Goal: Task Accomplishment & Management: Use online tool/utility

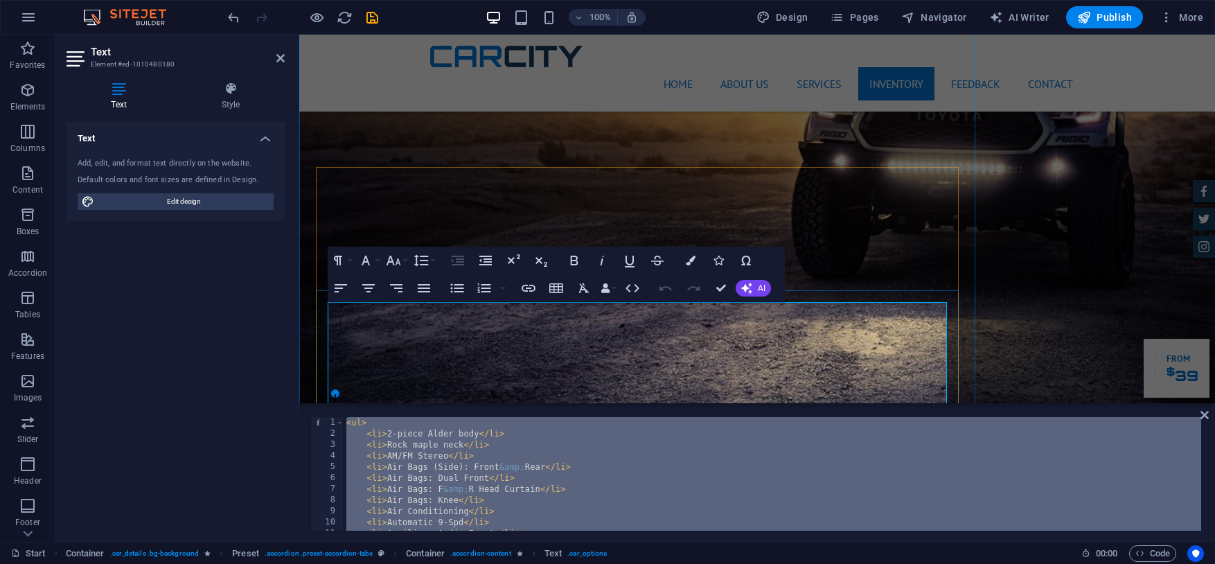
scroll to position [3477, 0]
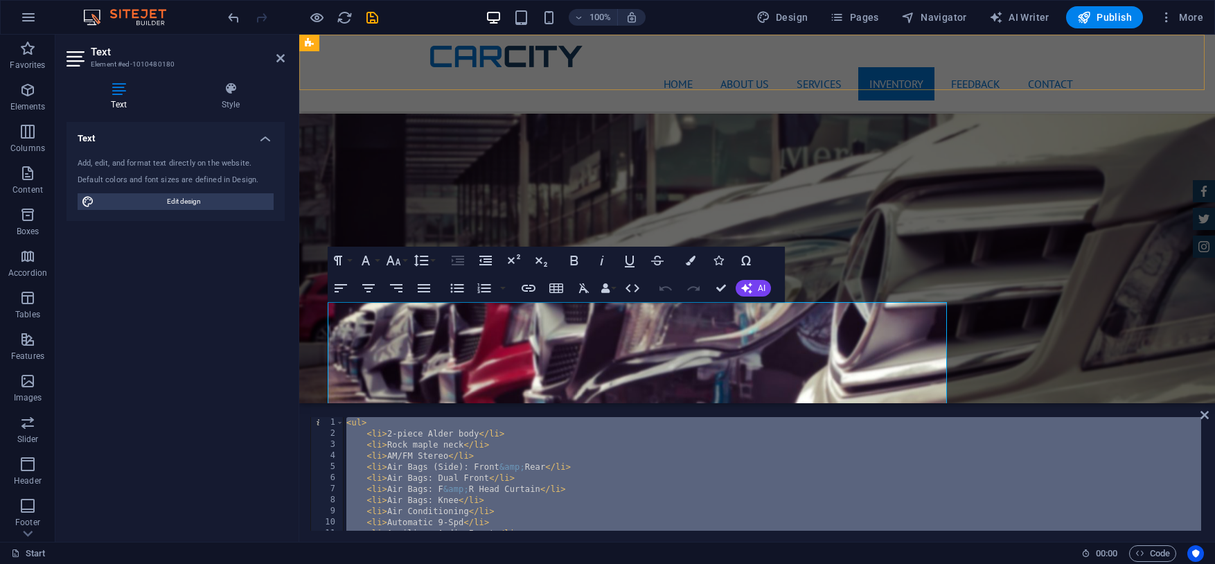
click at [1148, 61] on div "Home About us Services Inventory Feedback Contact Menu" at bounding box center [757, 73] width 916 height 77
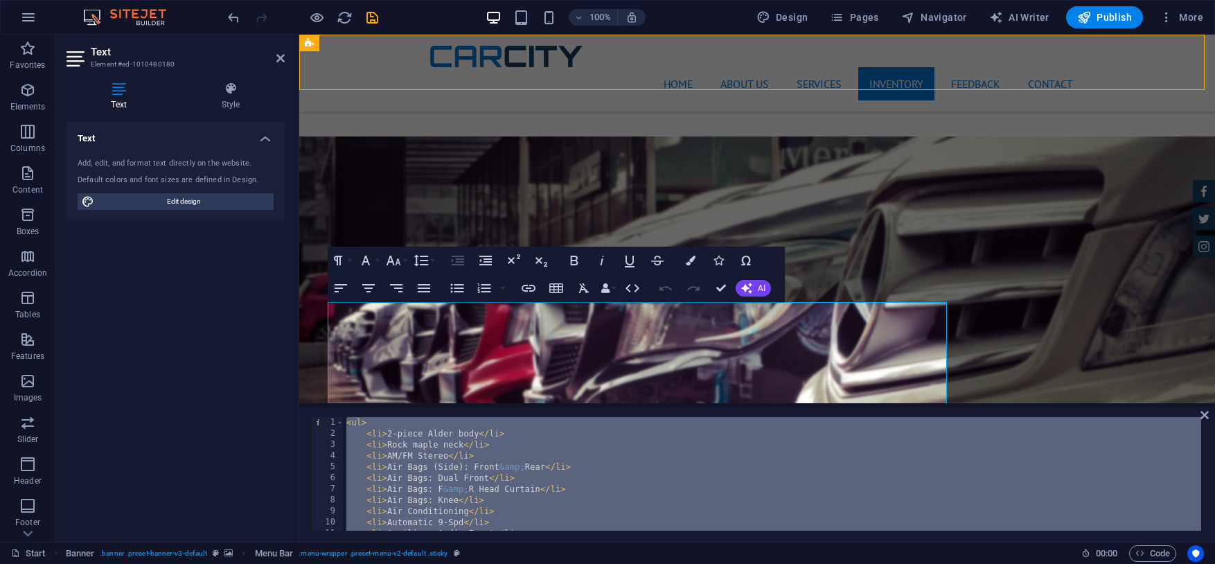
scroll to position [3500, 0]
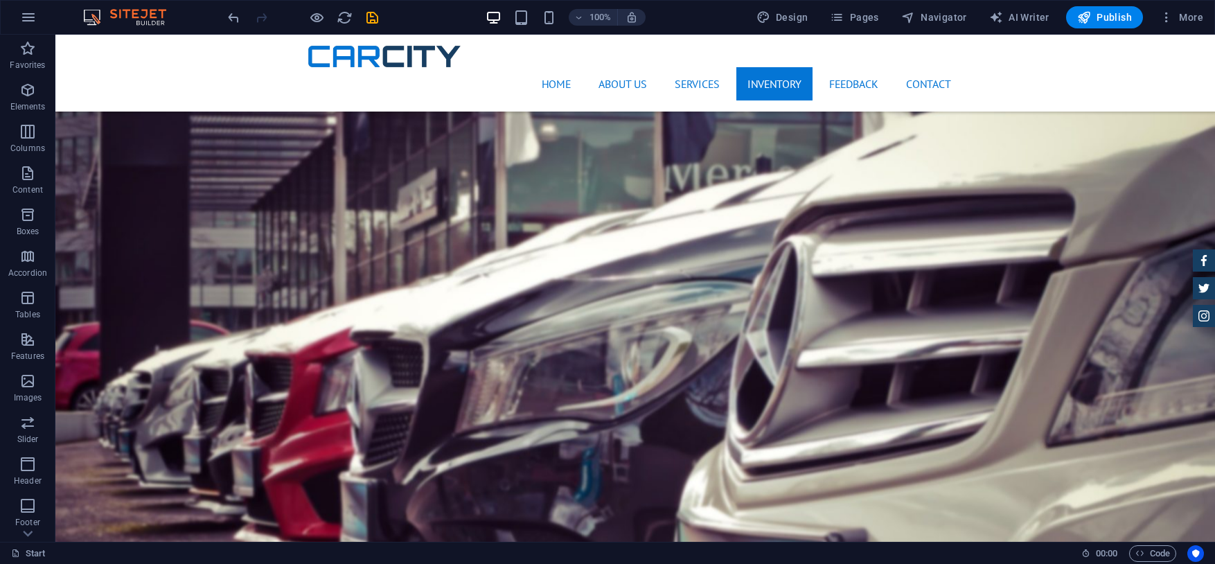
scroll to position [3586, 0]
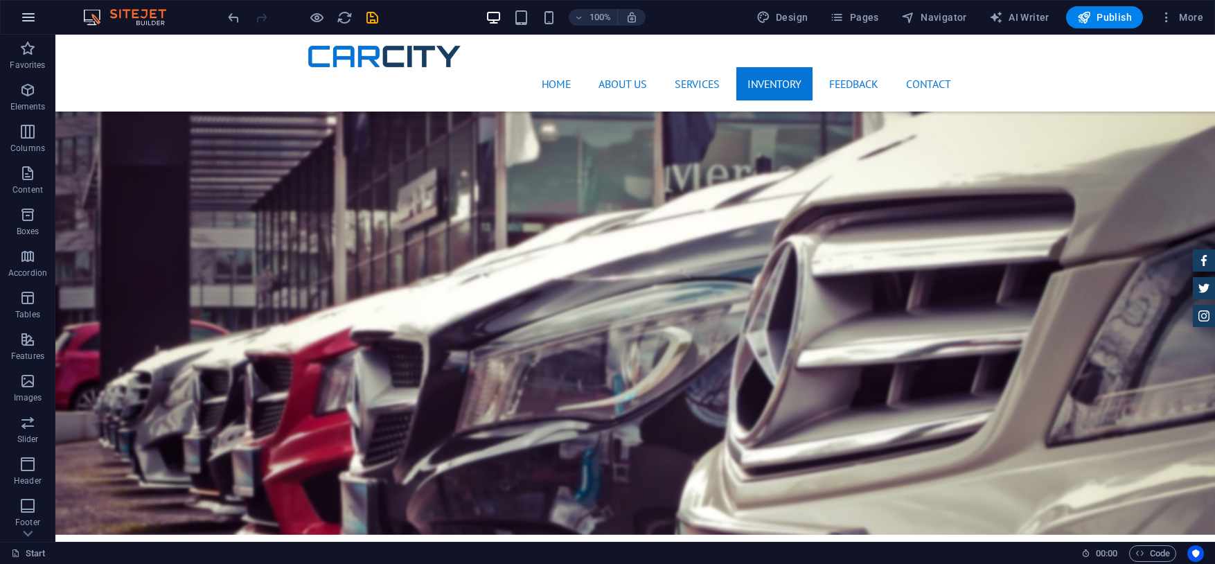
click at [25, 11] on icon "button" at bounding box center [28, 17] width 17 height 17
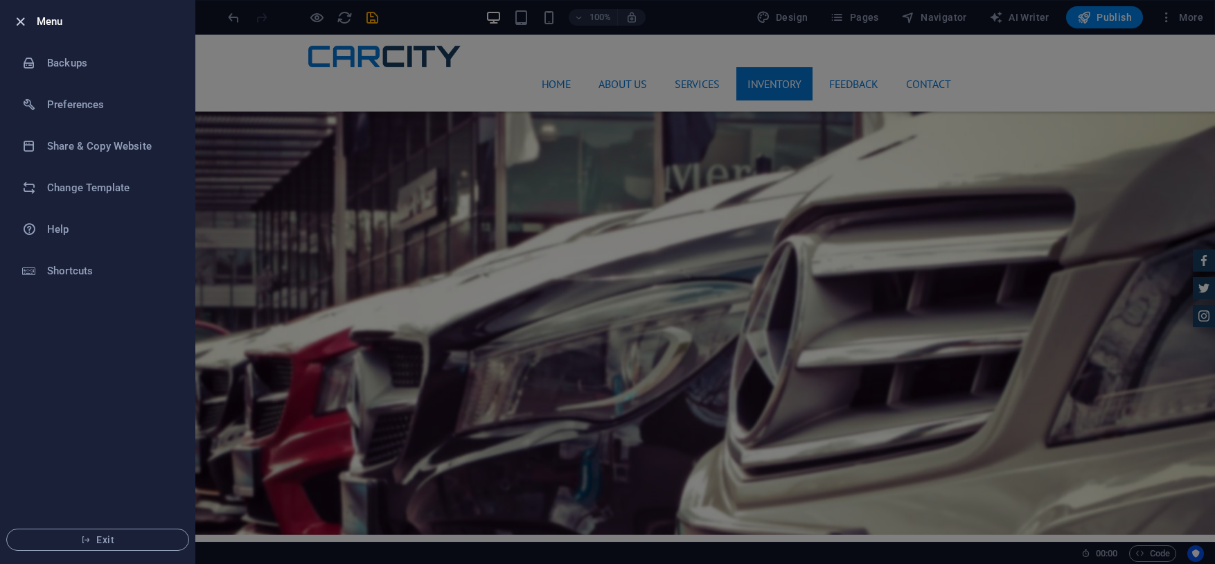
click at [22, 17] on icon "button" at bounding box center [20, 22] width 16 height 16
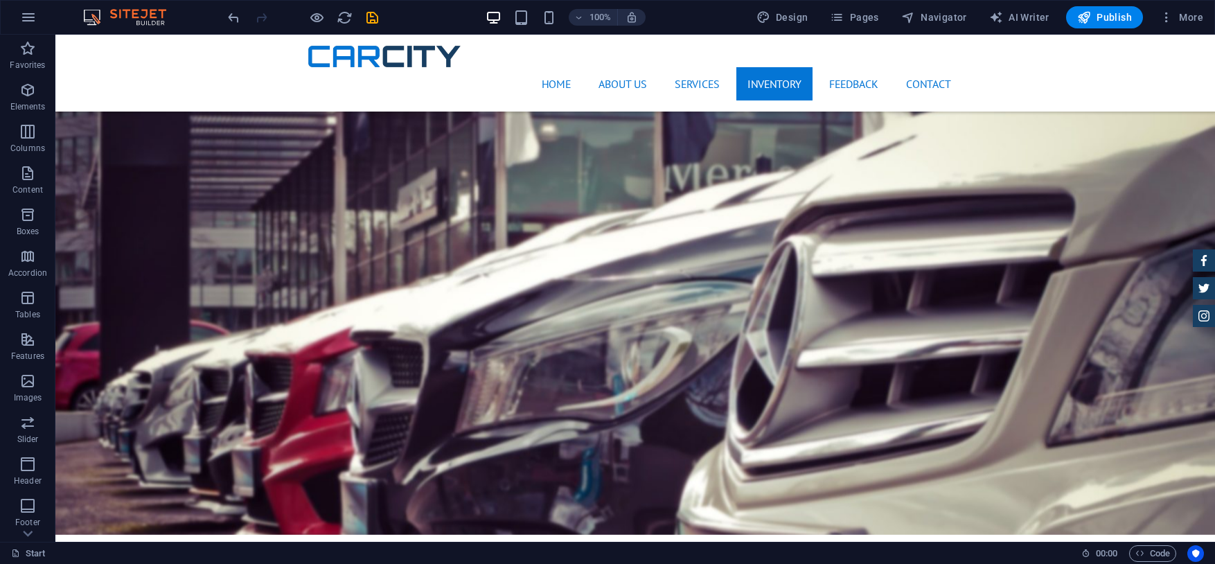
click at [127, 14] on img at bounding box center [132, 17] width 104 height 17
click at [91, 14] on img at bounding box center [132, 17] width 104 height 17
click at [91, 15] on img at bounding box center [132, 17] width 104 height 17
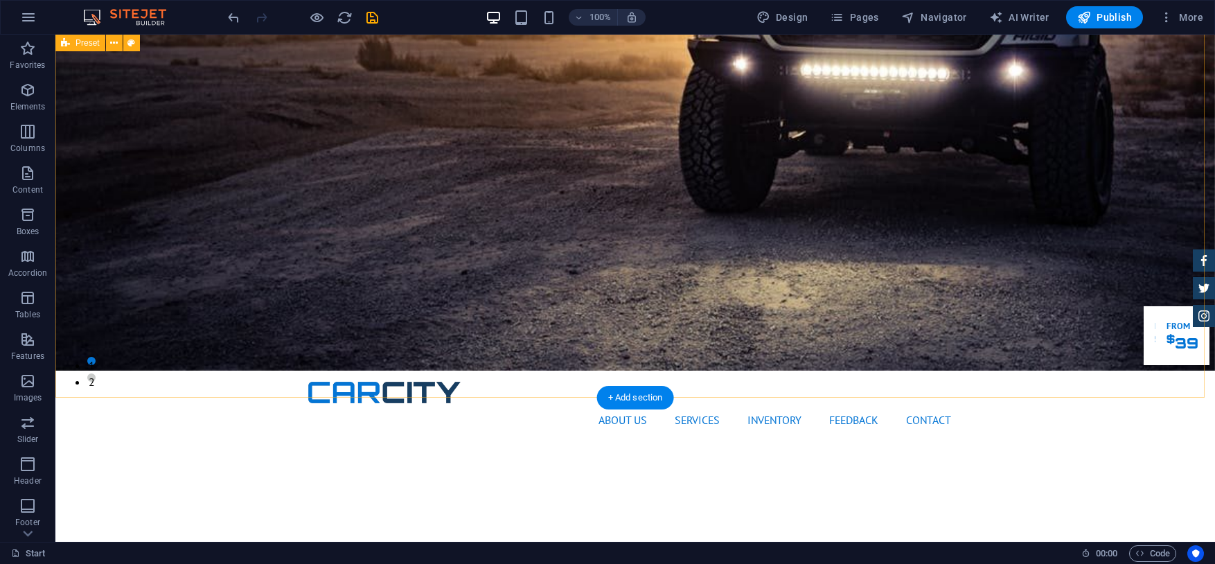
scroll to position [0, 0]
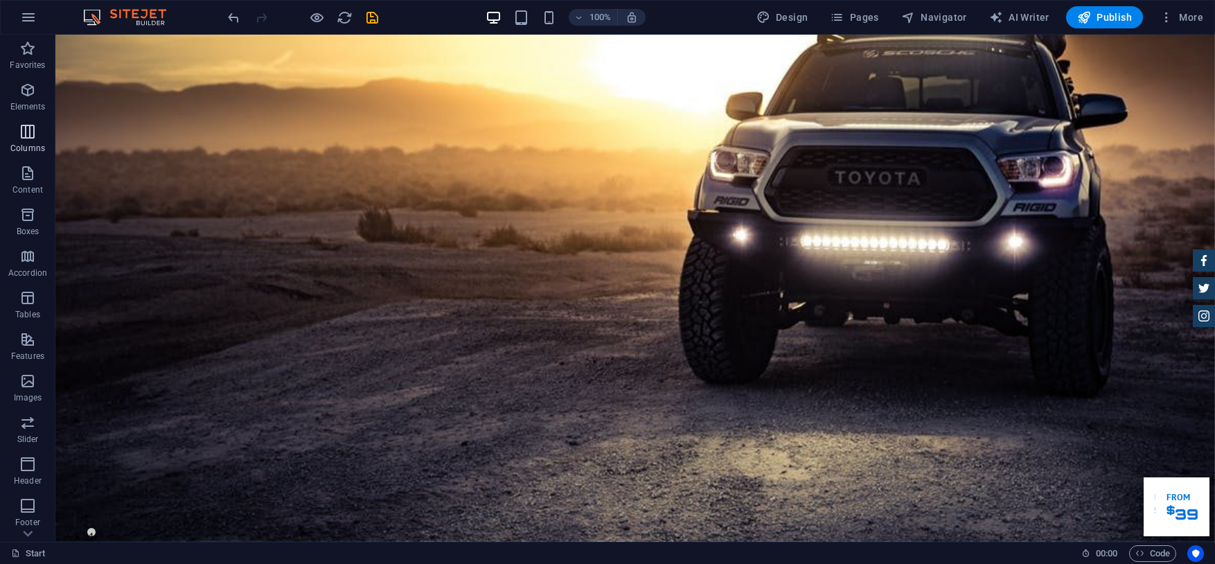
click at [25, 132] on icon "button" at bounding box center [27, 131] width 17 height 17
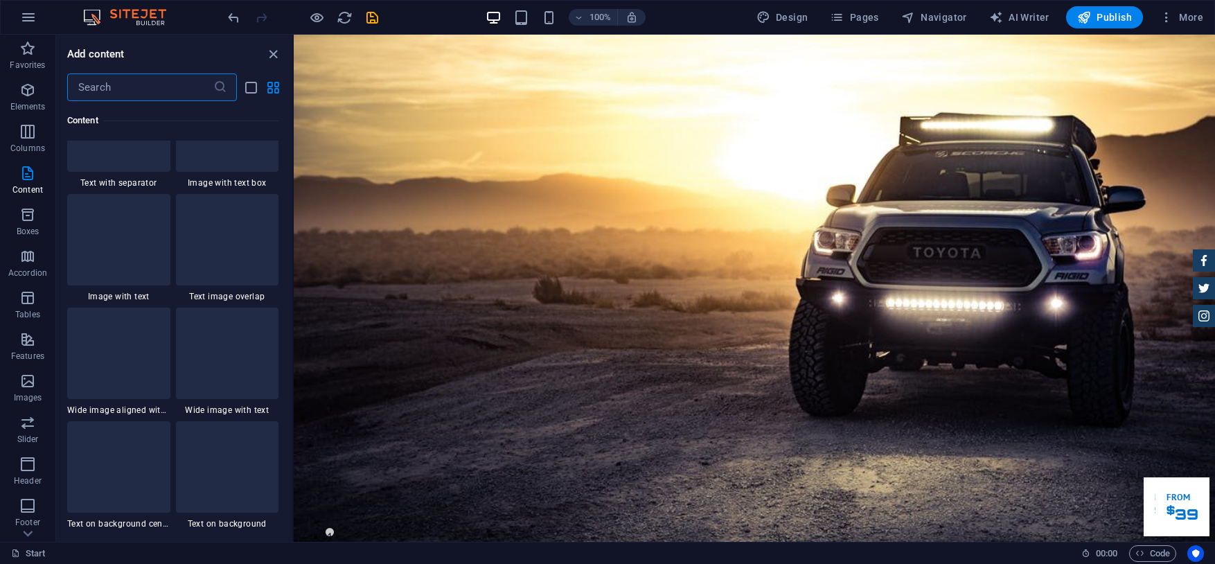
scroll to position [2602, 0]
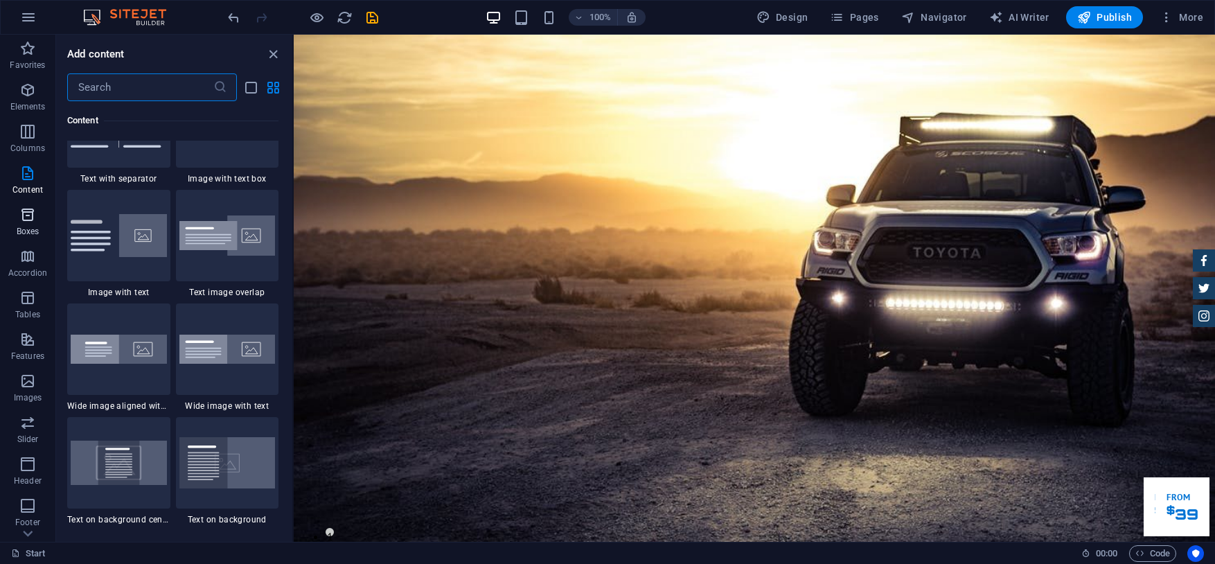
click at [30, 222] on icon "button" at bounding box center [27, 214] width 17 height 17
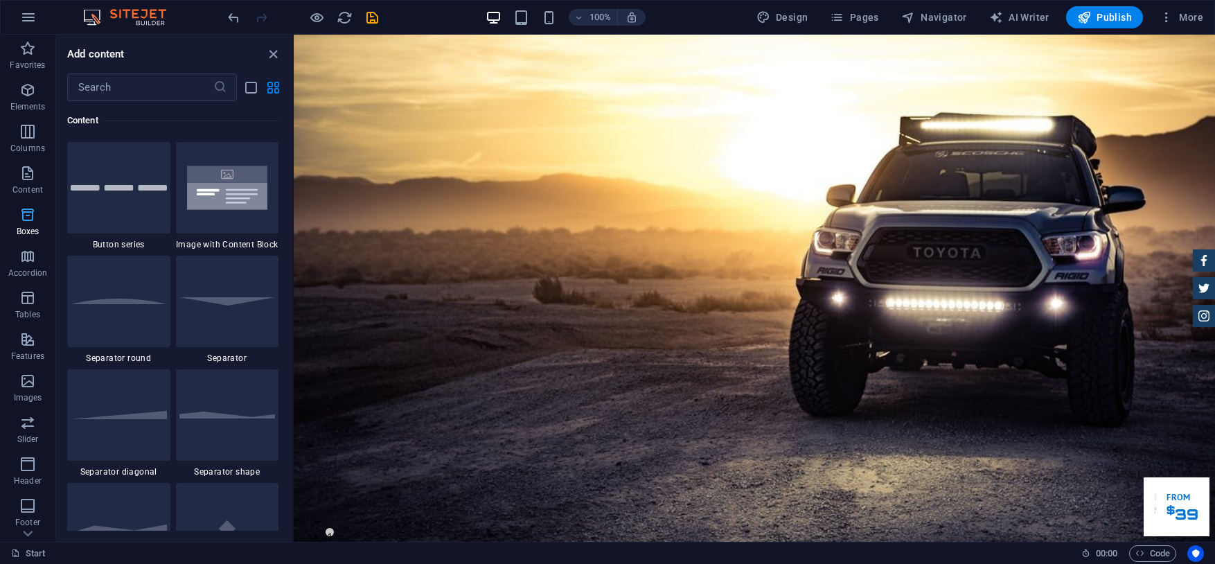
scroll to position [3821, 0]
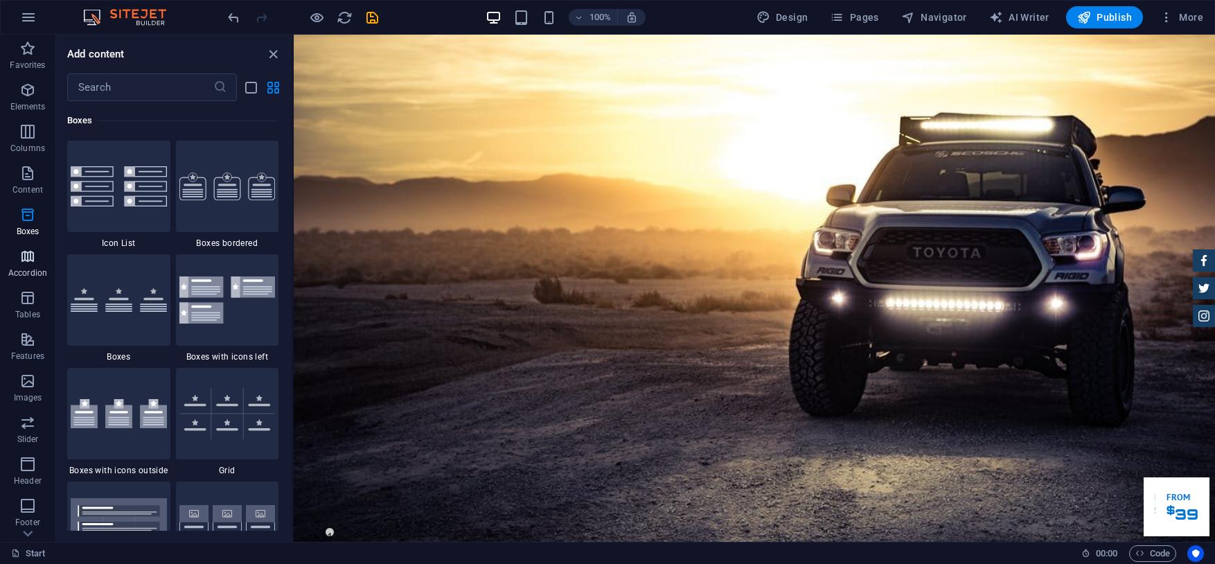
click at [28, 252] on icon "button" at bounding box center [27, 256] width 17 height 17
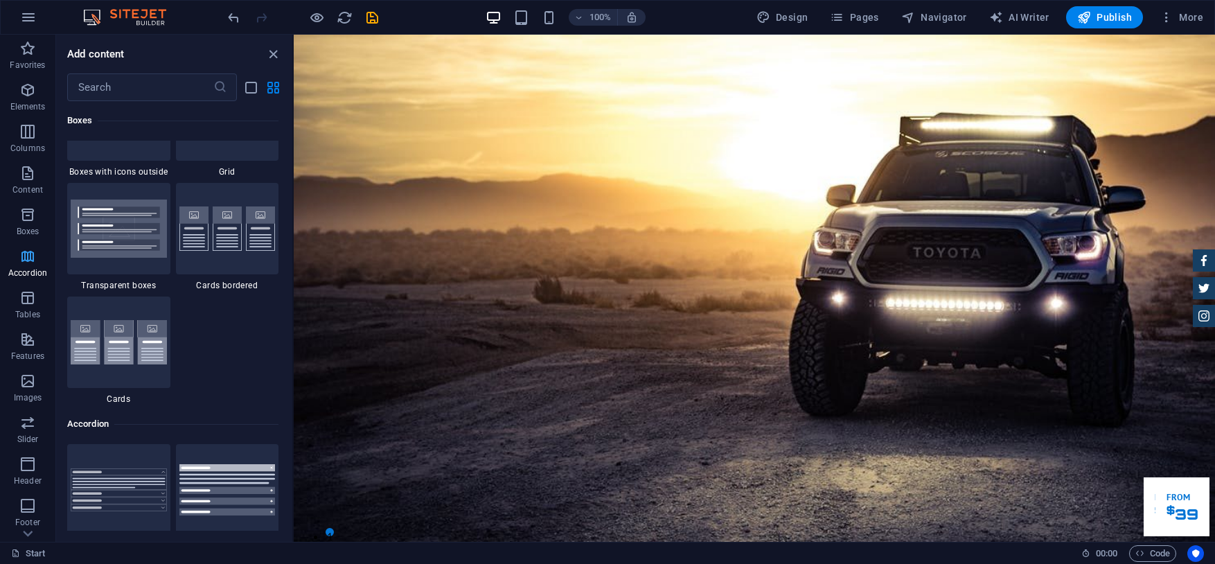
scroll to position [4423, 0]
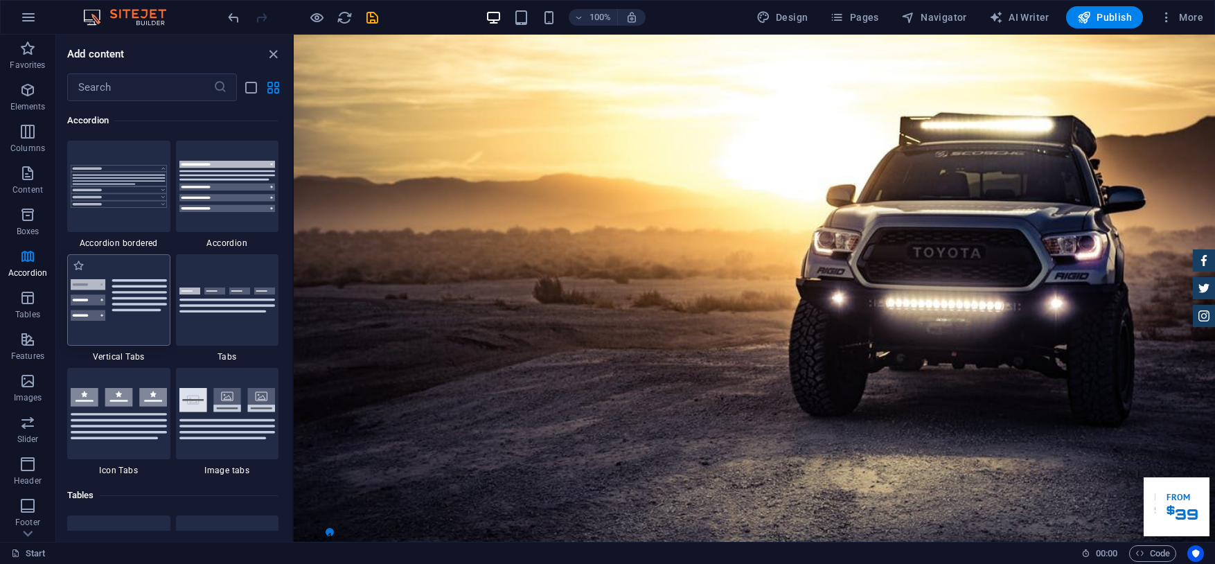
click at [96, 302] on img at bounding box center [119, 300] width 96 height 42
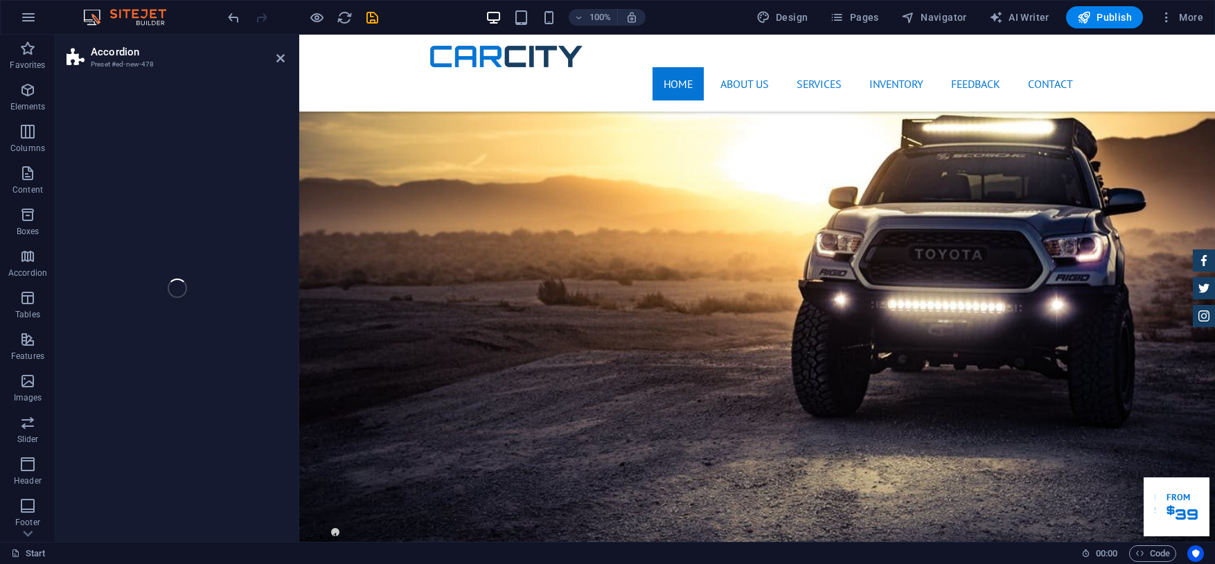
scroll to position [550, 0]
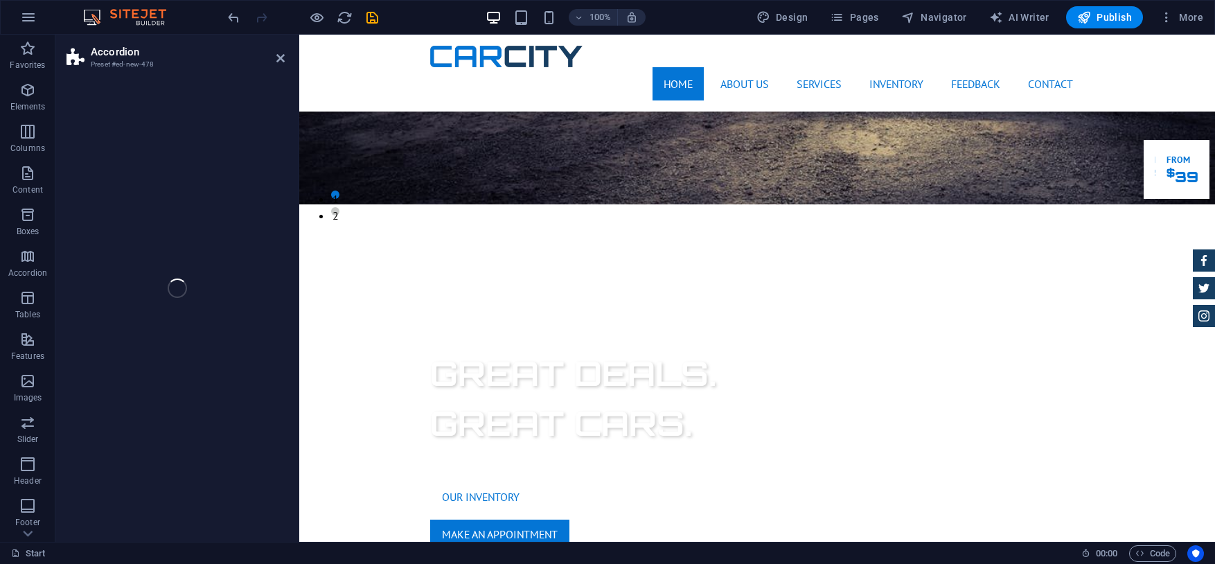
select select "rem"
select select "preset-accordion-v3-list-icon"
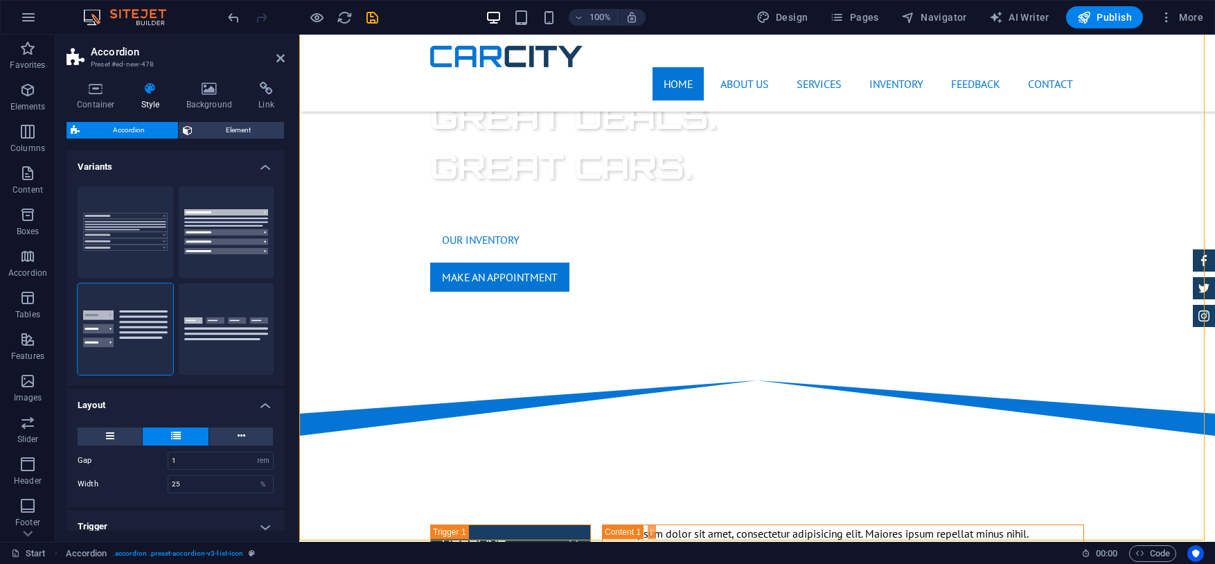
scroll to position [104, 0]
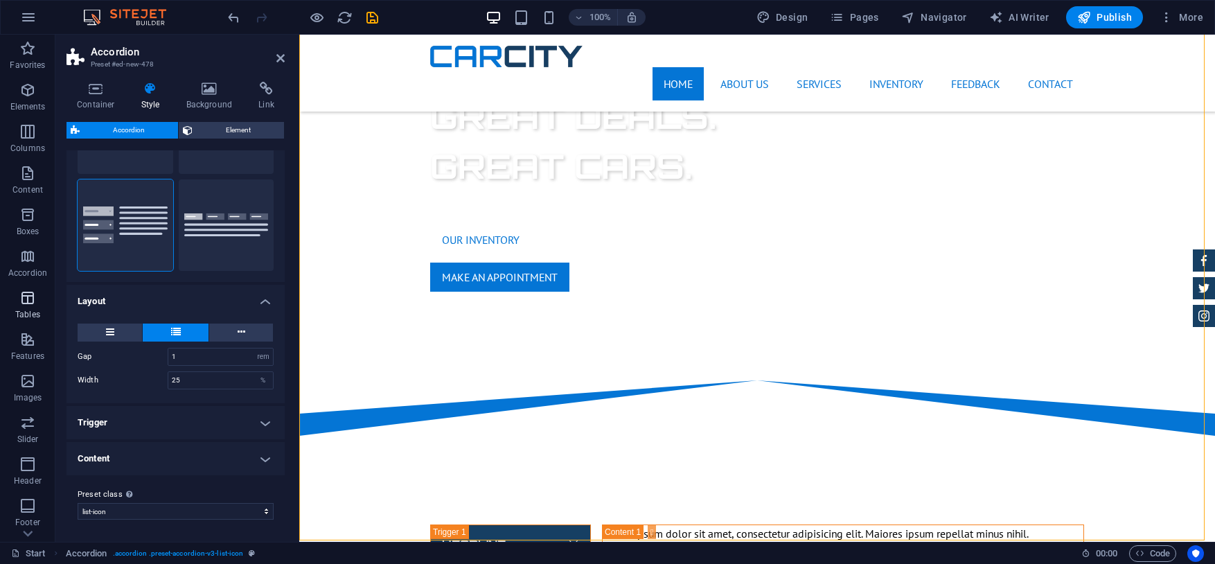
click at [25, 311] on p "Tables" at bounding box center [27, 314] width 25 height 11
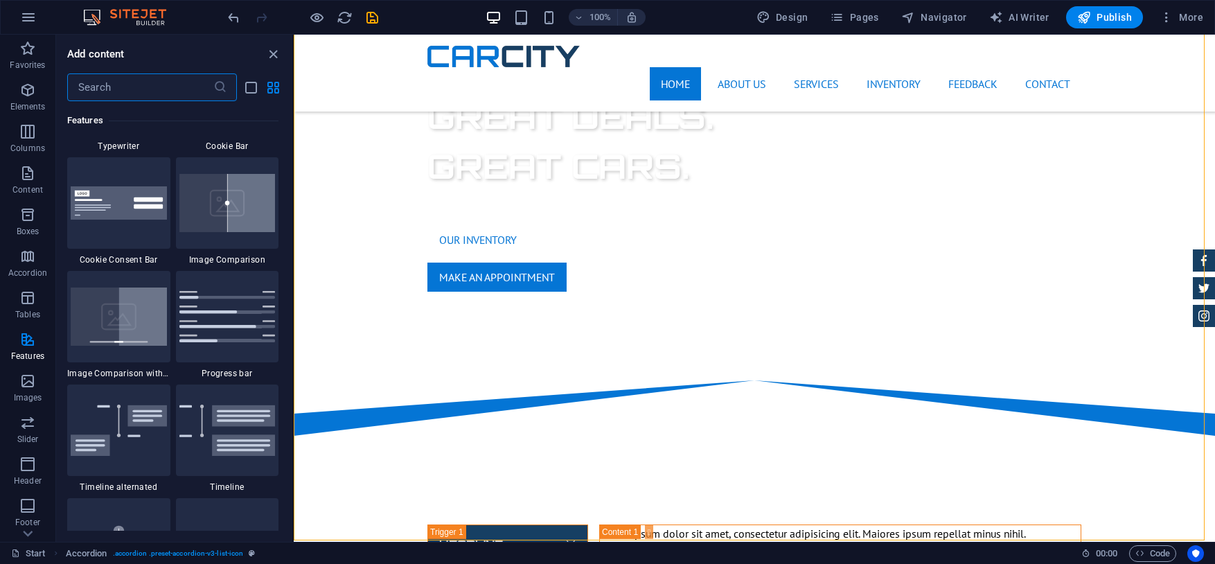
scroll to position [5611, 0]
click at [24, 339] on icon "button" at bounding box center [27, 339] width 17 height 17
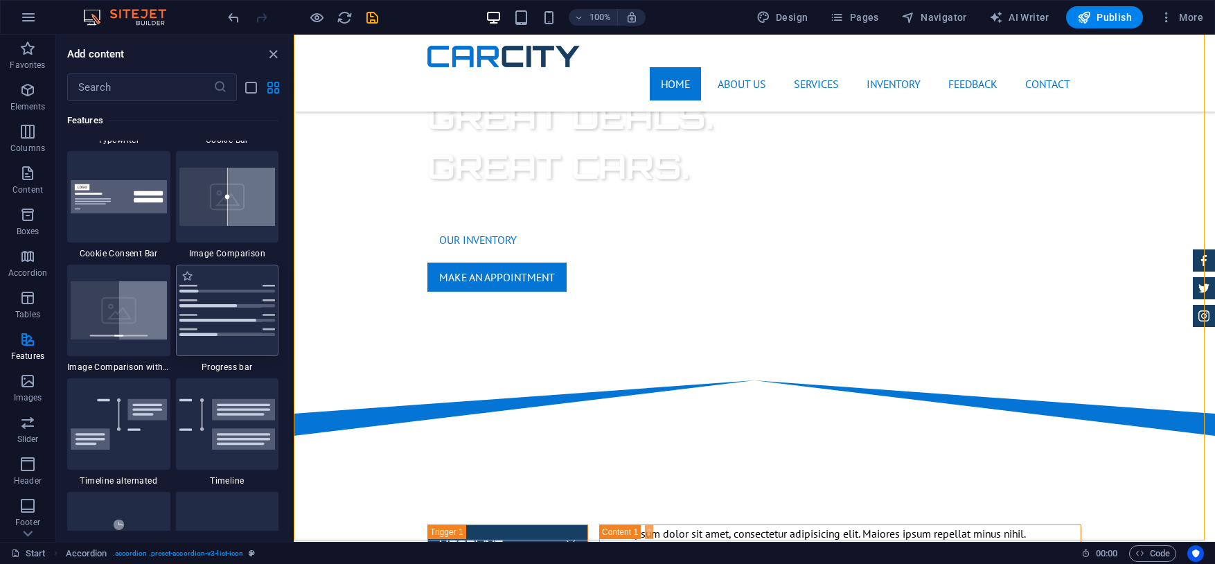
scroll to position [5614, 0]
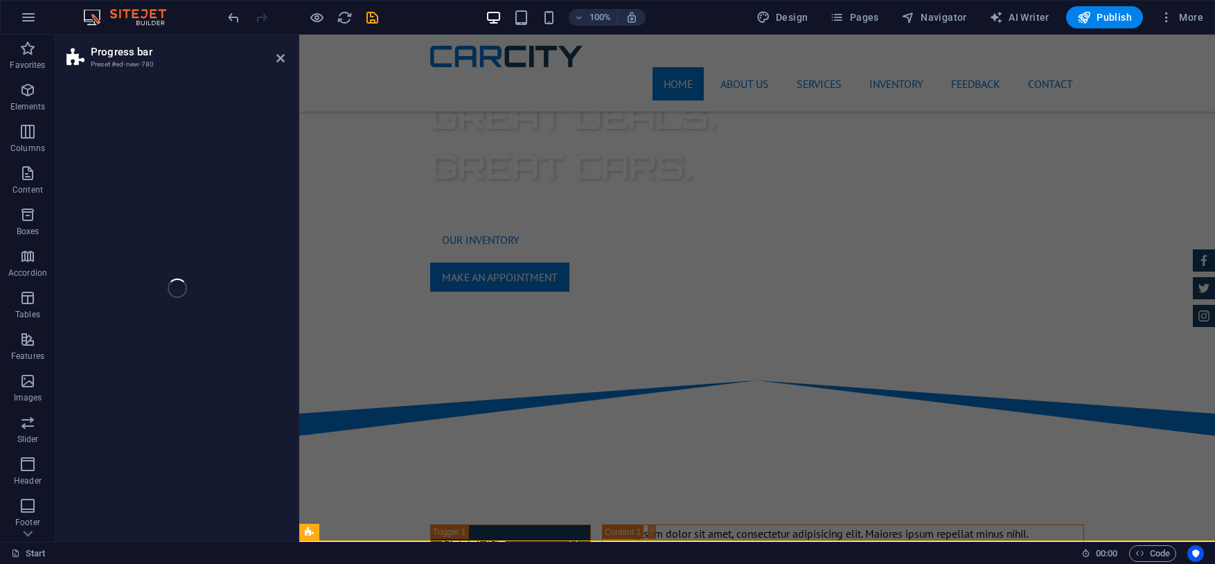
select select "rem"
select select "px"
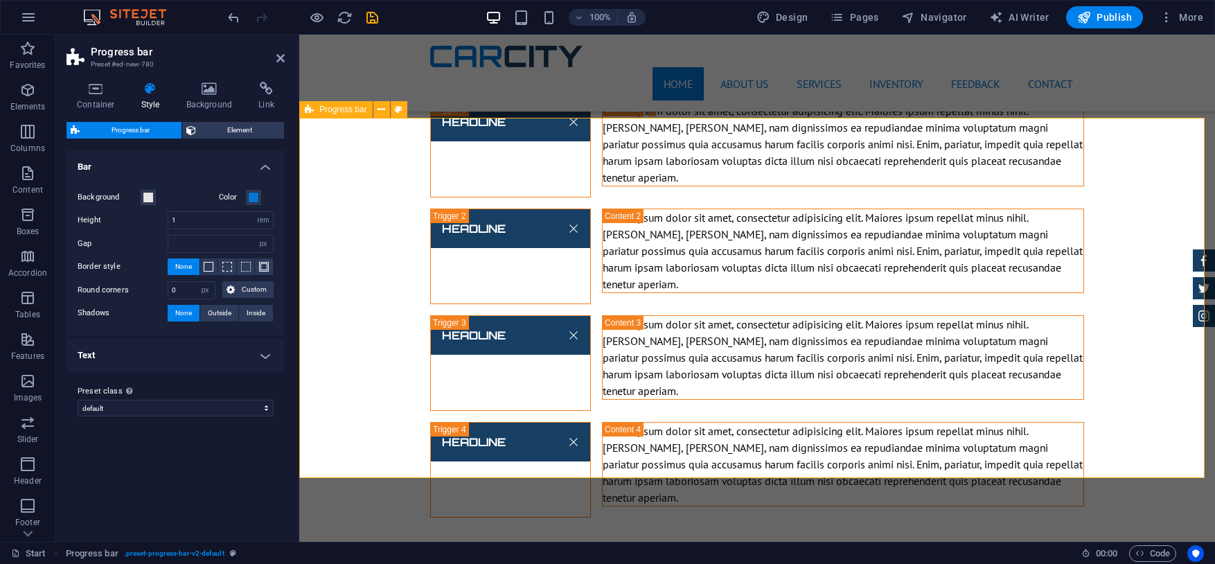
scroll to position [1020, 0]
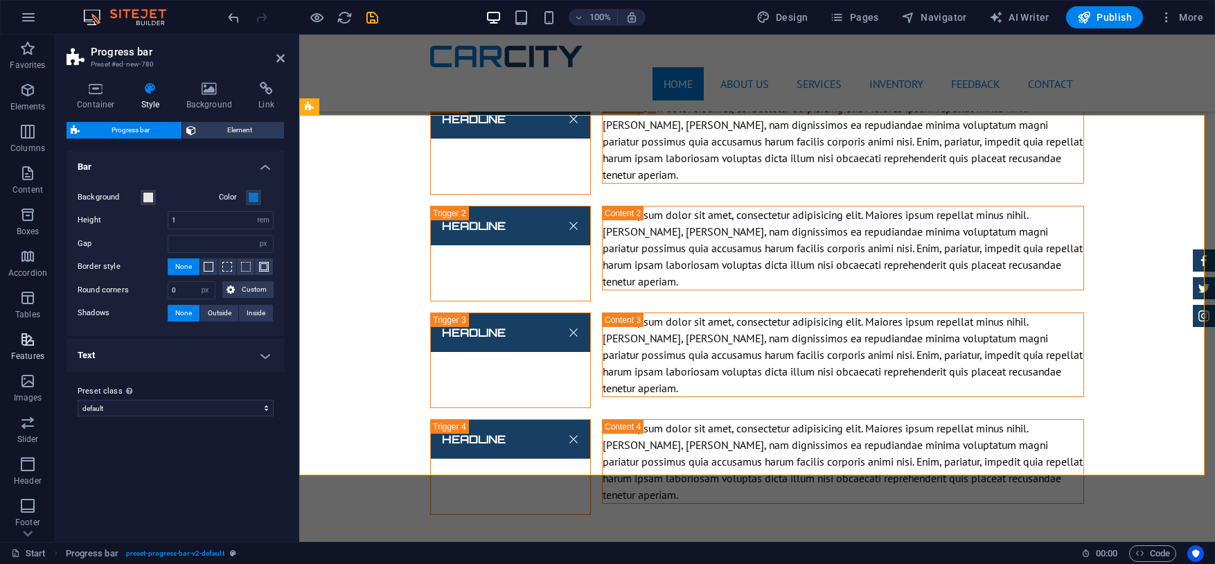
click at [27, 335] on icon "button" at bounding box center [27, 339] width 17 height 17
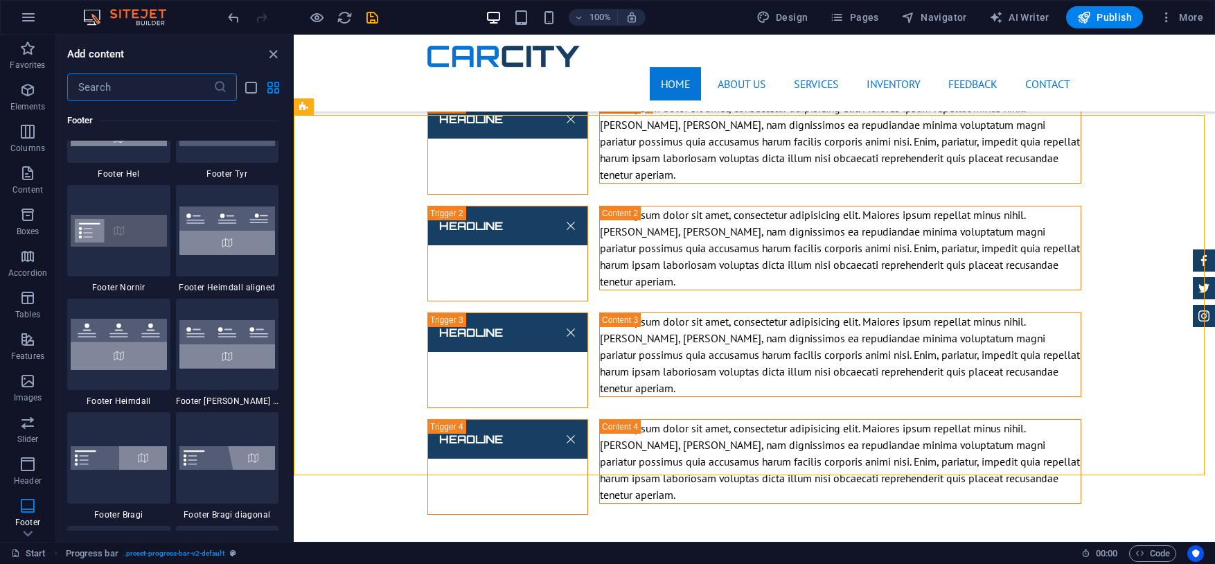
scroll to position [9259, 0]
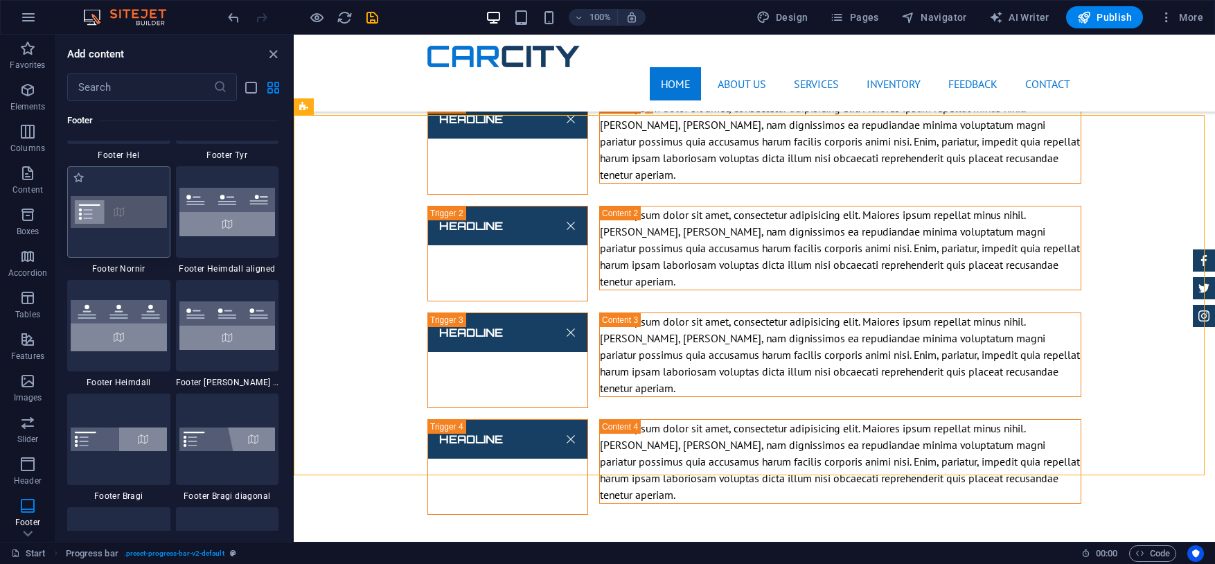
click at [91, 220] on img at bounding box center [119, 211] width 96 height 31
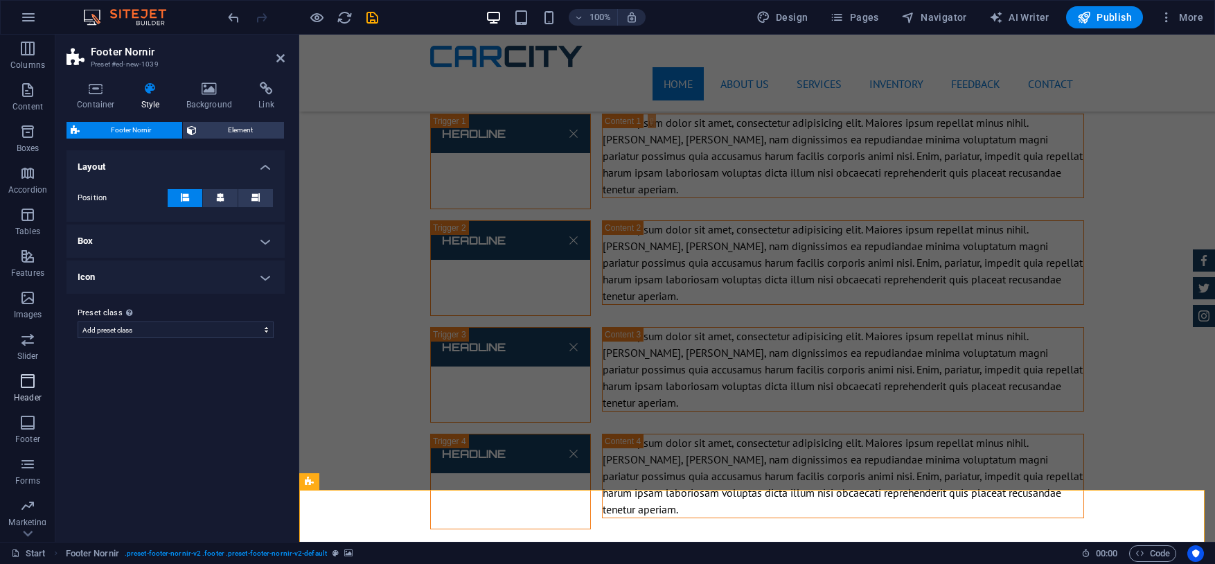
scroll to position [116, 0]
click at [30, 474] on icon "button" at bounding box center [27, 472] width 17 height 17
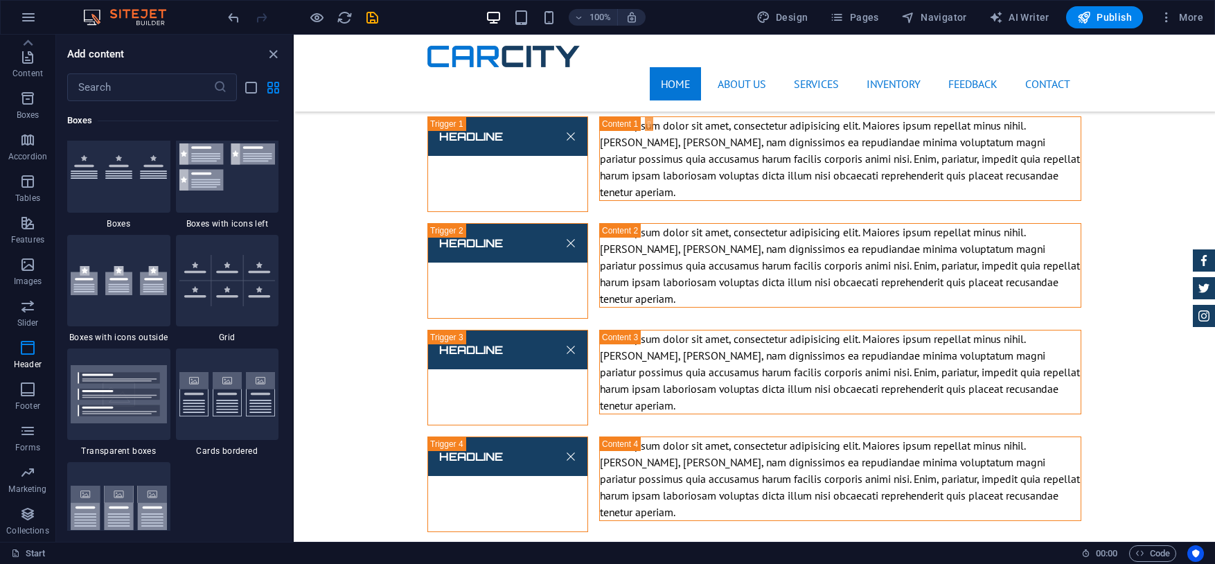
scroll to position [0, 0]
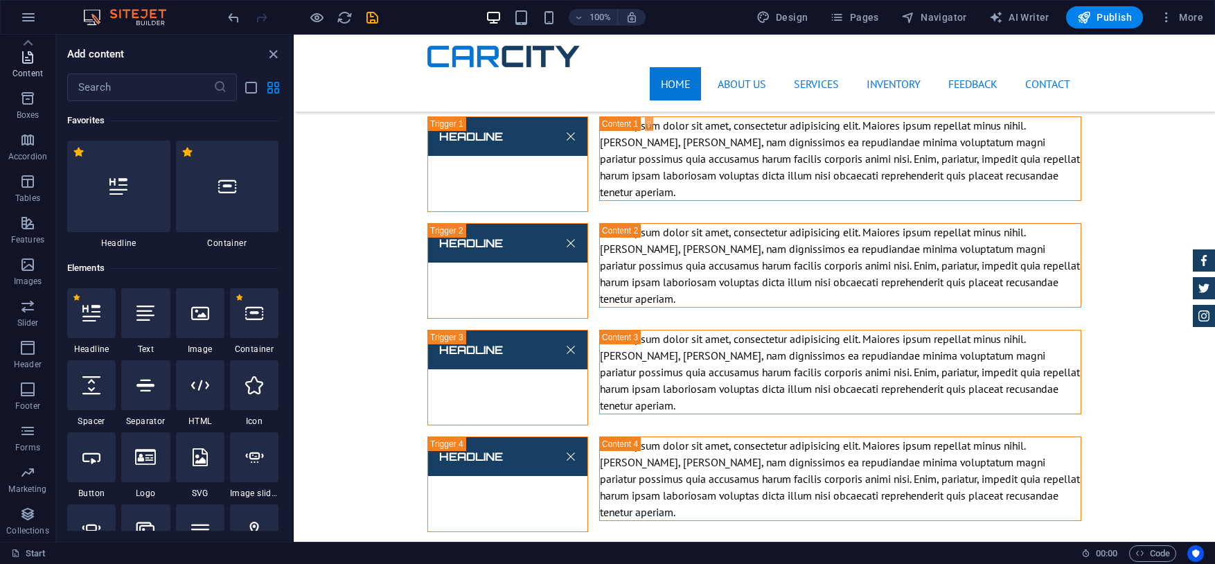
click at [21, 58] on icon "button" at bounding box center [27, 56] width 17 height 17
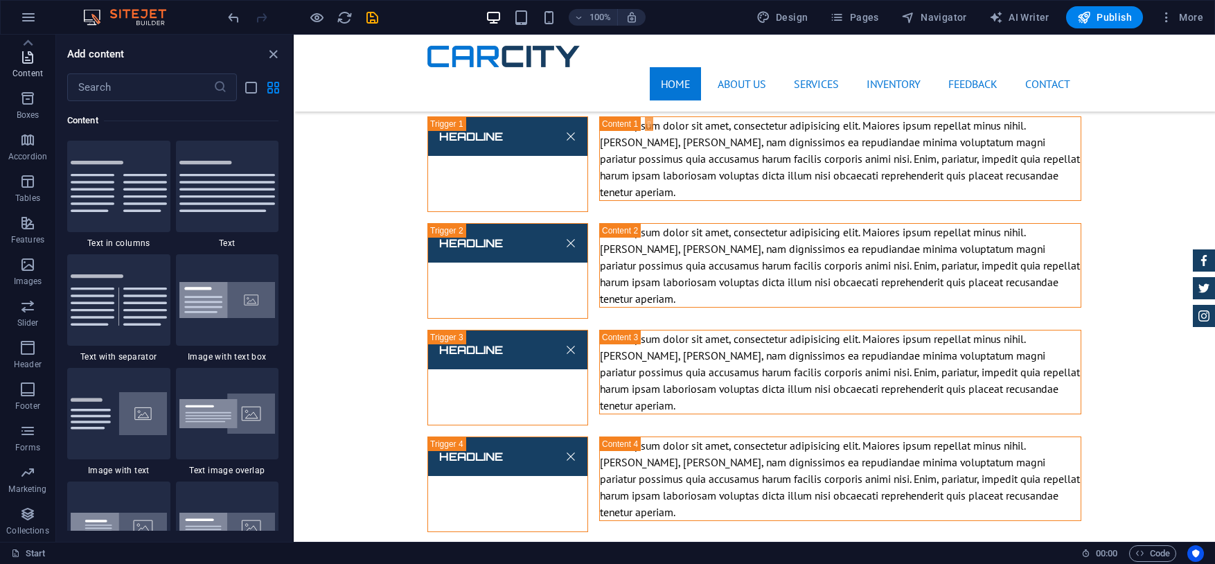
scroll to position [2424, 0]
click at [25, 39] on icon at bounding box center [27, 42] width 19 height 19
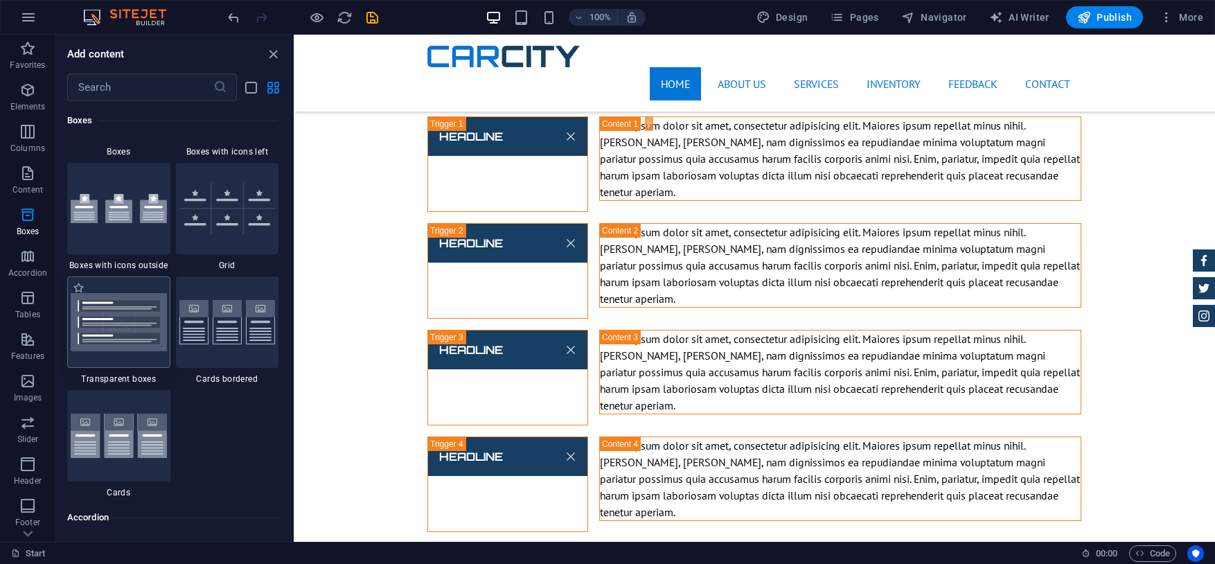
scroll to position [4045, 0]
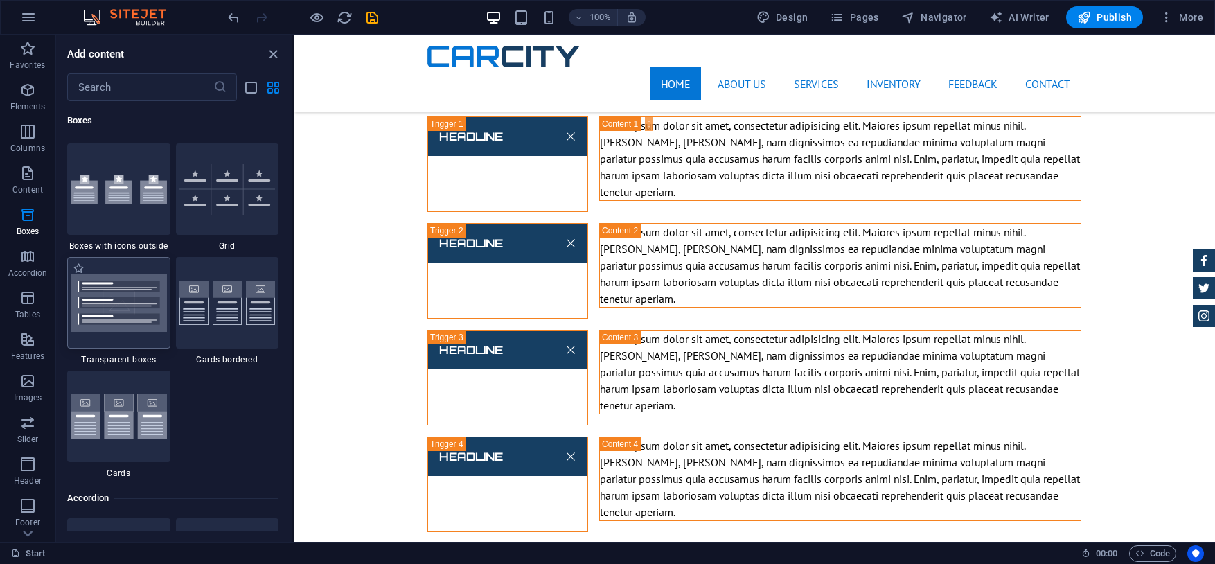
click at [124, 310] on img at bounding box center [119, 303] width 96 height 58
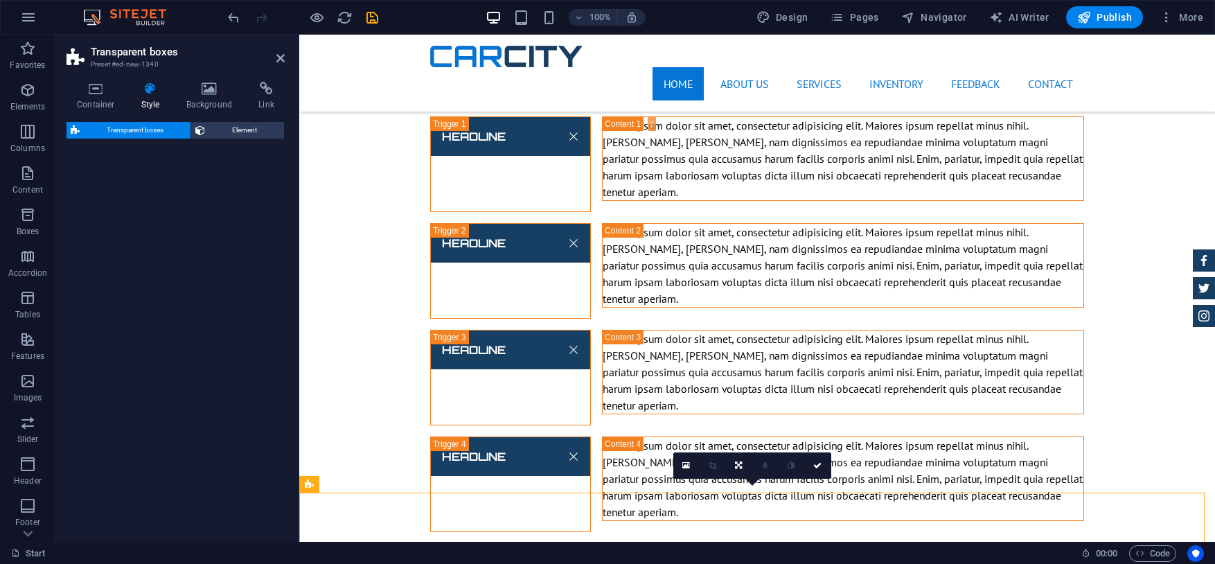
select select "rem"
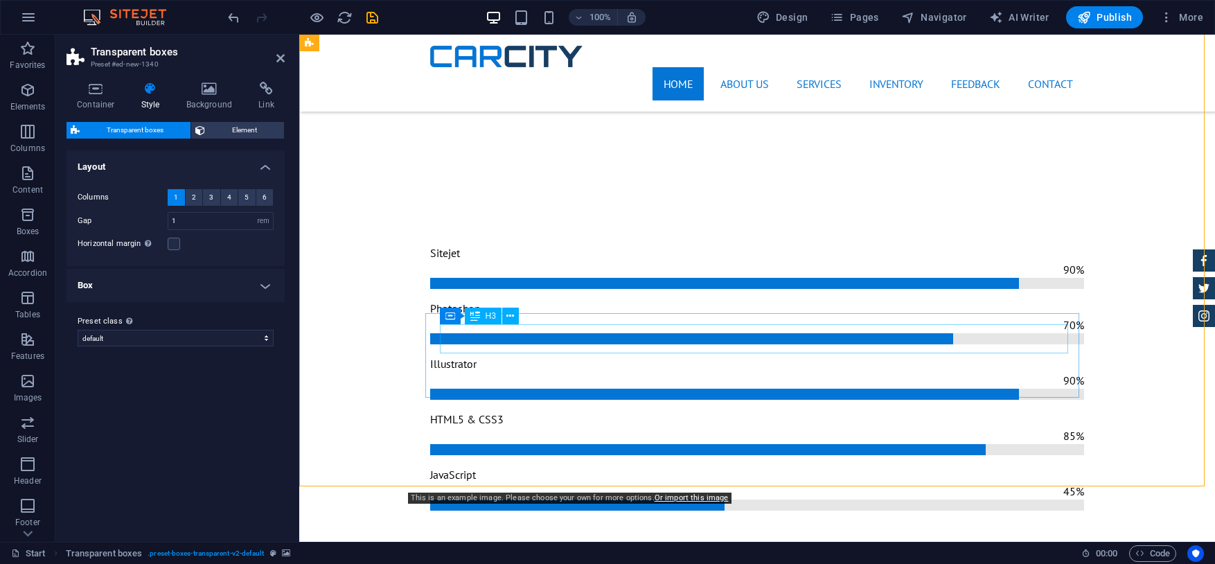
scroll to position [1461, 0]
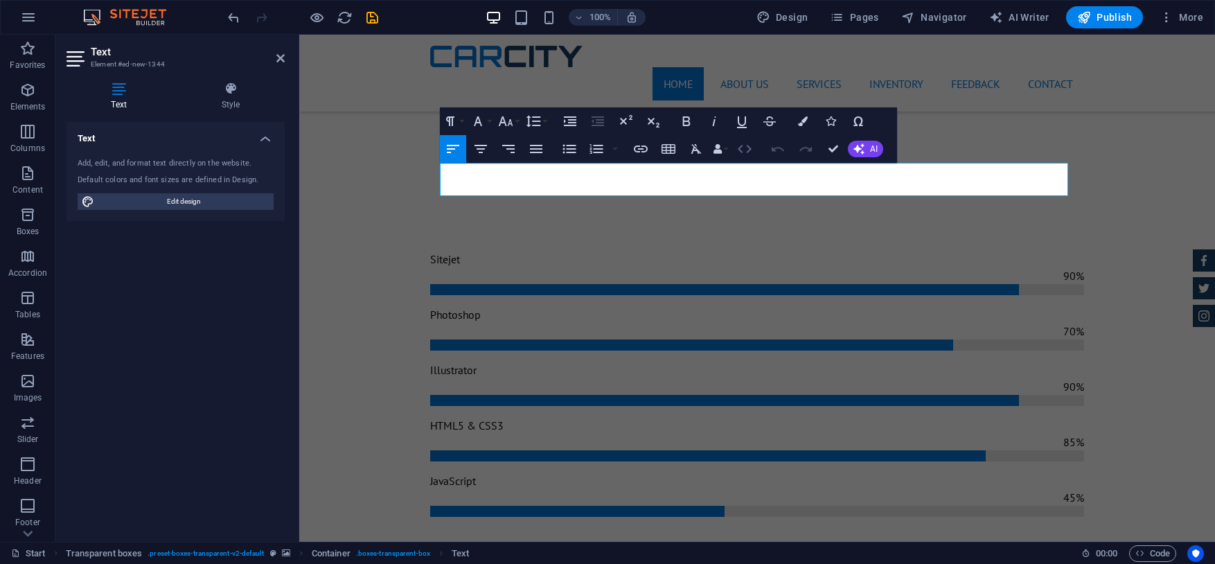
click at [747, 148] on icon "button" at bounding box center [744, 149] width 17 height 17
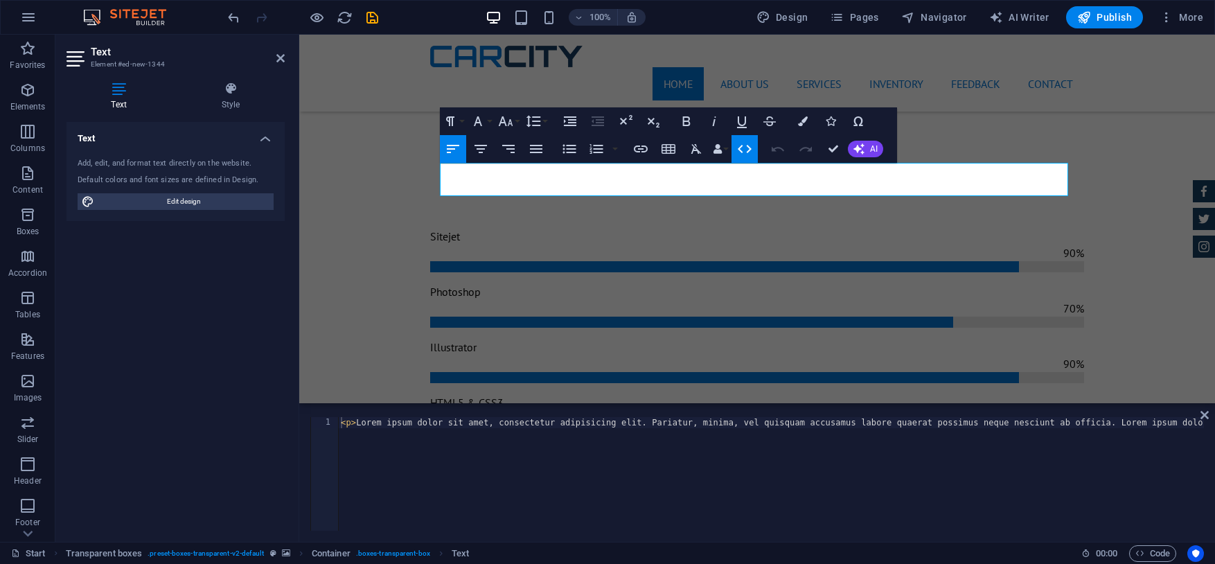
scroll to position [1438, 0]
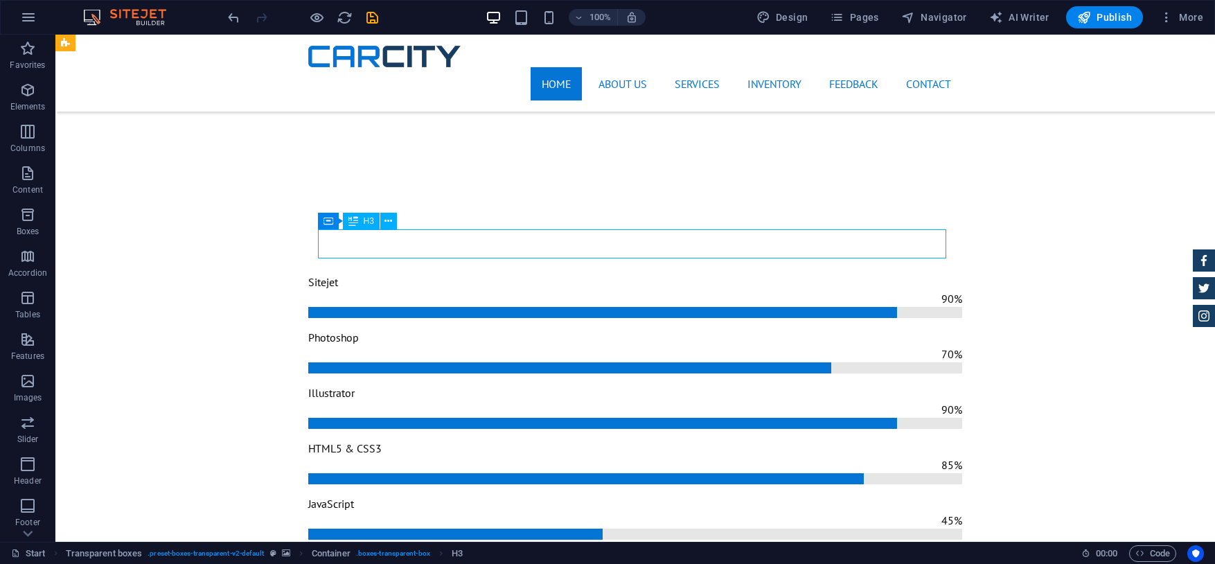
scroll to position [1461, 0]
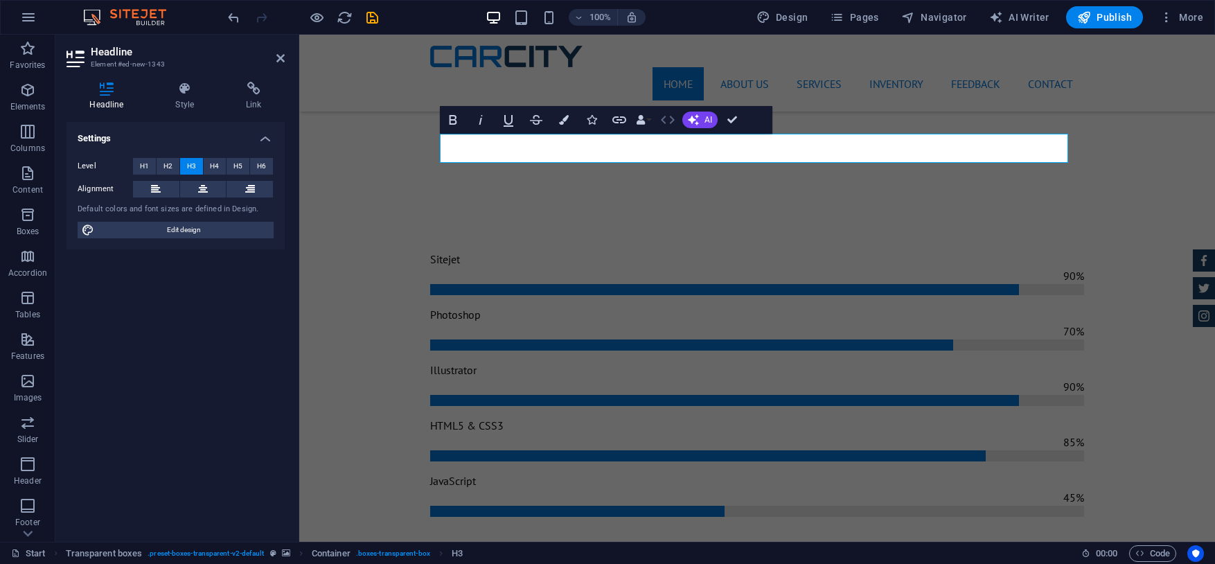
click at [671, 116] on icon "button" at bounding box center [667, 120] width 17 height 17
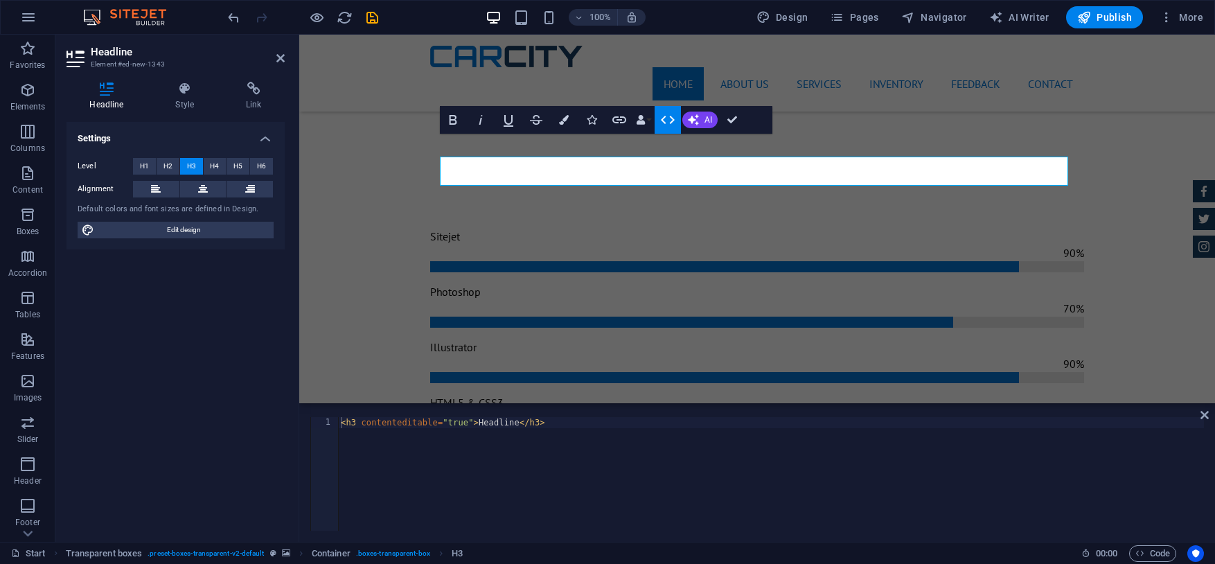
scroll to position [1438, 0]
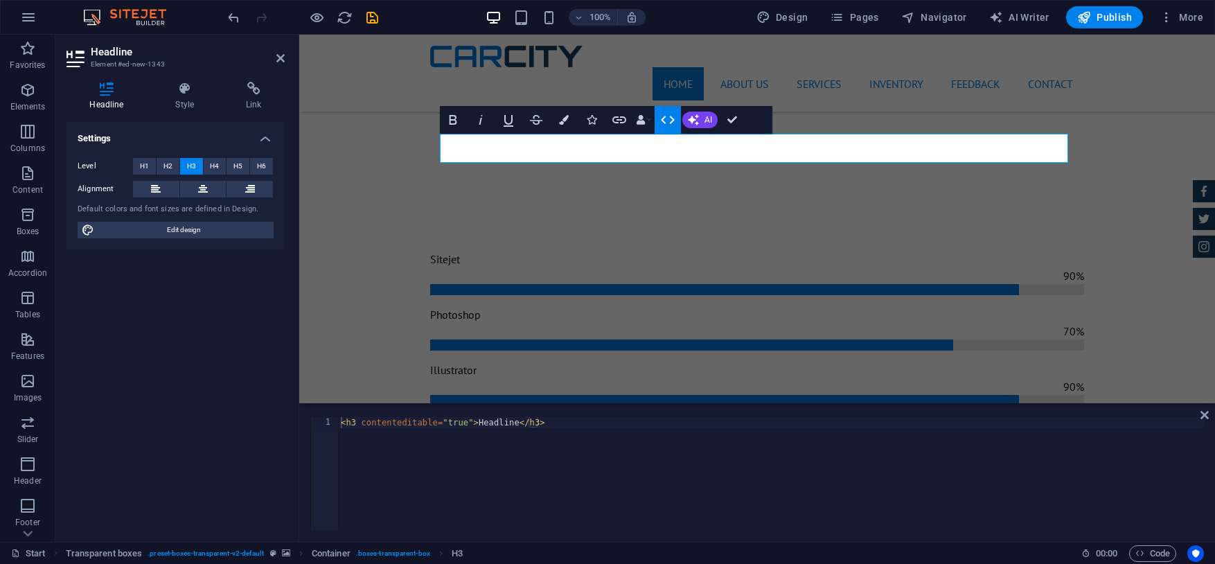
type textarea "<h3 contenteditable="true">Headline</h3>"
click at [946, 505] on div "< h3 contenteditable = "true" > Headline </ h3 >" at bounding box center [771, 485] width 866 height 136
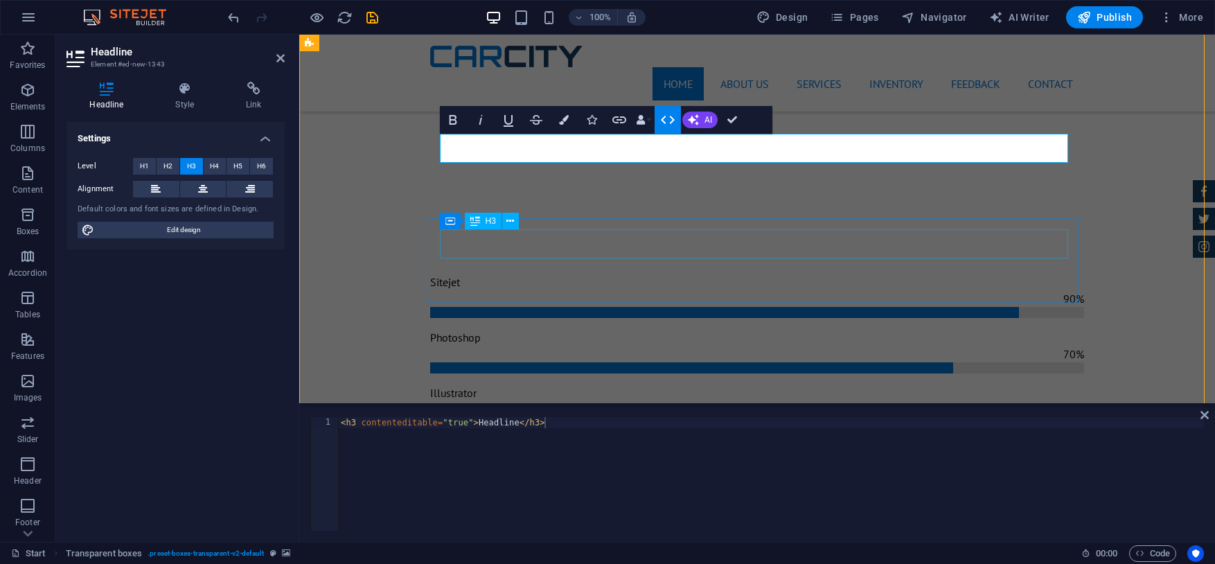
scroll to position [1461, 0]
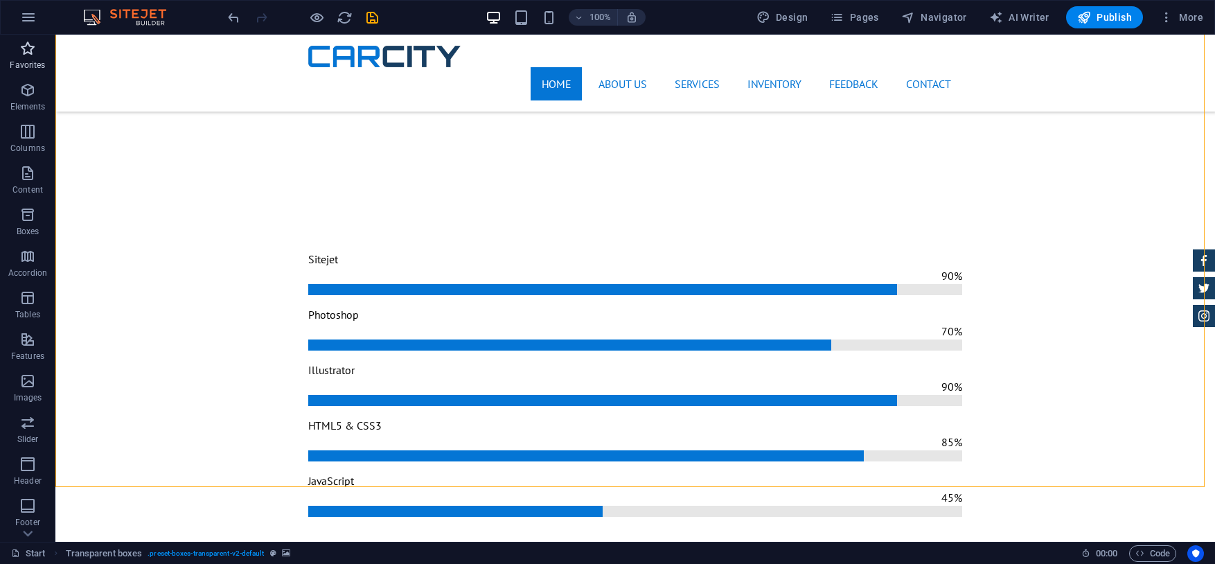
click at [26, 48] on icon "button" at bounding box center [27, 48] width 17 height 17
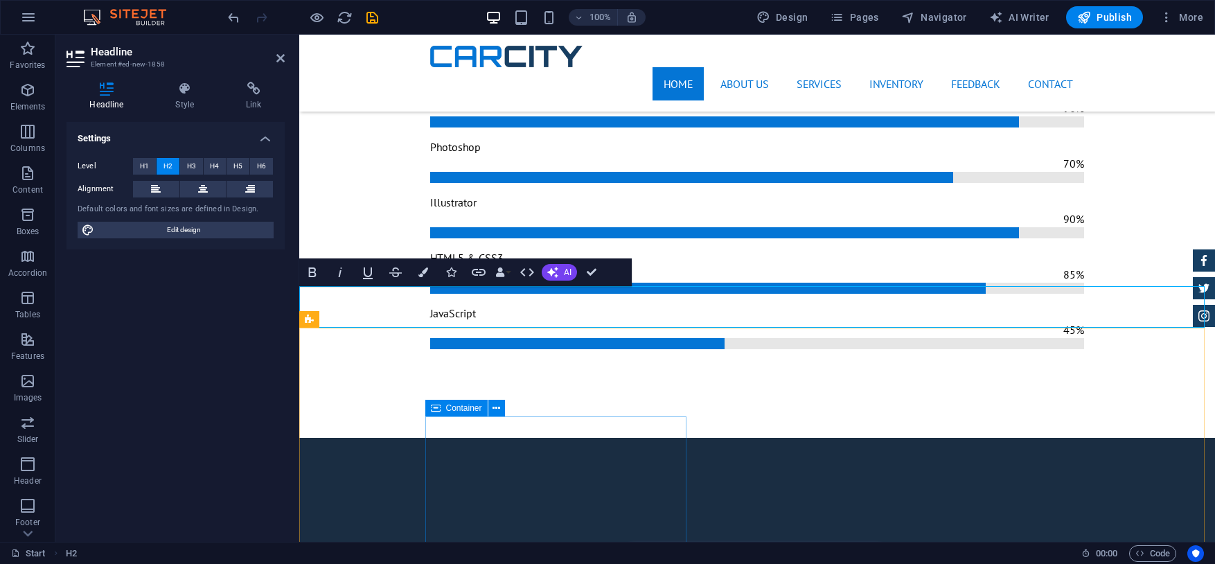
scroll to position [1624, 0]
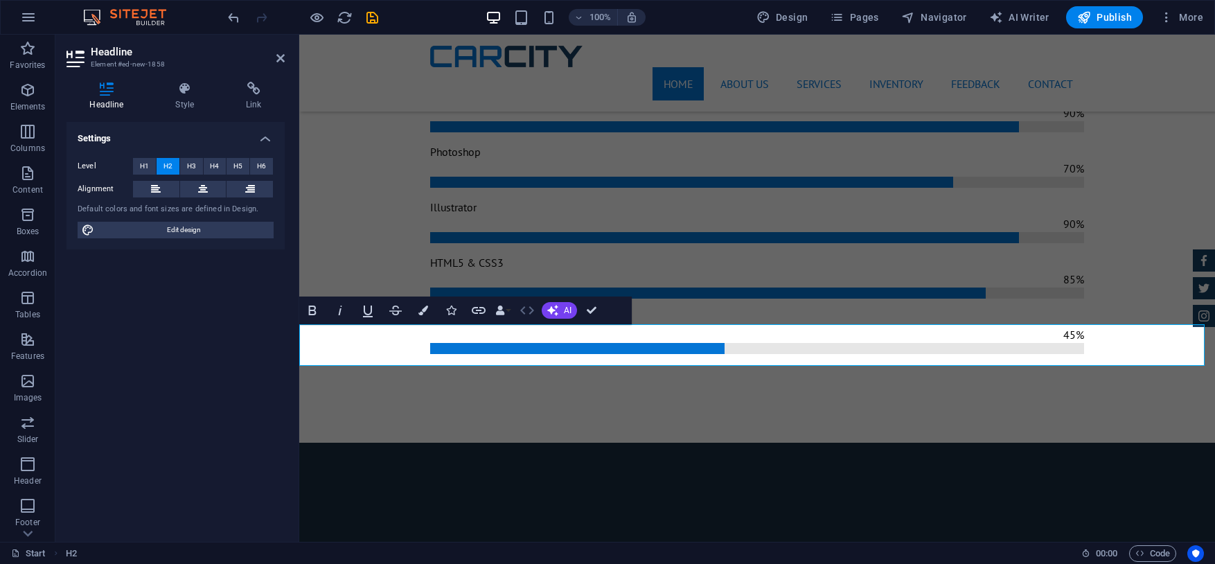
click at [526, 317] on icon "button" at bounding box center [527, 310] width 17 height 17
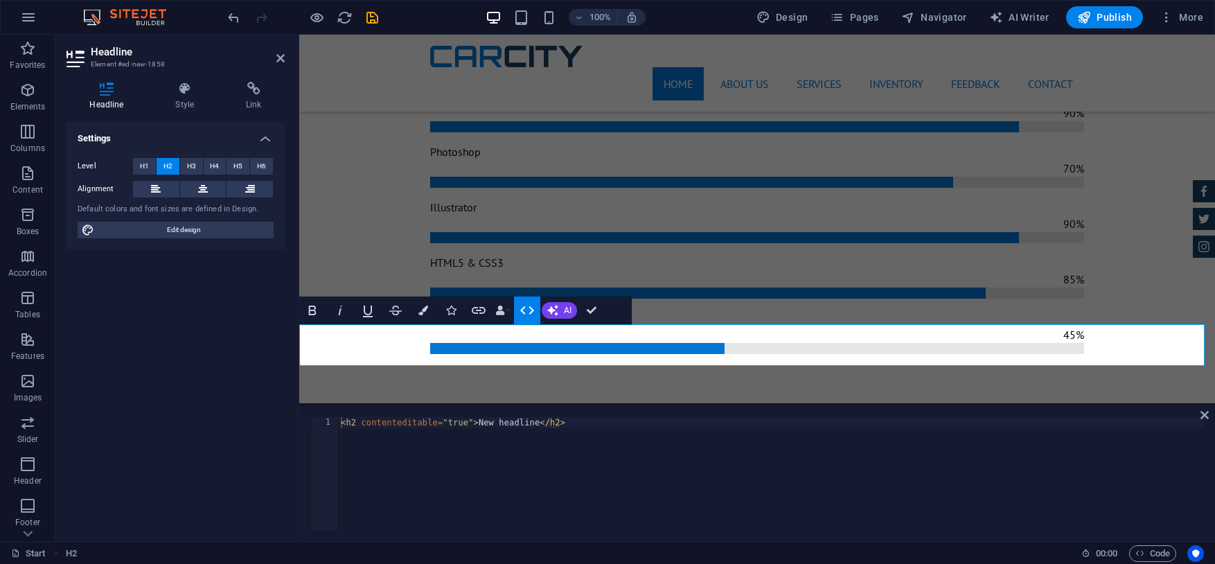
click at [520, 307] on icon "button" at bounding box center [527, 310] width 17 height 17
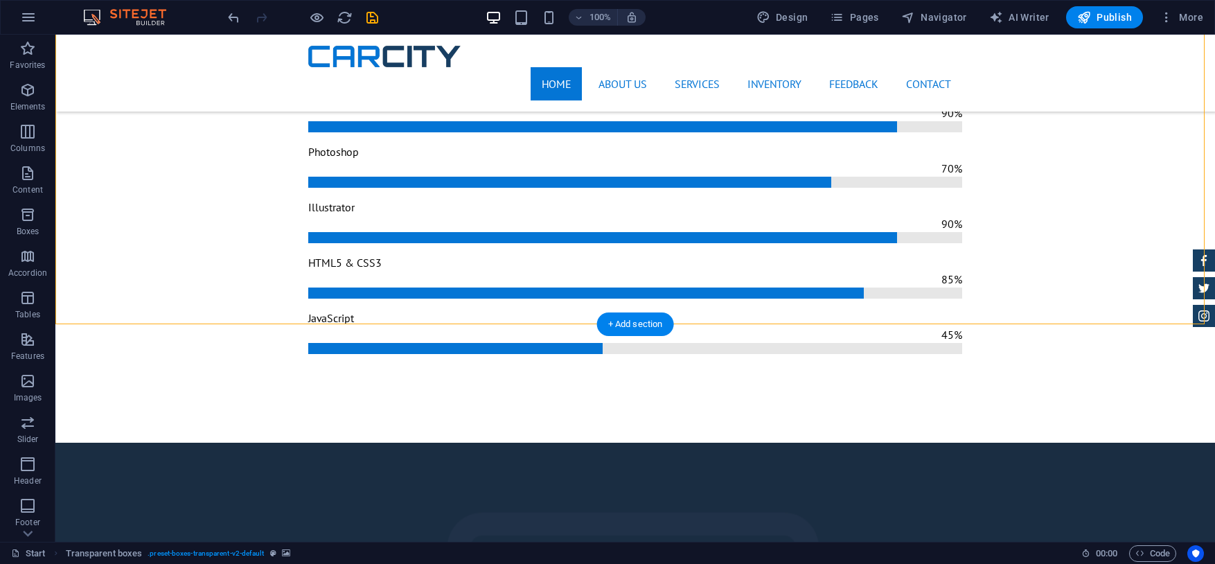
click at [1142, 551] on icon "button" at bounding box center [1139, 553] width 9 height 9
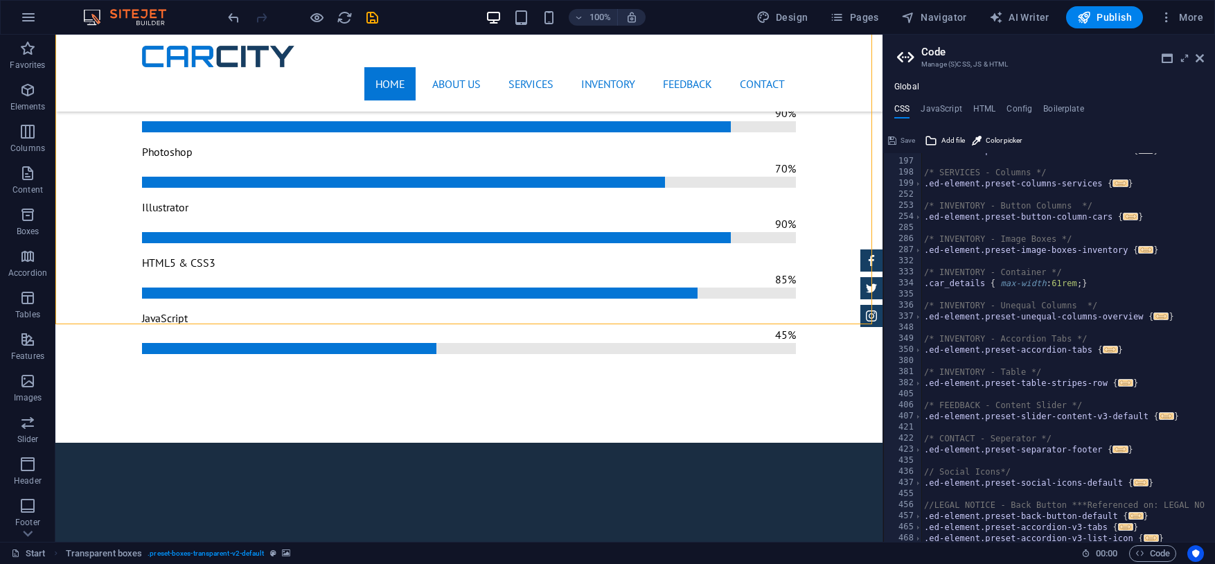
scroll to position [752, 0]
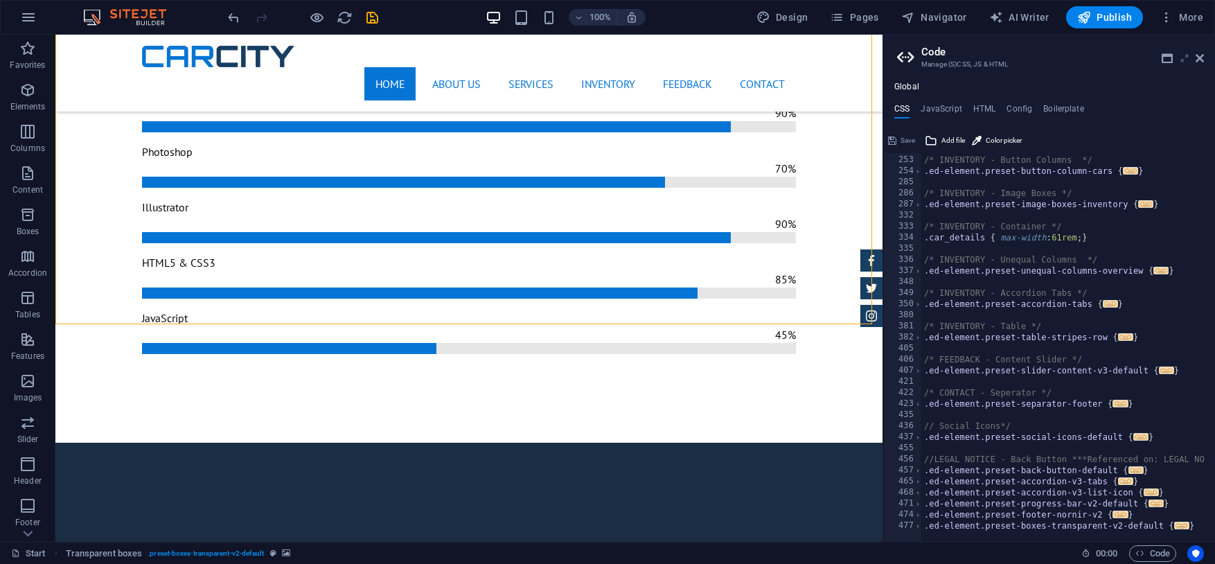
click at [1185, 59] on icon at bounding box center [1185, 58] width 0 height 11
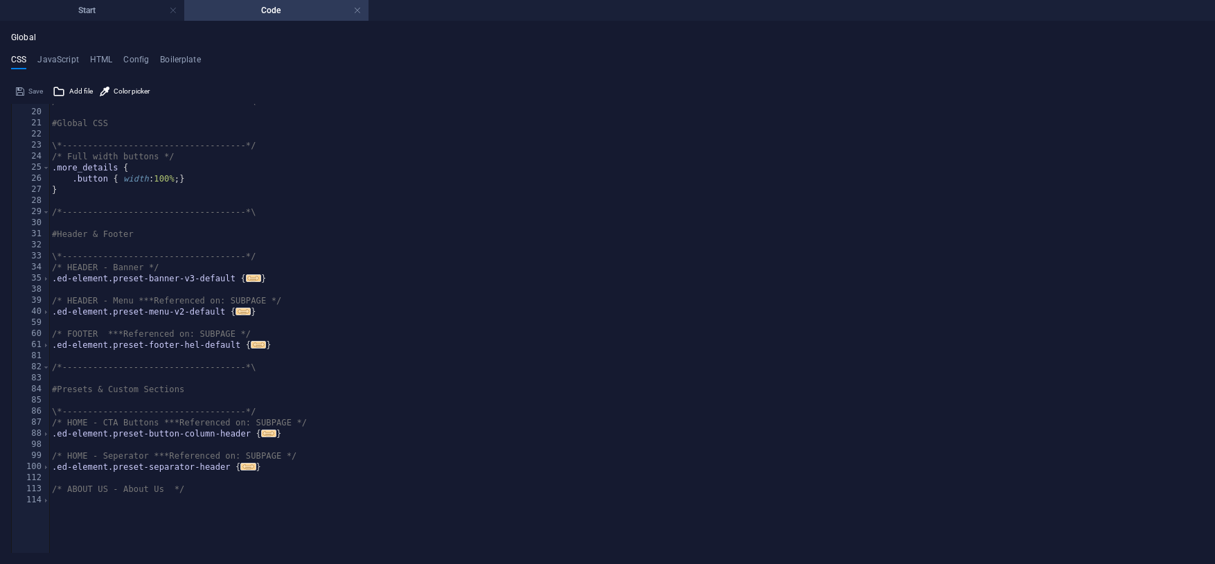
scroll to position [0, 0]
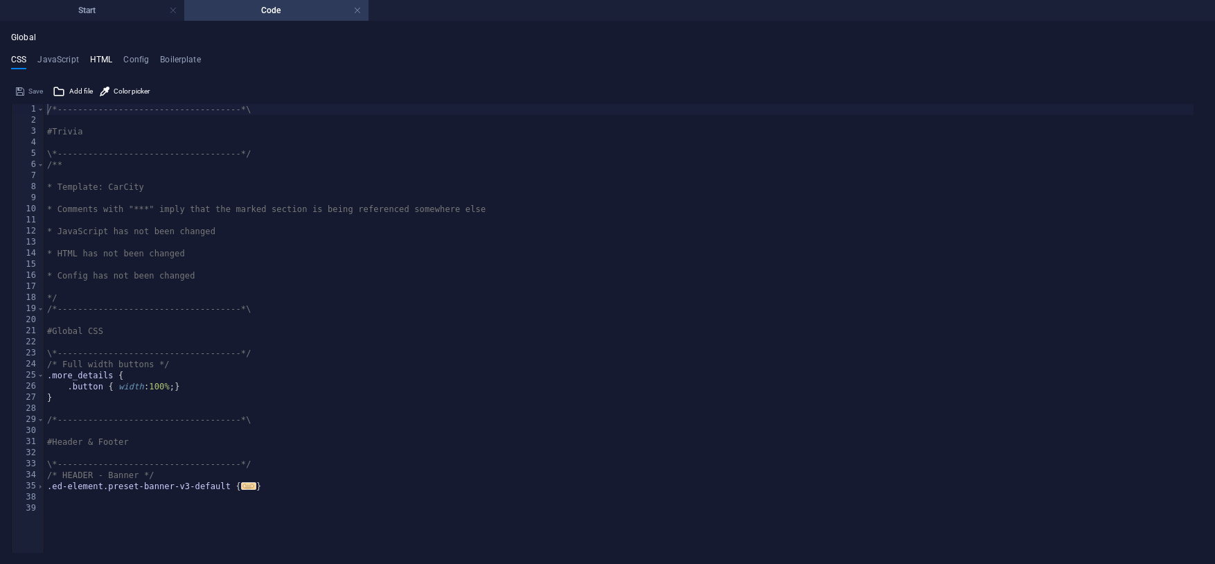
click at [100, 60] on h4 "HTML" at bounding box center [101, 62] width 23 height 15
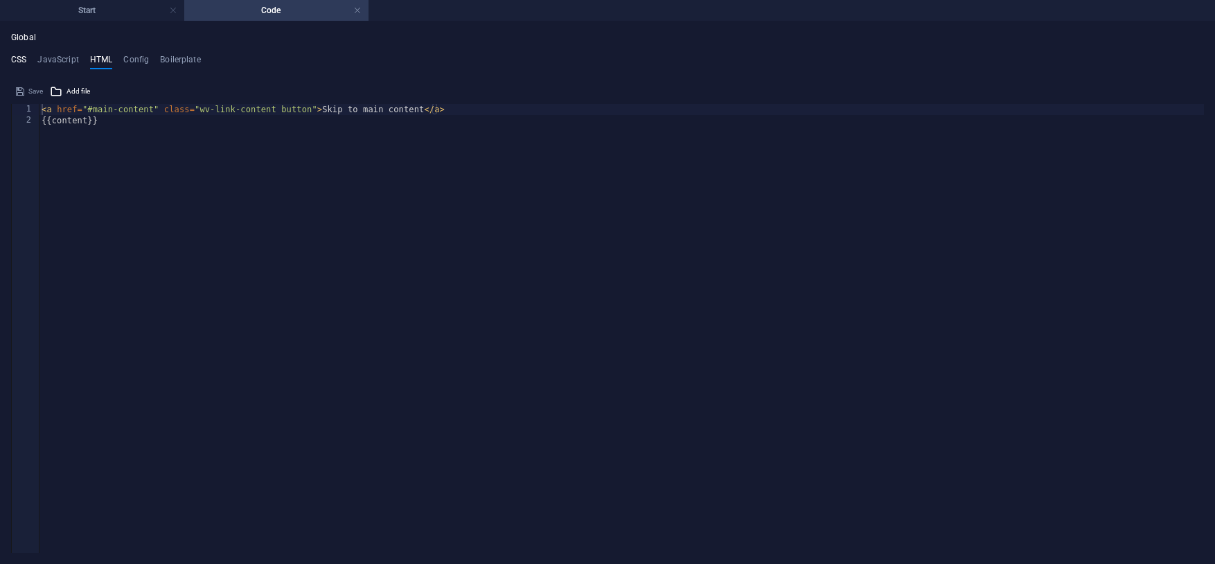
click at [18, 55] on h4 "CSS" at bounding box center [18, 62] width 15 height 15
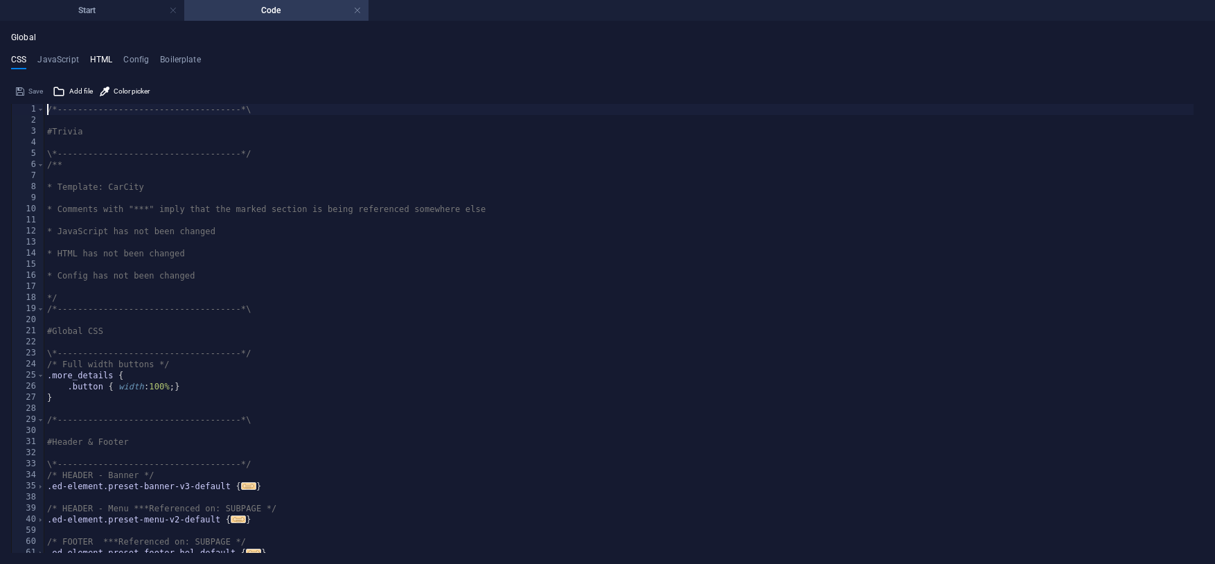
click at [92, 57] on h4 "HTML" at bounding box center [101, 62] width 23 height 15
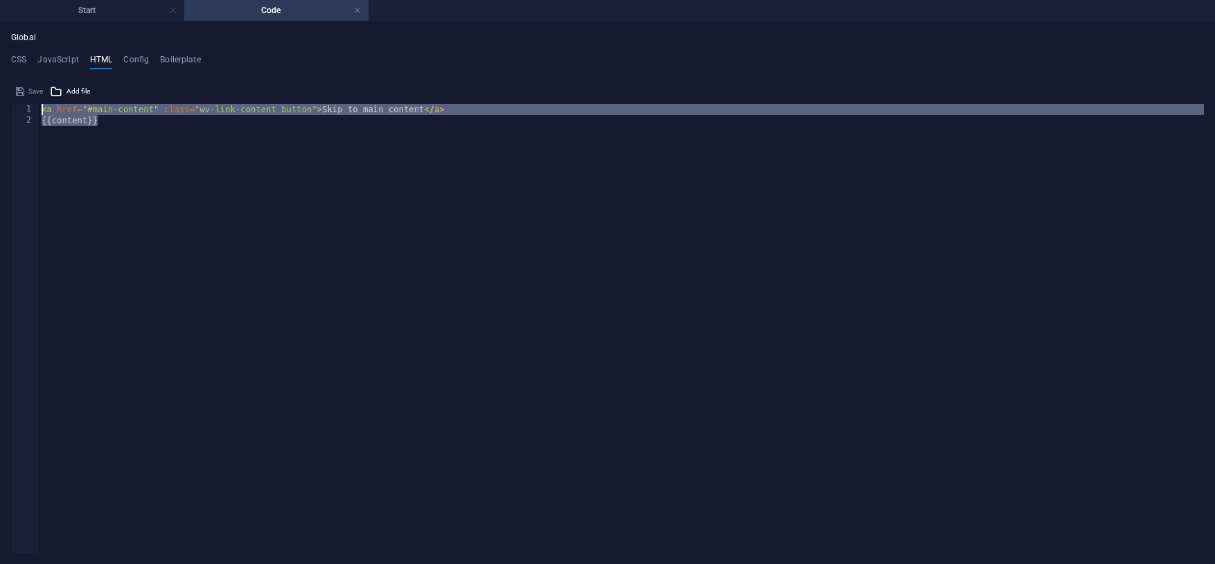
drag, startPoint x: 113, startPoint y: 123, endPoint x: 14, endPoint y: 102, distance: 101.4
click at [14, 102] on div "<a href="#main-content" class="wv-link-content button">Skip to main content</a>…" at bounding box center [607, 316] width 1193 height 472
type textarea "<a href="#main-content" class="wv-link-content button">Skip to main content</a>…"
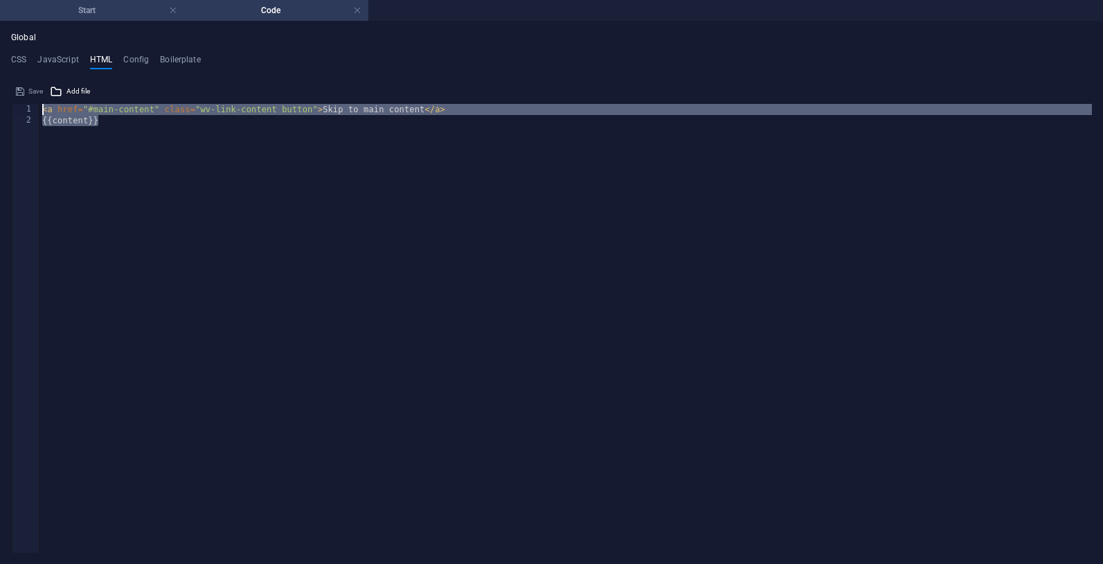
click at [78, 3] on h4 "Start" at bounding box center [92, 10] width 184 height 15
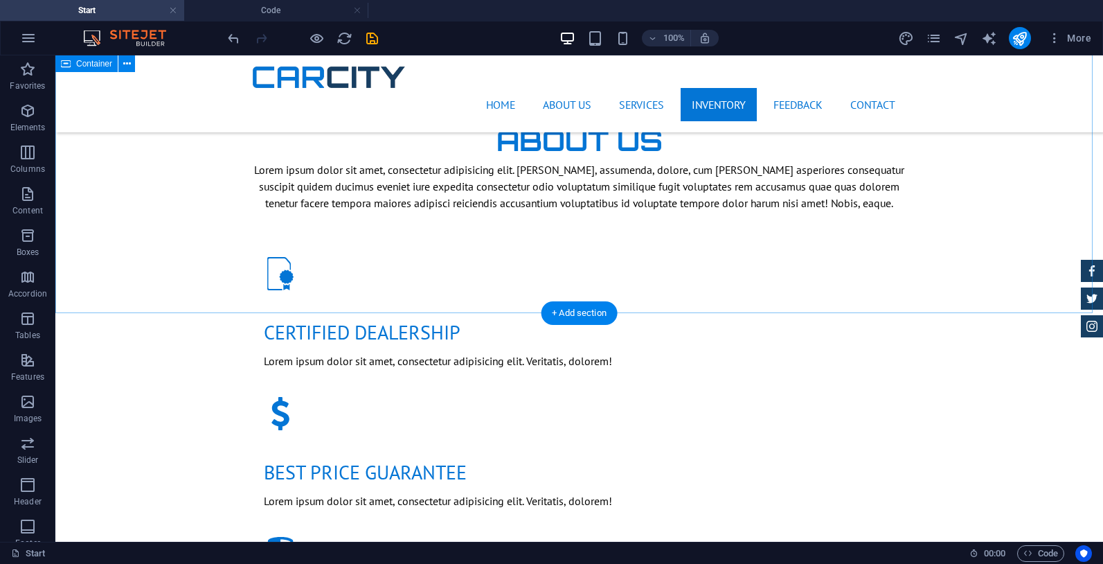
scroll to position [3729, 0]
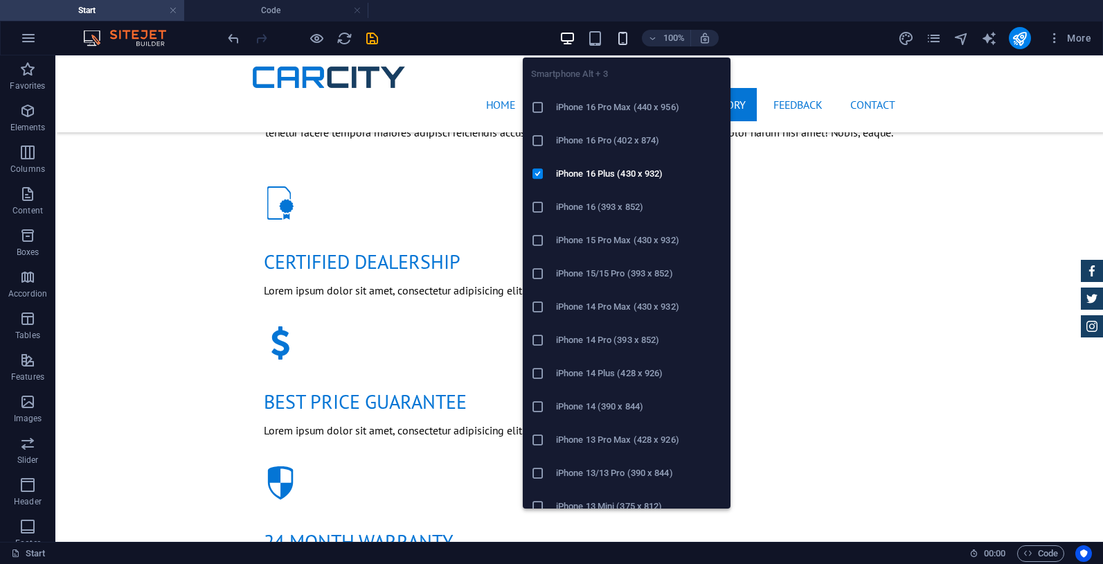
click at [623, 35] on icon "button" at bounding box center [623, 38] width 16 height 16
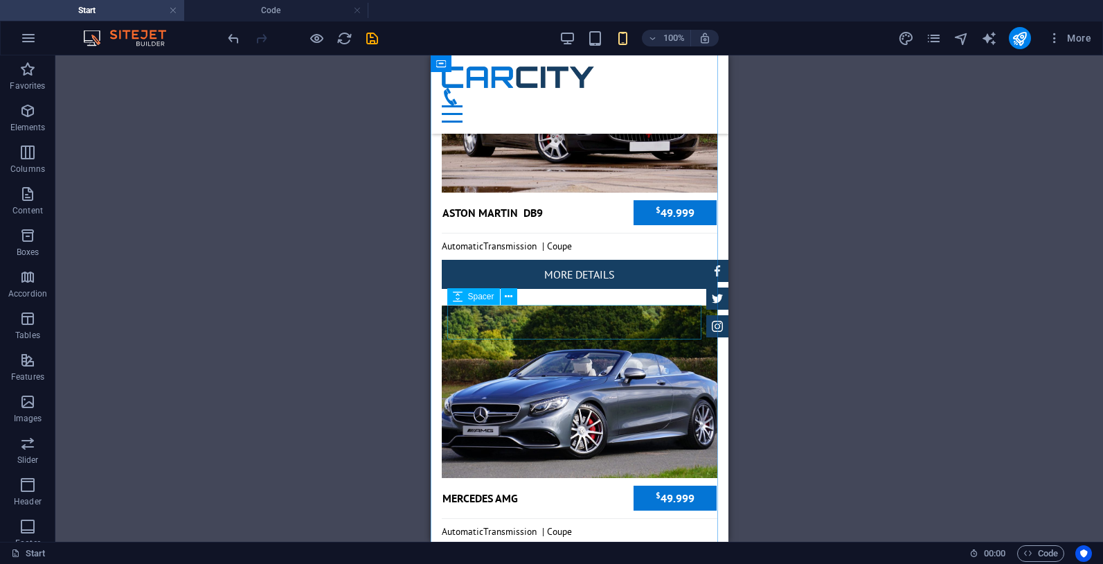
scroll to position [8191, 0]
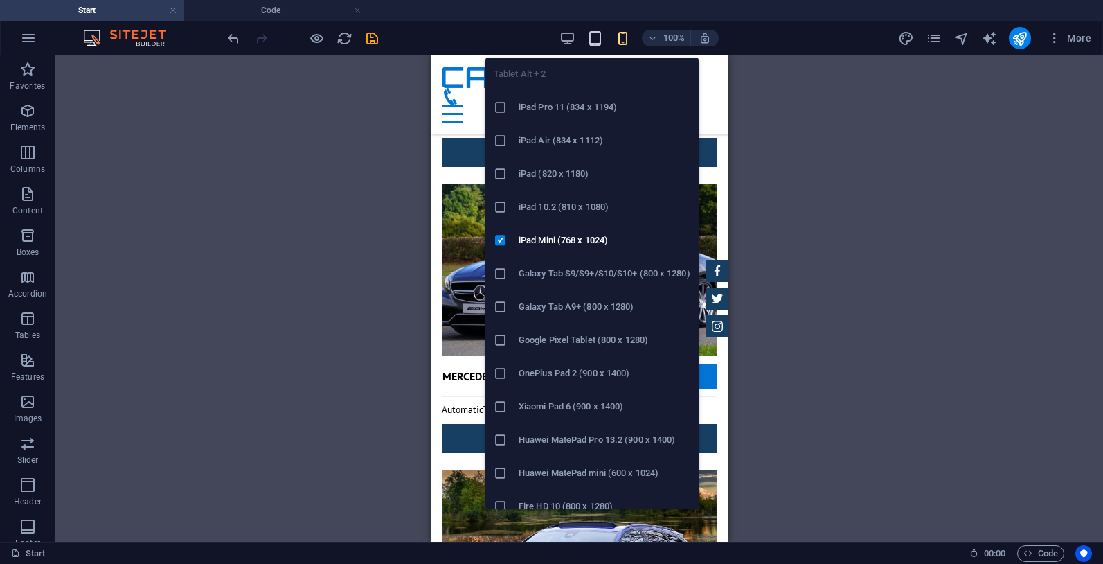
click at [593, 36] on icon "button" at bounding box center [595, 38] width 16 height 16
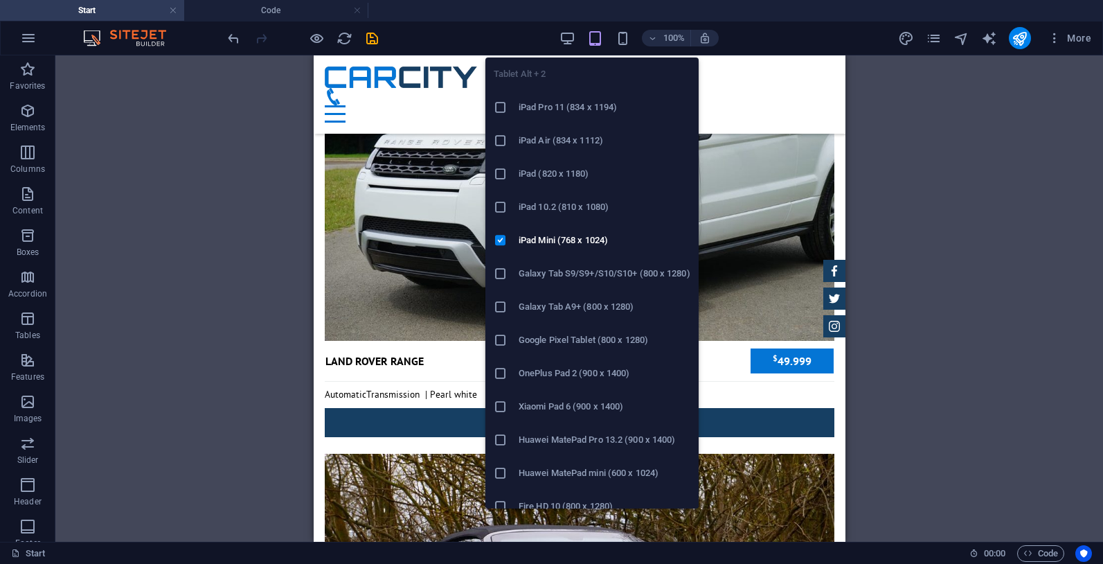
scroll to position [5843, 0]
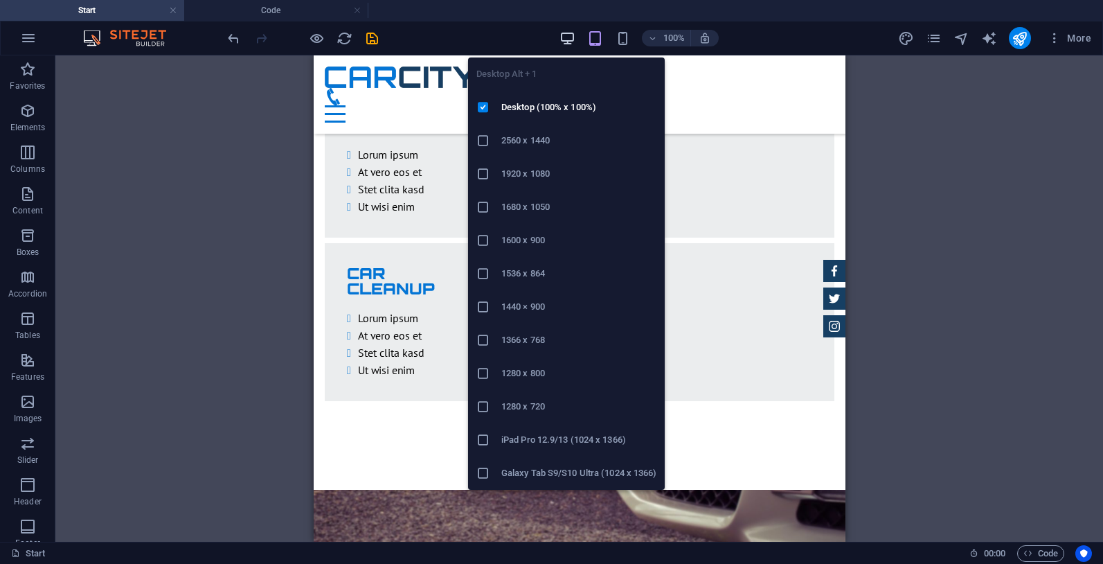
click at [570, 35] on icon "button" at bounding box center [568, 38] width 16 height 16
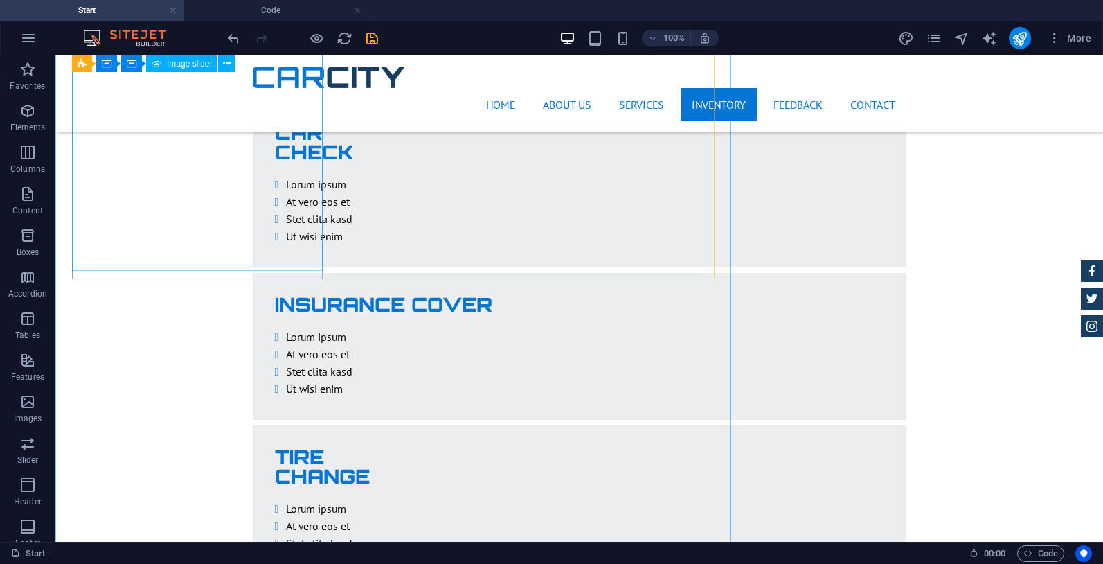
scroll to position [5138, 0]
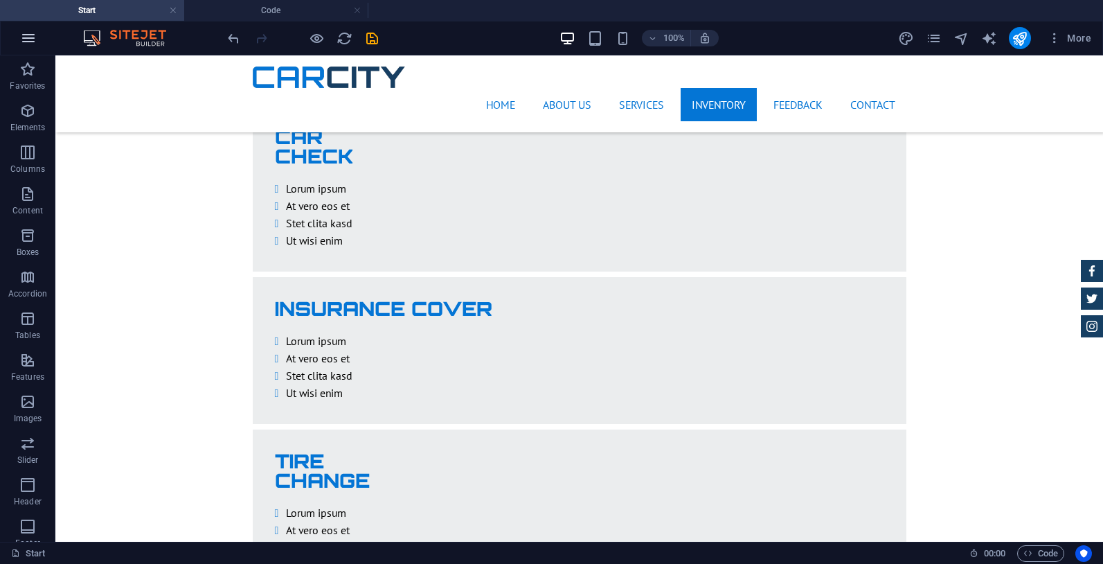
click at [30, 39] on icon "button" at bounding box center [28, 38] width 17 height 17
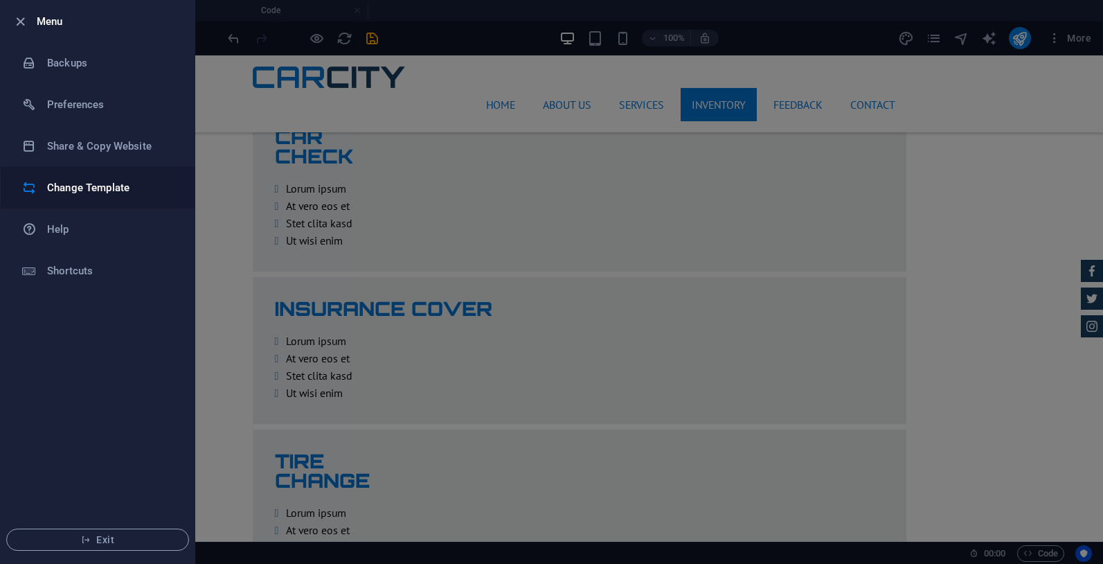
click at [107, 188] on h6 "Change Template" at bounding box center [111, 187] width 128 height 17
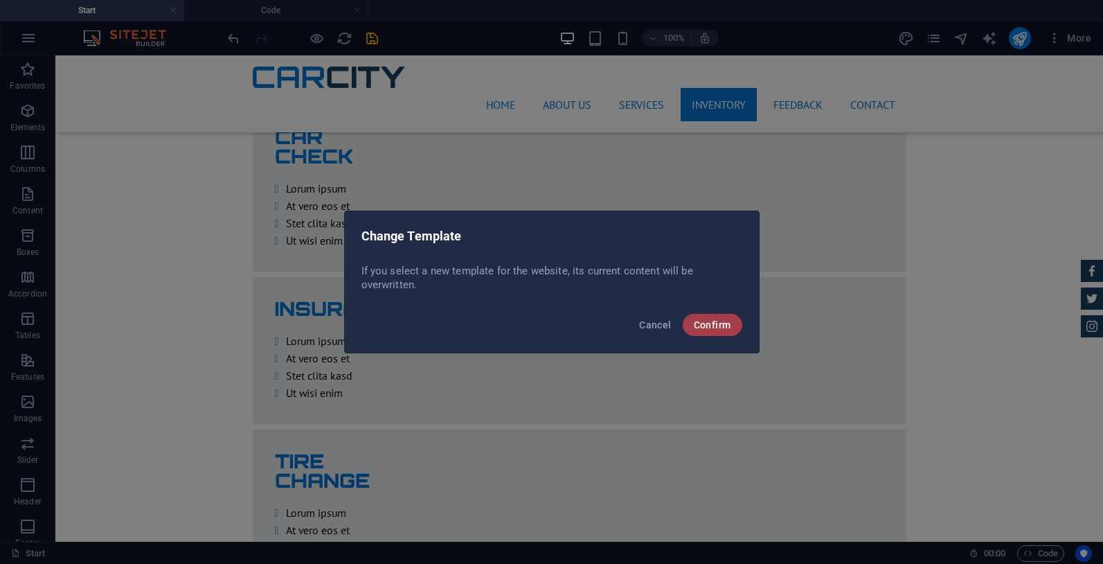
click at [719, 323] on span "Confirm" at bounding box center [712, 324] width 37 height 11
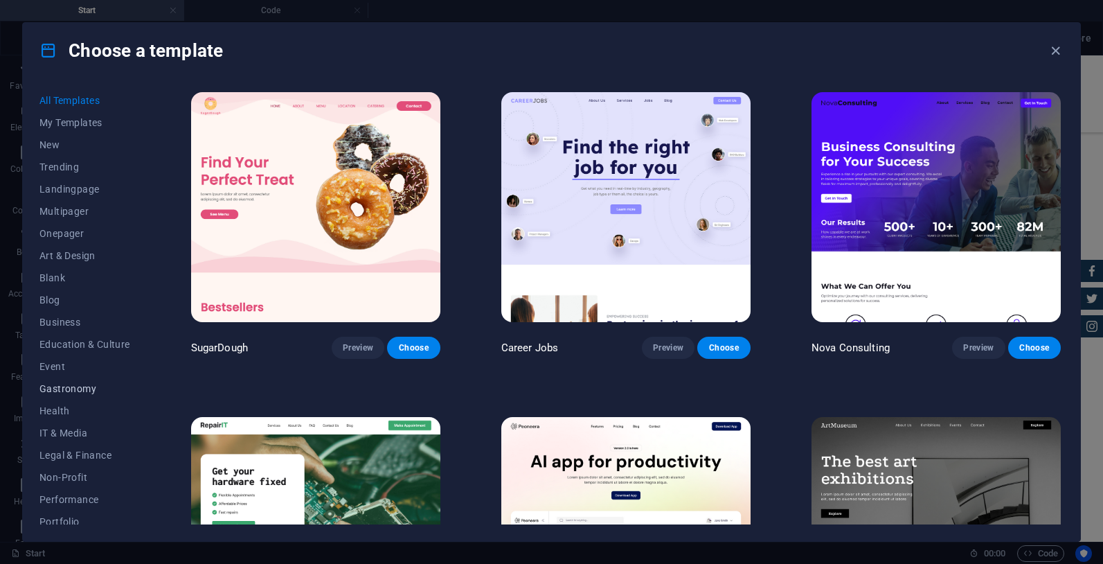
scroll to position [119, 0]
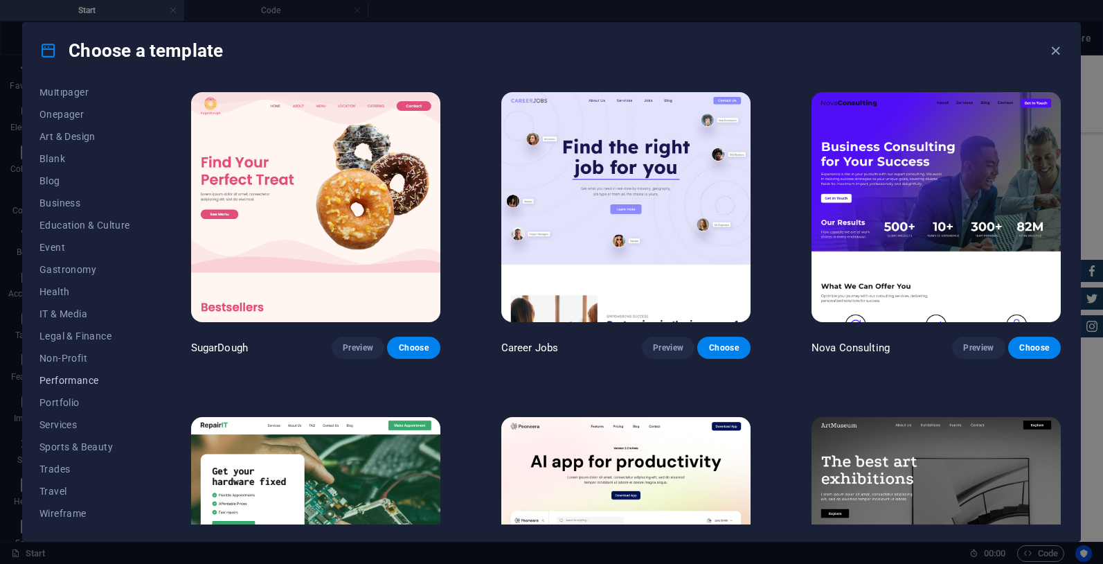
click at [93, 375] on span "Performance" at bounding box center [84, 380] width 91 height 11
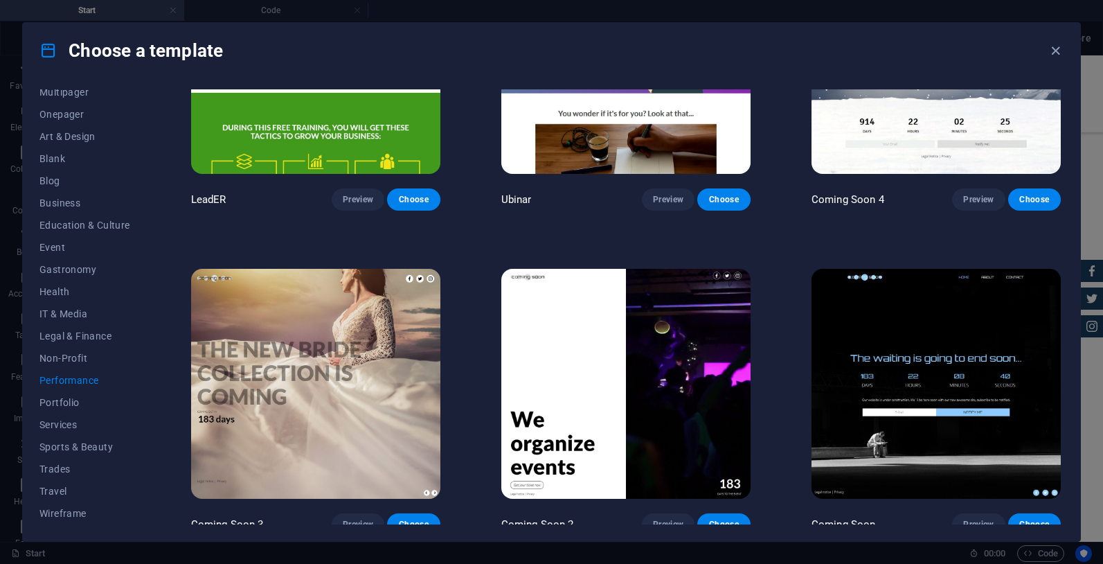
scroll to position [1448, 0]
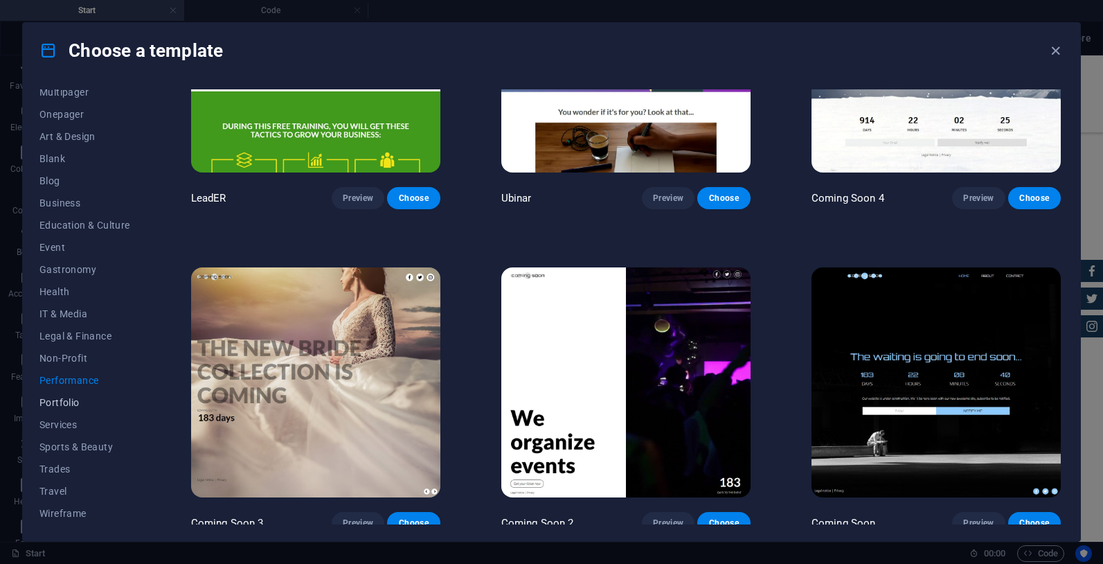
click at [73, 405] on span "Portfolio" at bounding box center [84, 402] width 91 height 11
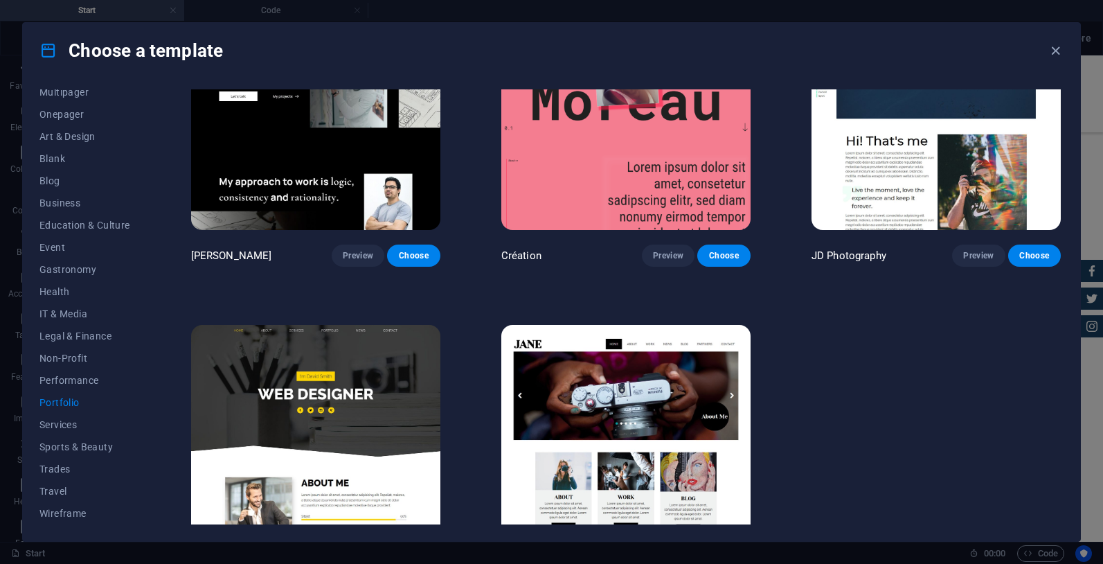
scroll to position [479, 0]
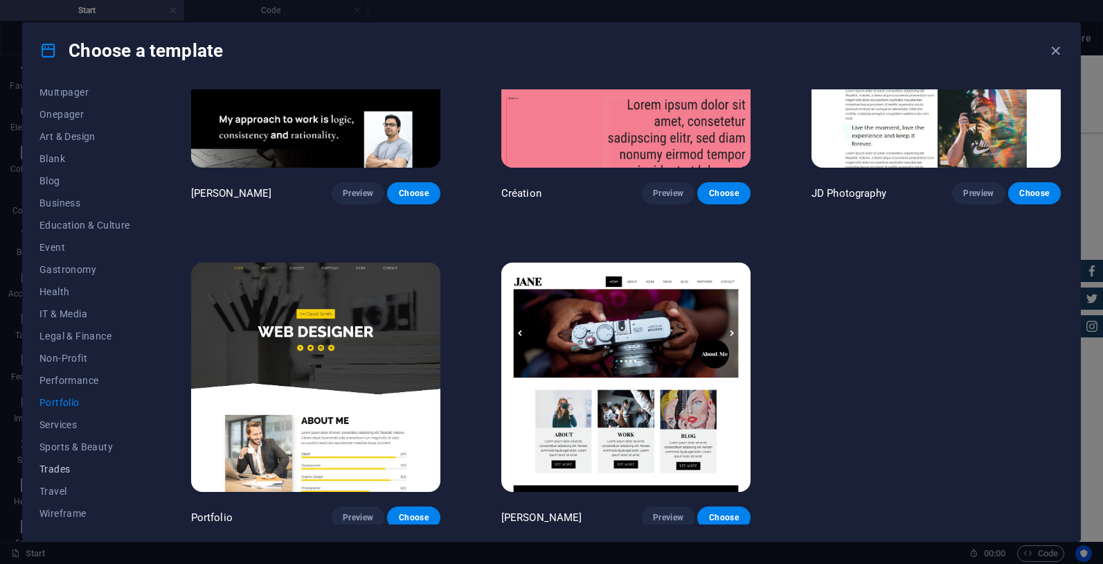
click at [43, 470] on span "Trades" at bounding box center [84, 468] width 91 height 11
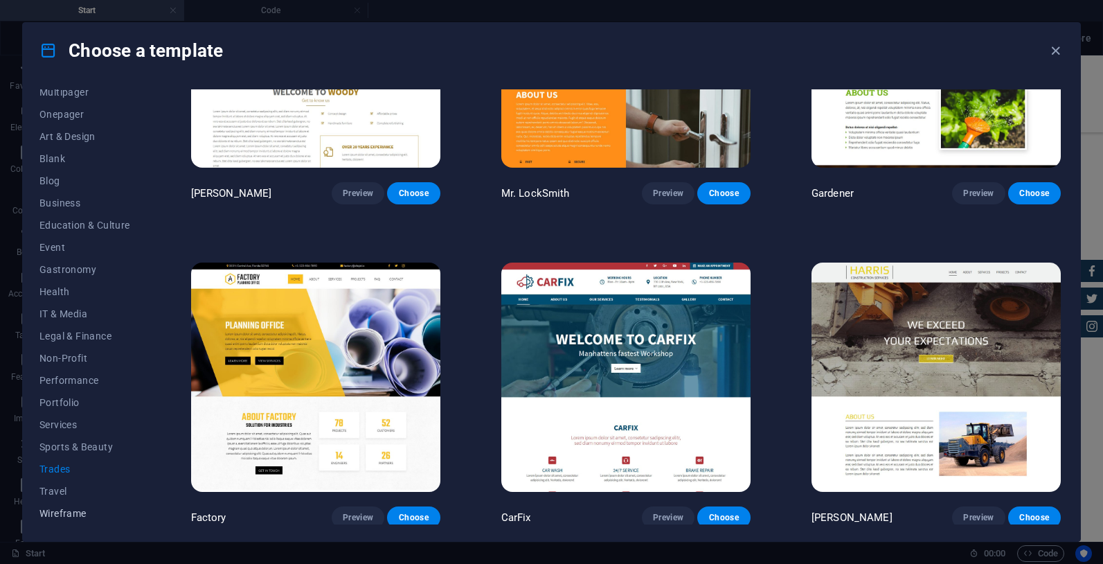
click at [71, 511] on span "Wireframe" at bounding box center [84, 513] width 91 height 11
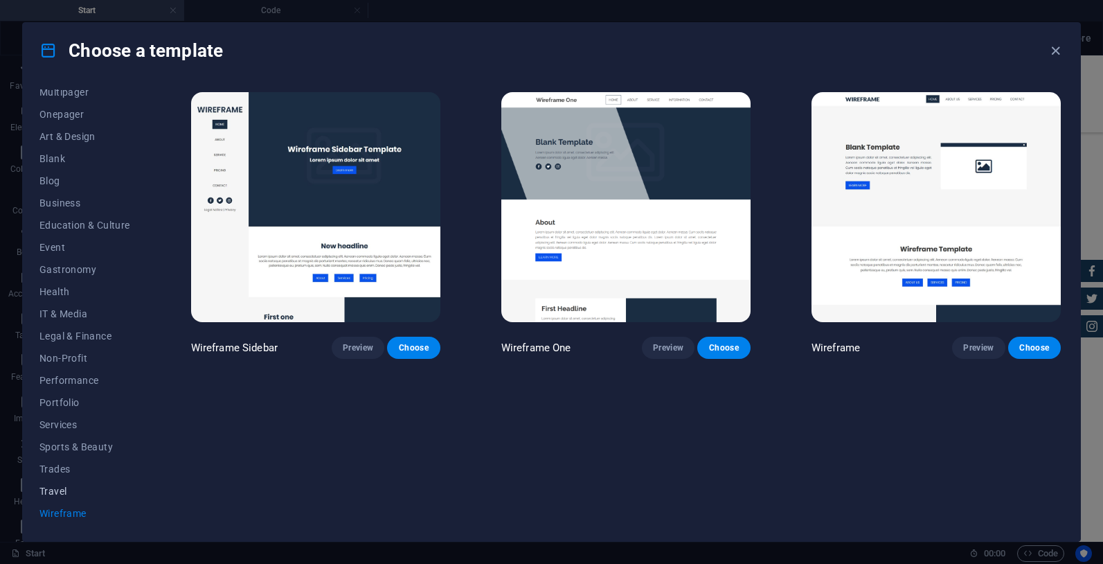
click at [46, 494] on span "Travel" at bounding box center [84, 491] width 91 height 11
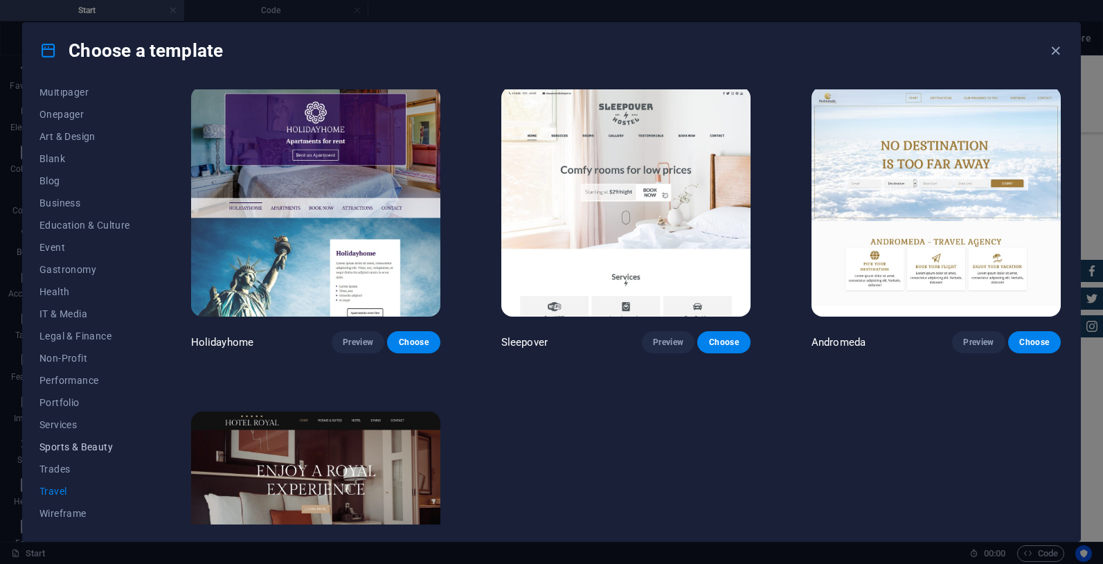
click at [80, 439] on button "Sports & Beauty" at bounding box center [84, 447] width 91 height 22
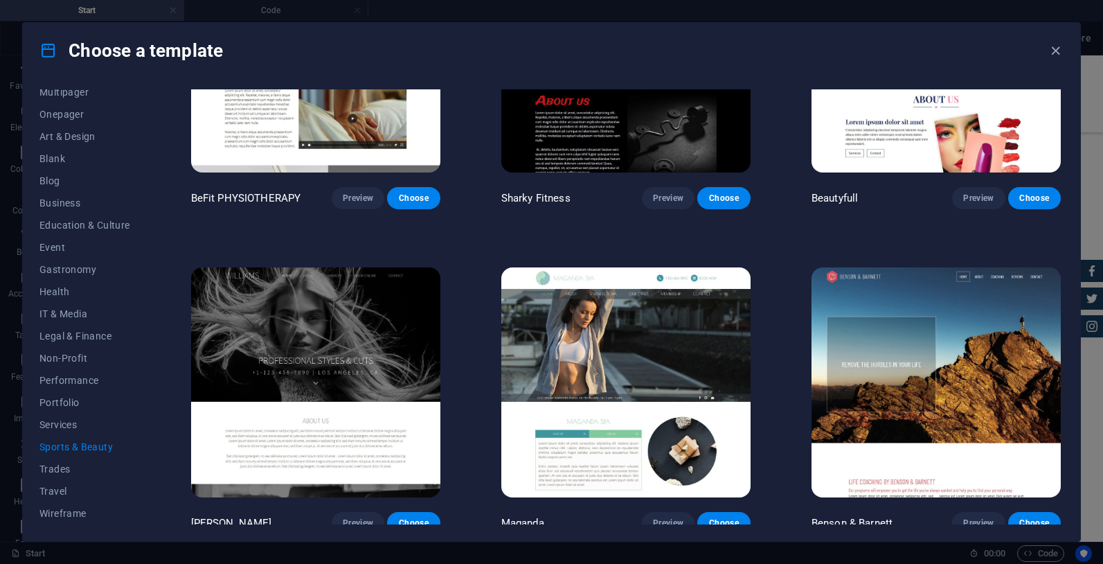
scroll to position [1123, 0]
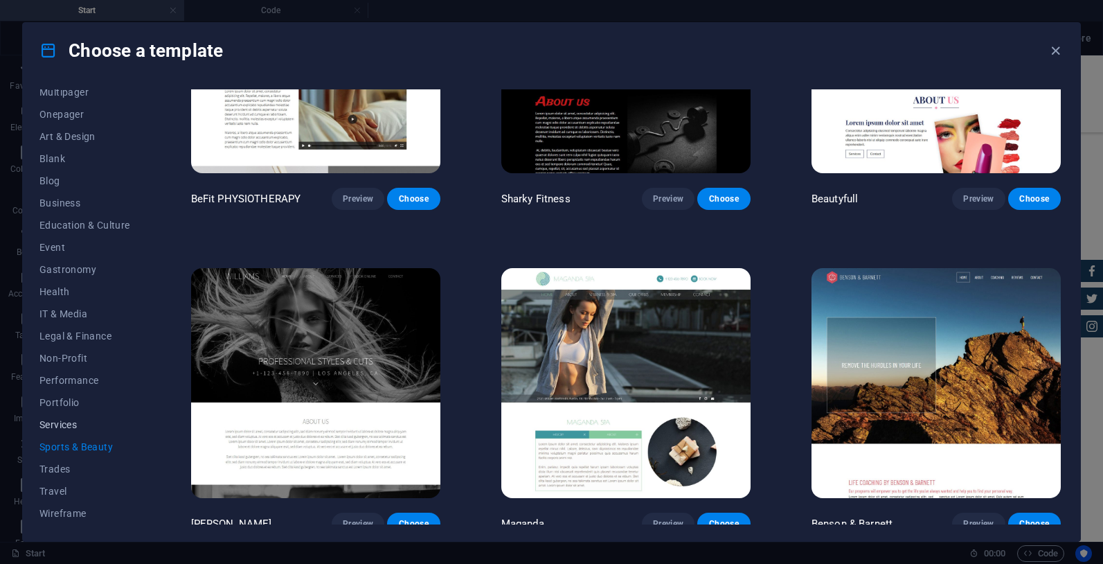
click at [64, 424] on span "Services" at bounding box center [84, 424] width 91 height 11
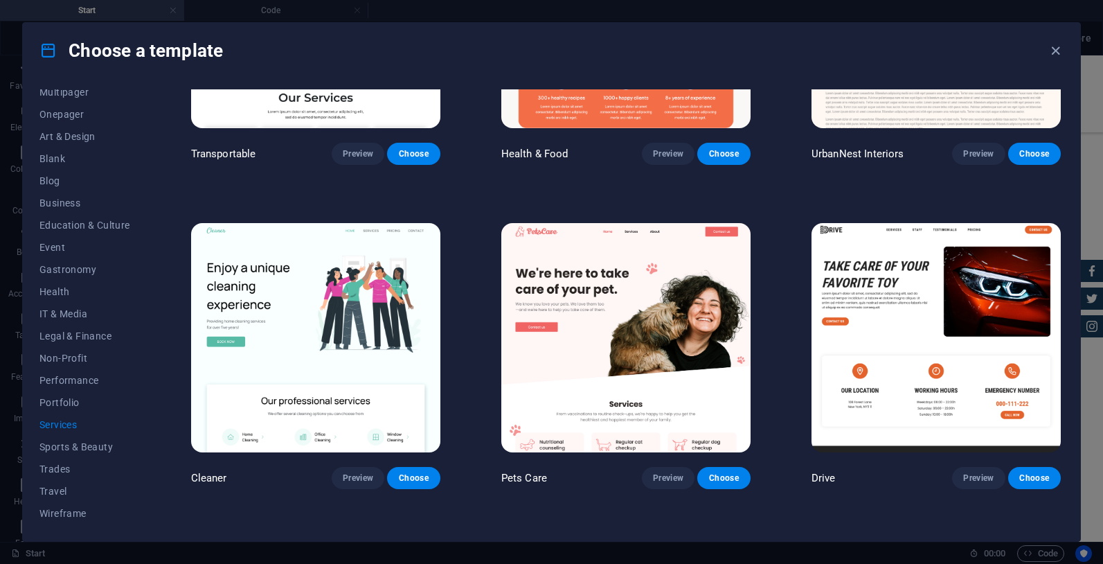
scroll to position [463, 0]
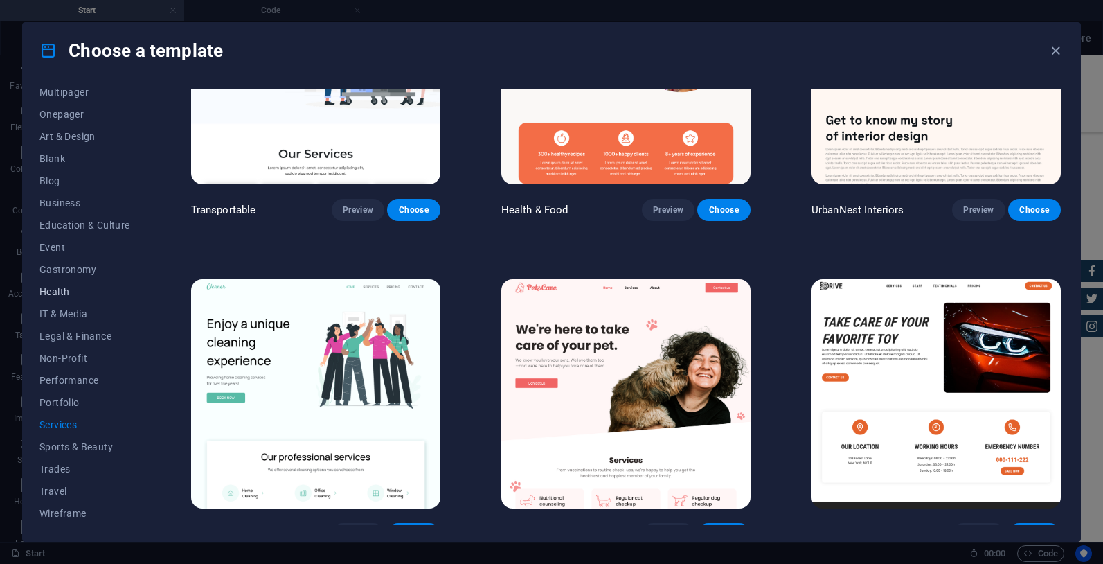
click at [57, 291] on span "Health" at bounding box center [84, 291] width 91 height 11
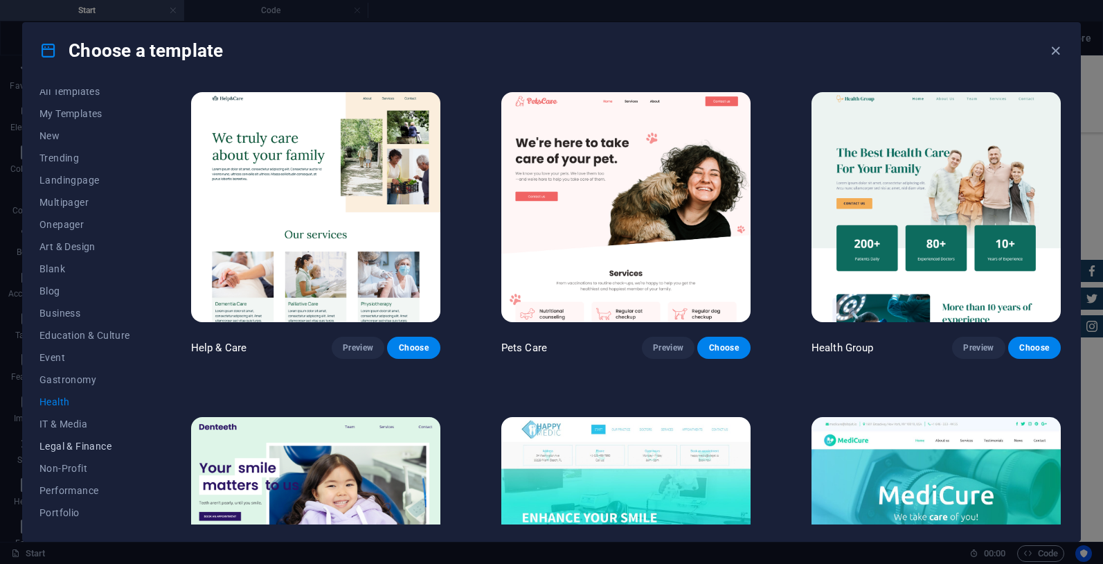
scroll to position [0, 0]
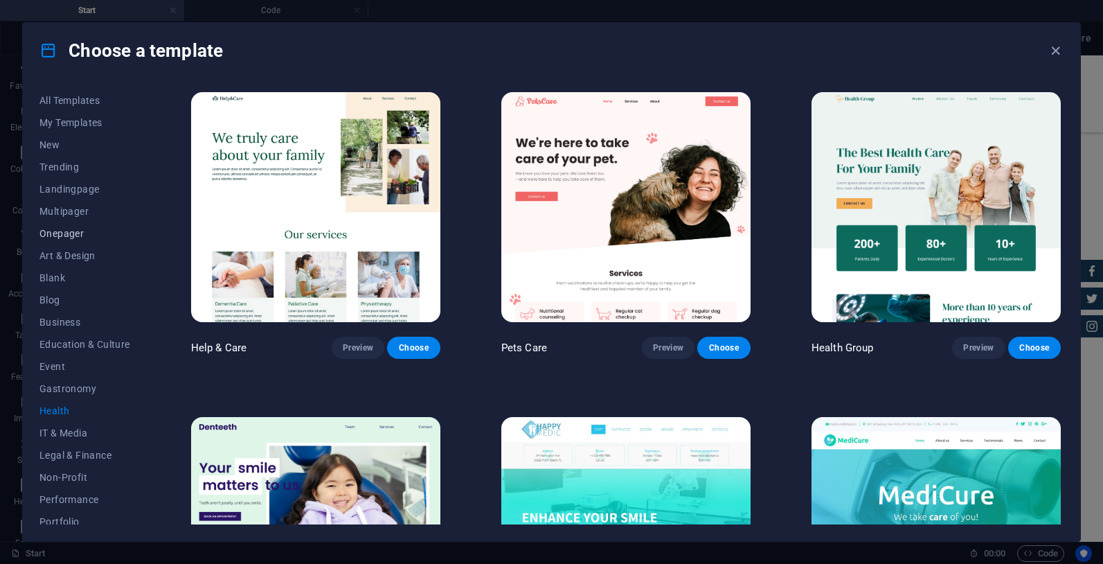
click at [71, 232] on span "Onepager" at bounding box center [84, 233] width 91 height 11
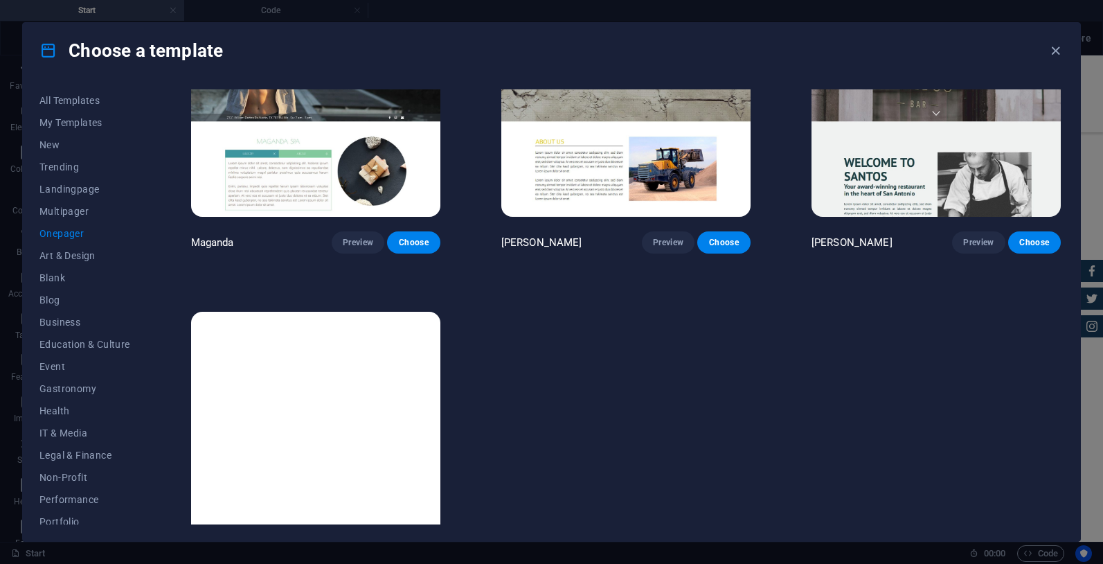
scroll to position [7247, 0]
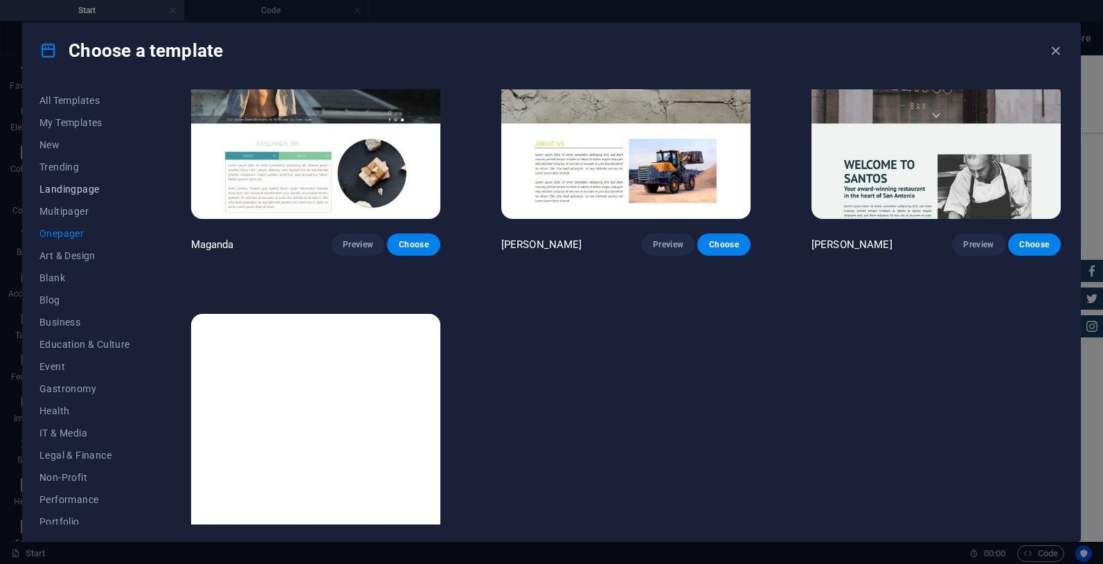
click at [69, 189] on span "Landingpage" at bounding box center [84, 189] width 91 height 11
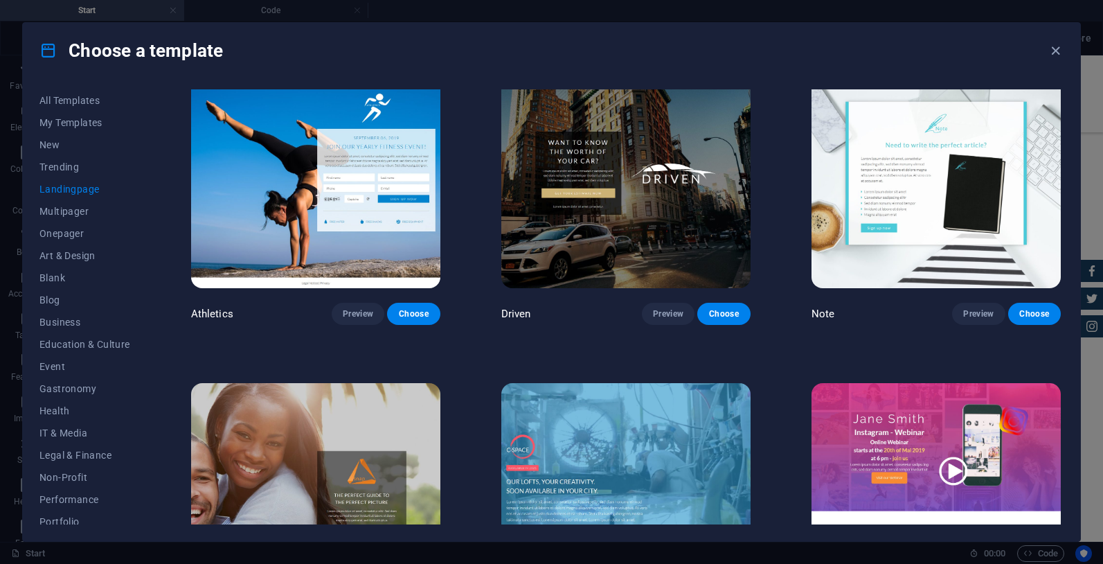
scroll to position [993, 0]
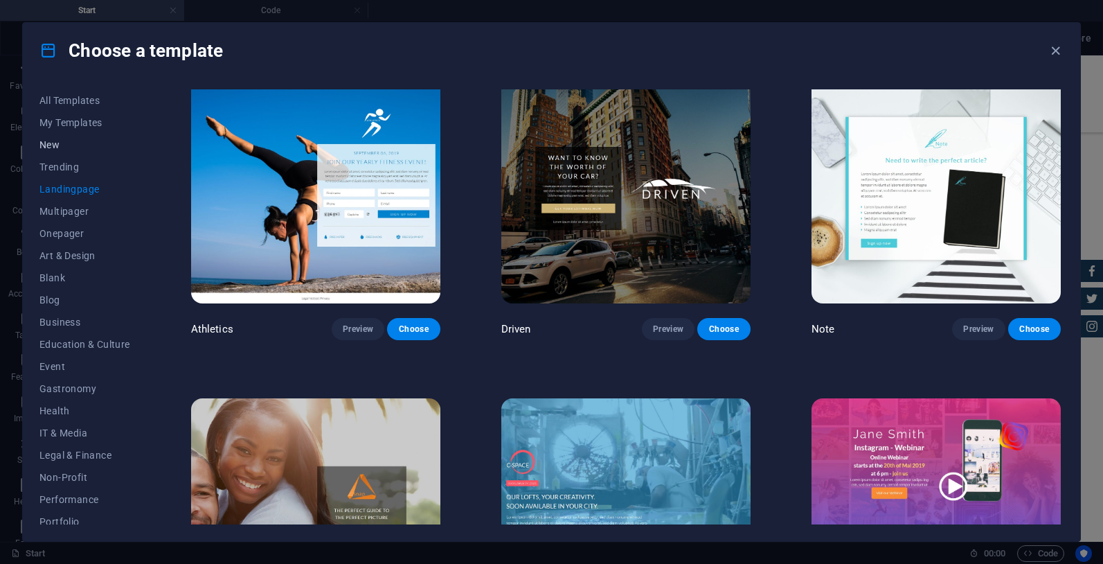
click at [51, 143] on span "New" at bounding box center [84, 144] width 91 height 11
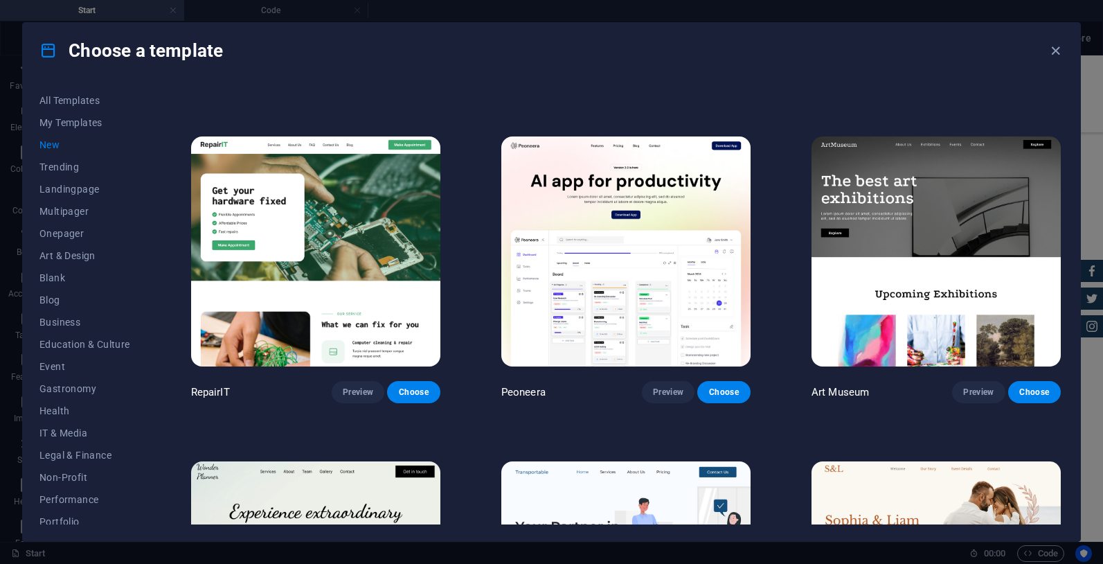
scroll to position [280, 0]
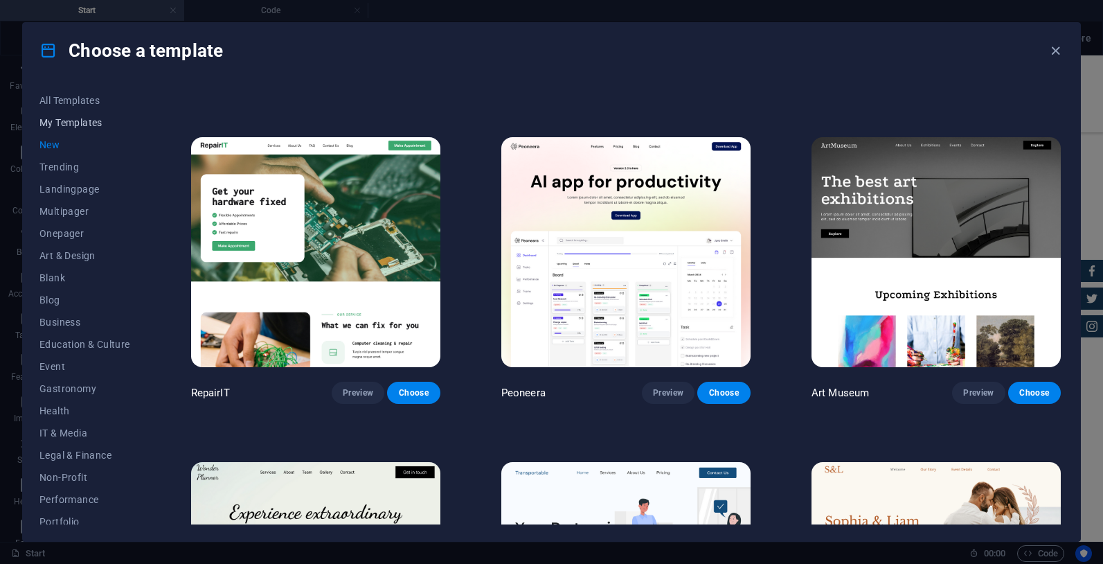
click at [64, 121] on span "My Templates" at bounding box center [84, 122] width 91 height 11
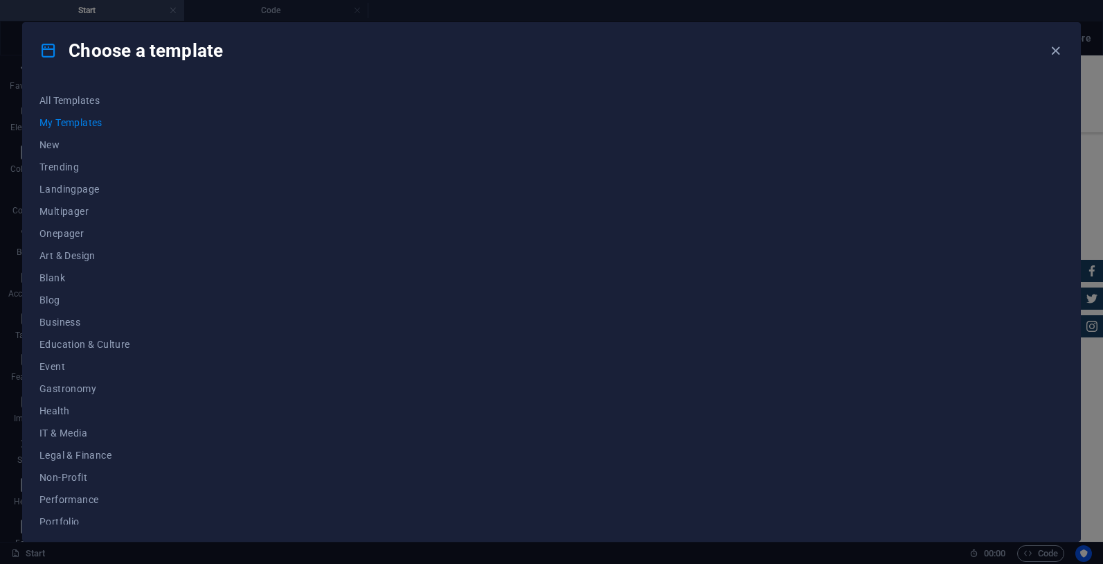
scroll to position [0, 0]
click at [69, 98] on span "All Templates" at bounding box center [84, 100] width 91 height 11
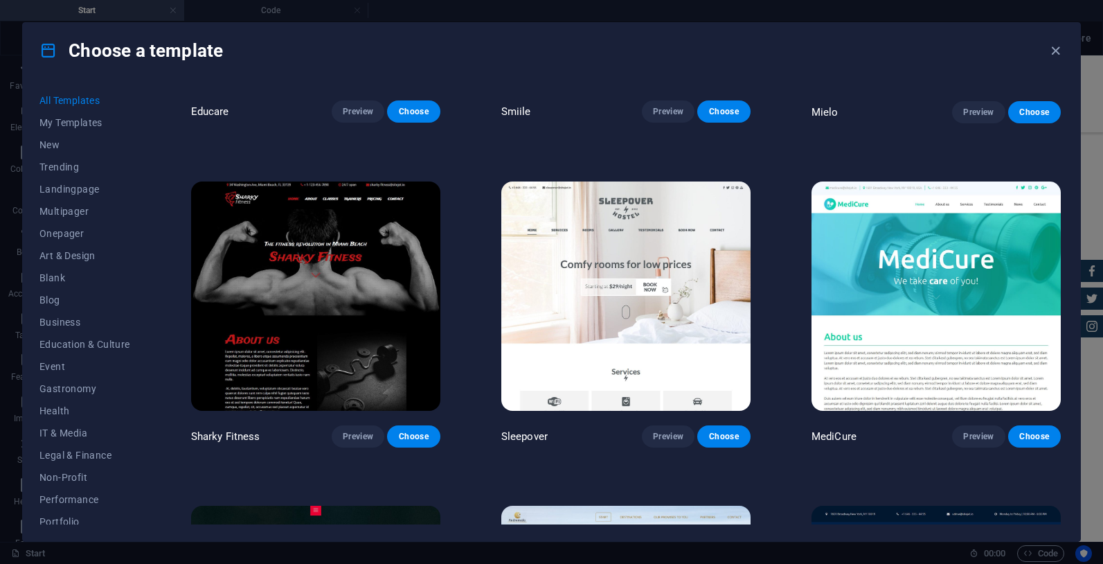
scroll to position [10299, 0]
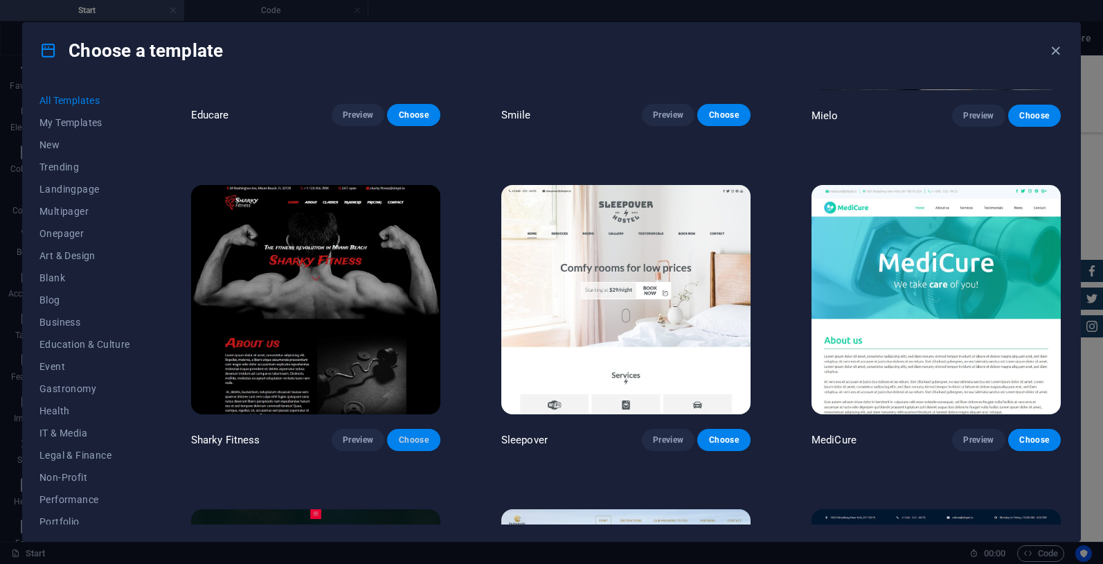
click at [417, 434] on span "Choose" at bounding box center [413, 439] width 30 height 11
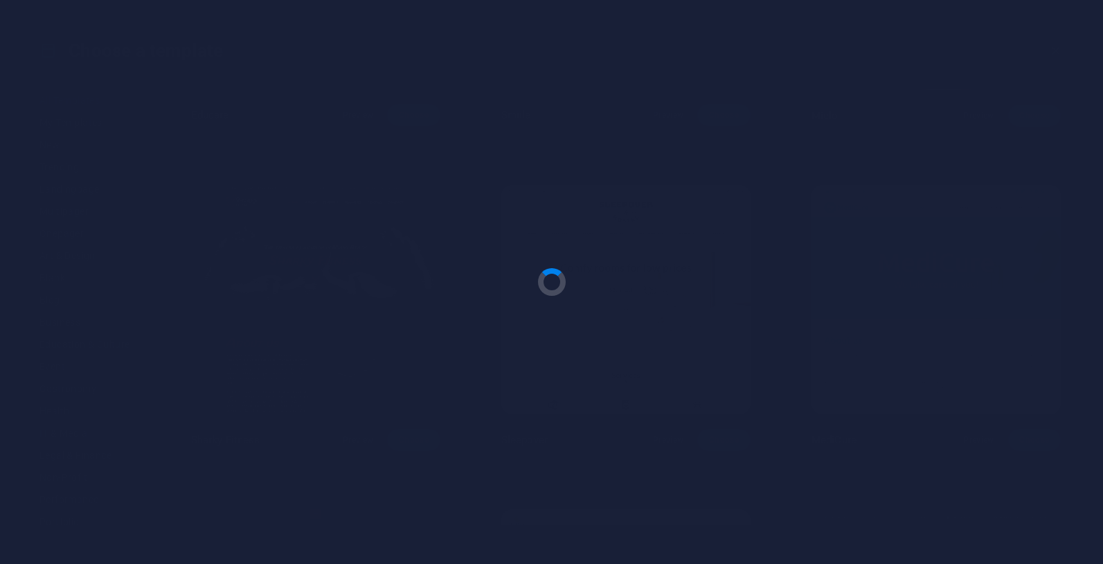
checkbox input "false"
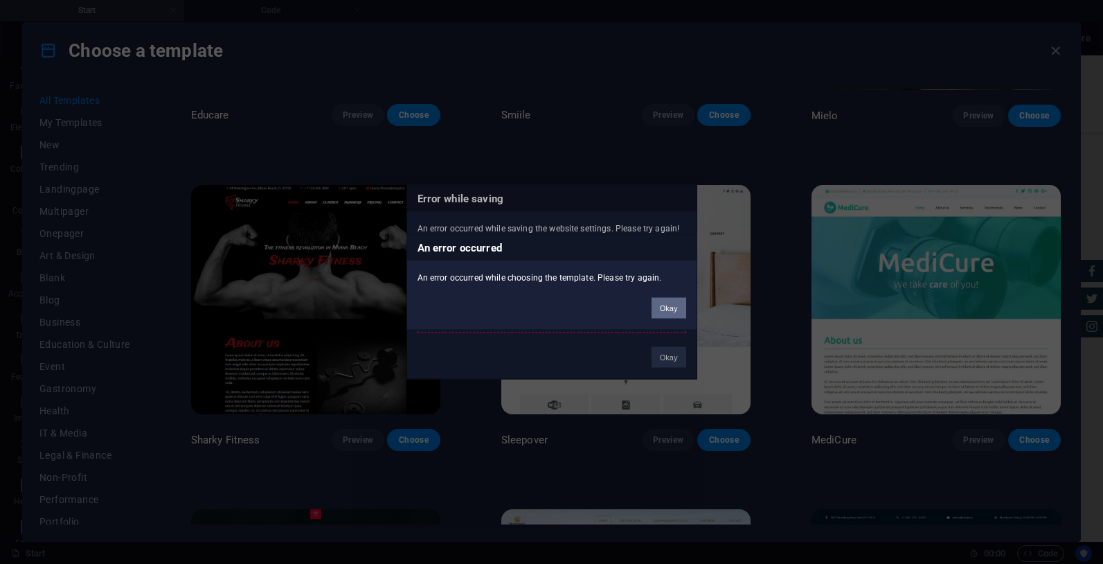
click at [672, 306] on button "Okay" at bounding box center [669, 308] width 35 height 21
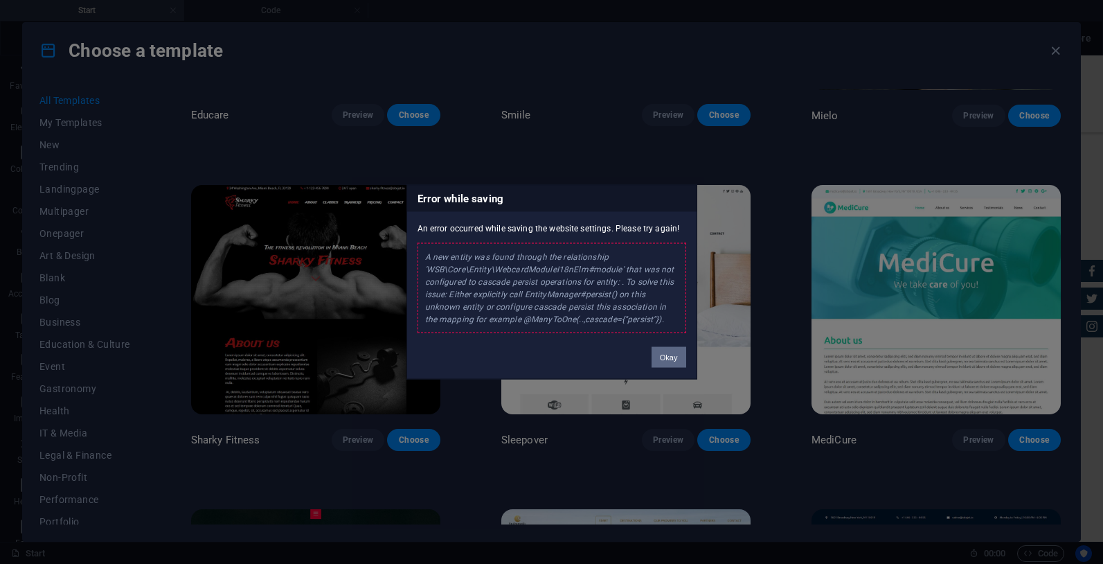
click at [669, 364] on button "Okay" at bounding box center [669, 357] width 35 height 21
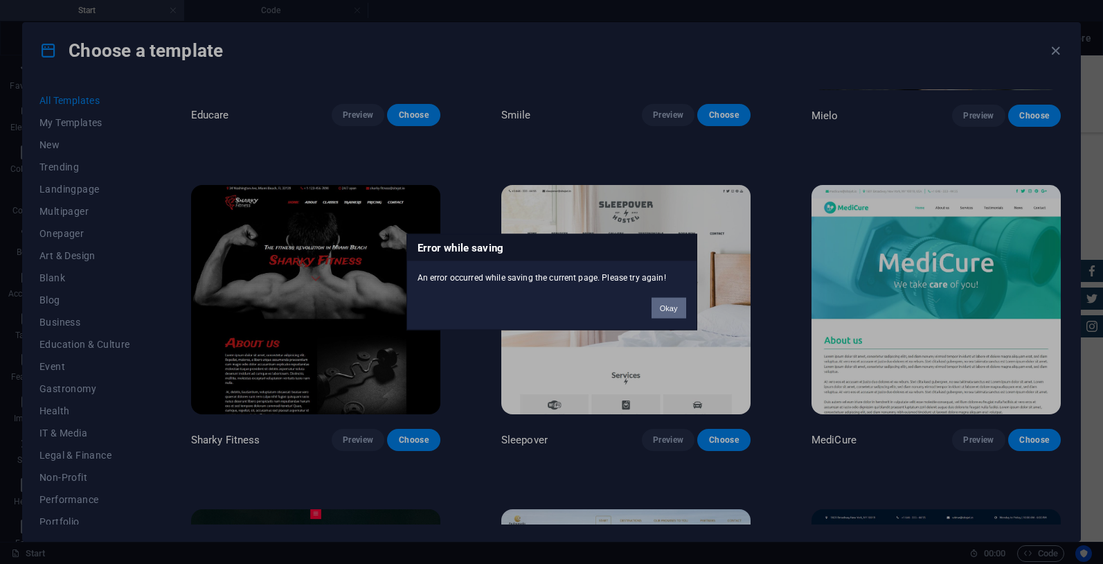
click at [661, 307] on button "Okay" at bounding box center [669, 308] width 35 height 21
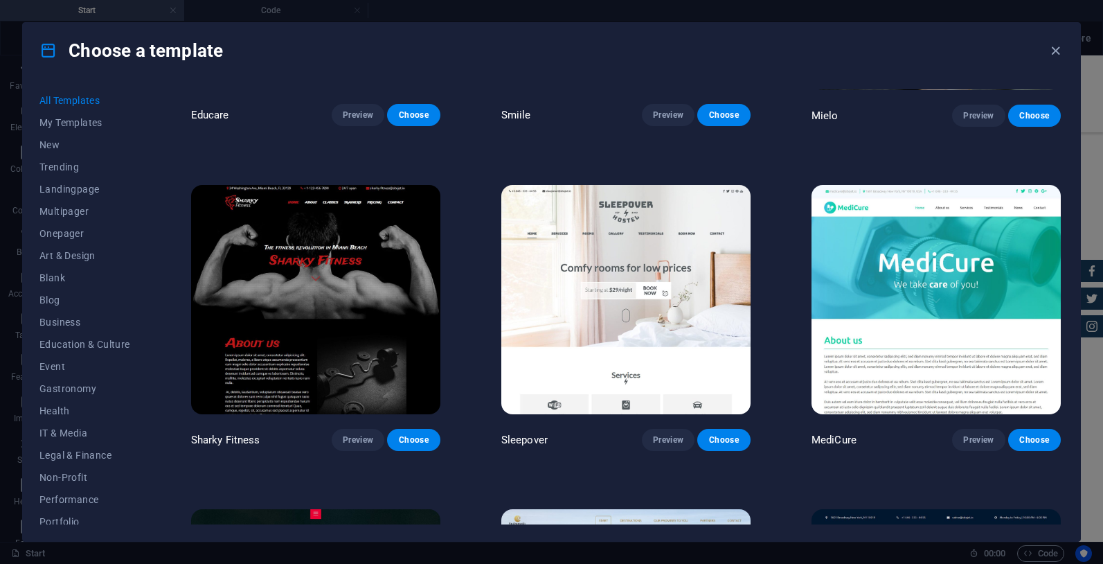
click at [317, 234] on img at bounding box center [315, 300] width 249 height 230
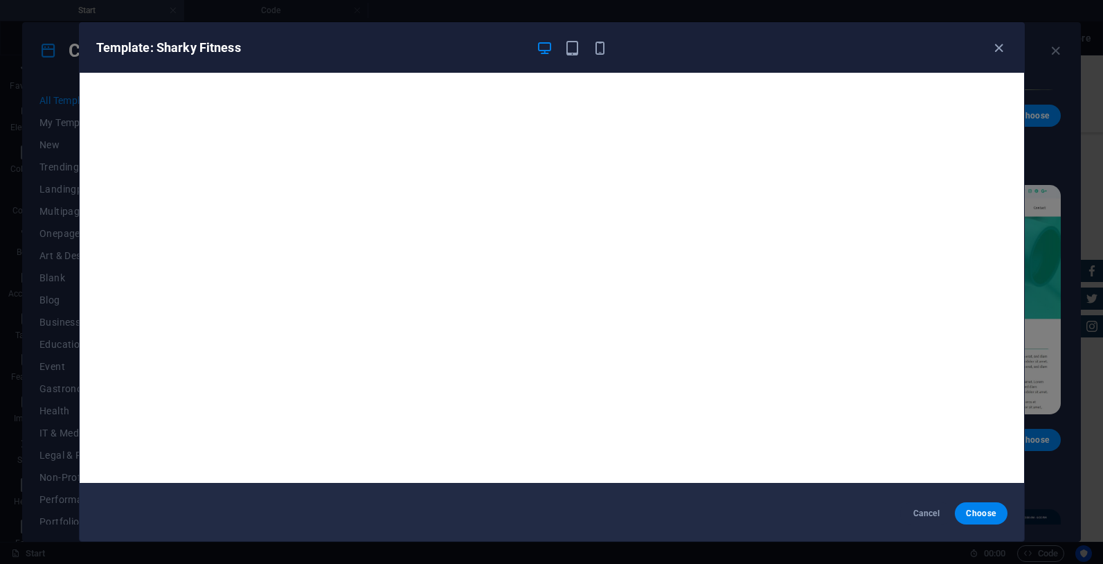
scroll to position [3, 0]
click at [920, 518] on span "Cancel" at bounding box center [927, 513] width 30 height 11
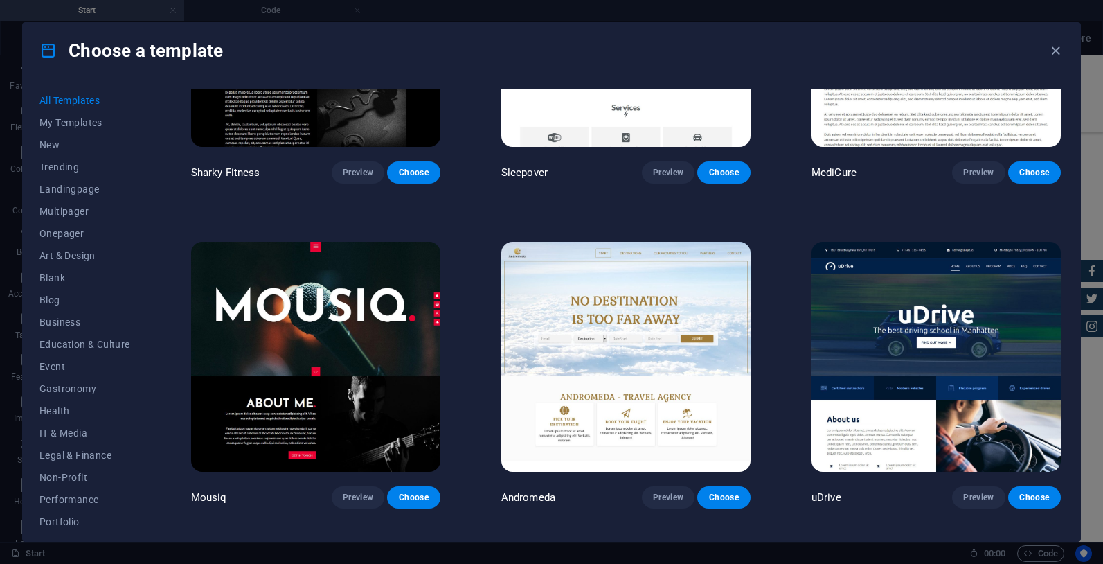
scroll to position [10571, 0]
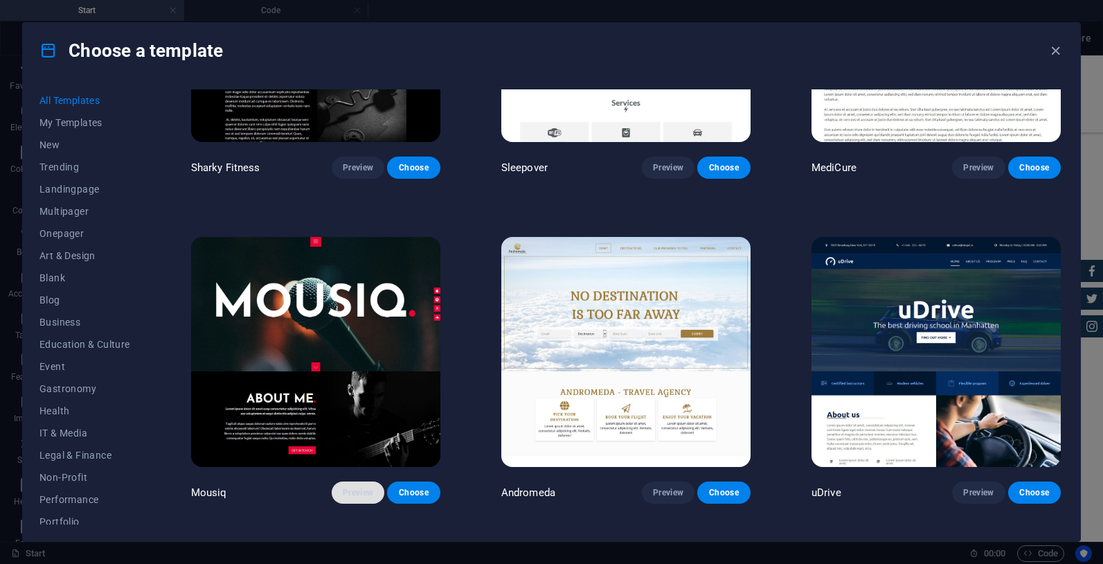
click at [364, 487] on span "Preview" at bounding box center [358, 492] width 30 height 11
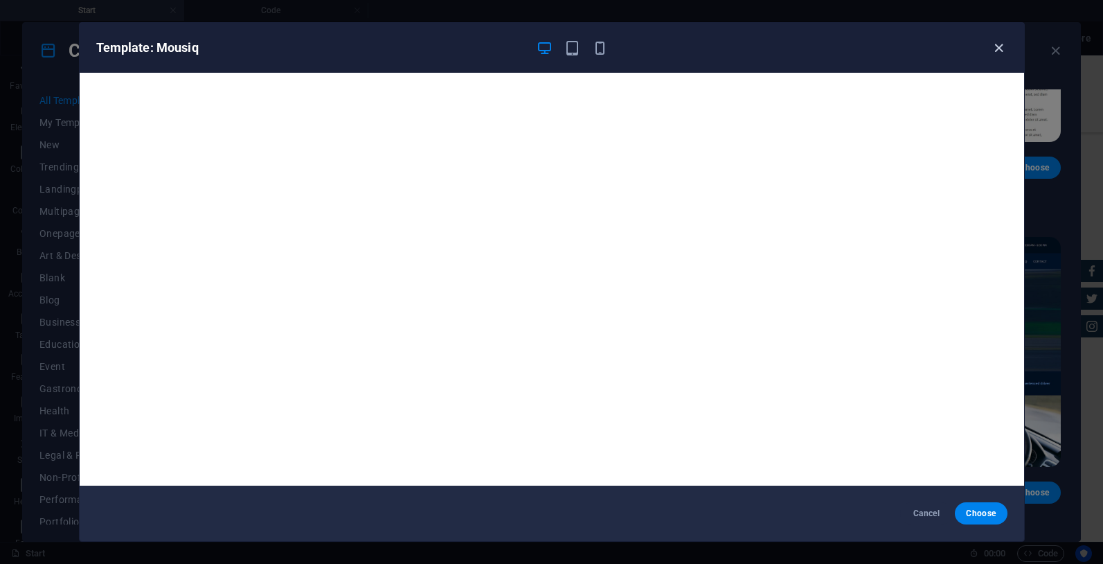
click at [1000, 46] on icon "button" at bounding box center [999, 48] width 16 height 16
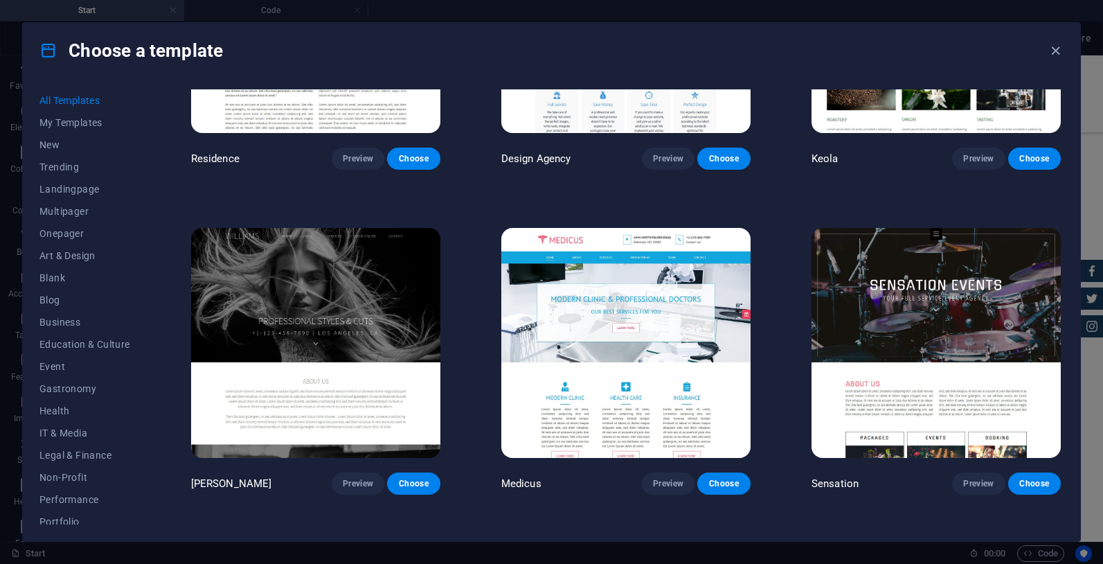
scroll to position [13825, 0]
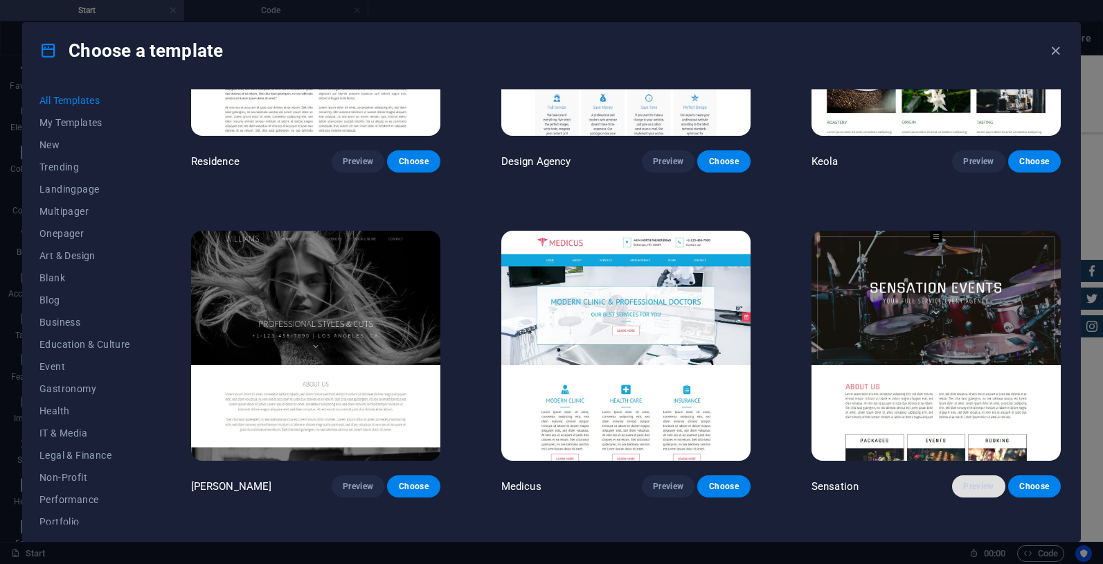
click at [981, 481] on span "Preview" at bounding box center [979, 486] width 30 height 11
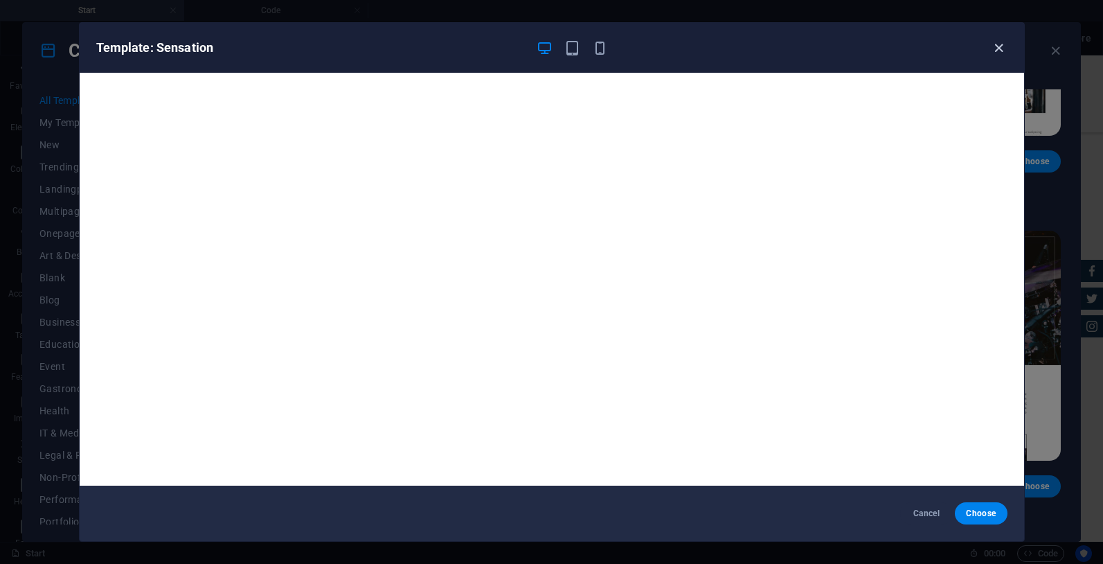
click at [1001, 47] on icon "button" at bounding box center [999, 48] width 16 height 16
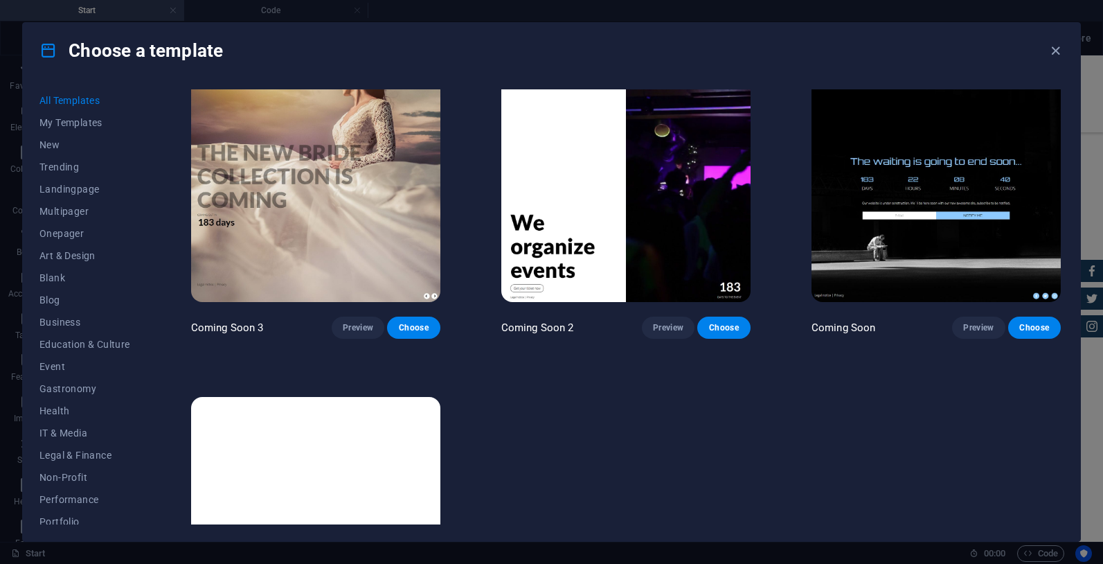
scroll to position [17608, 0]
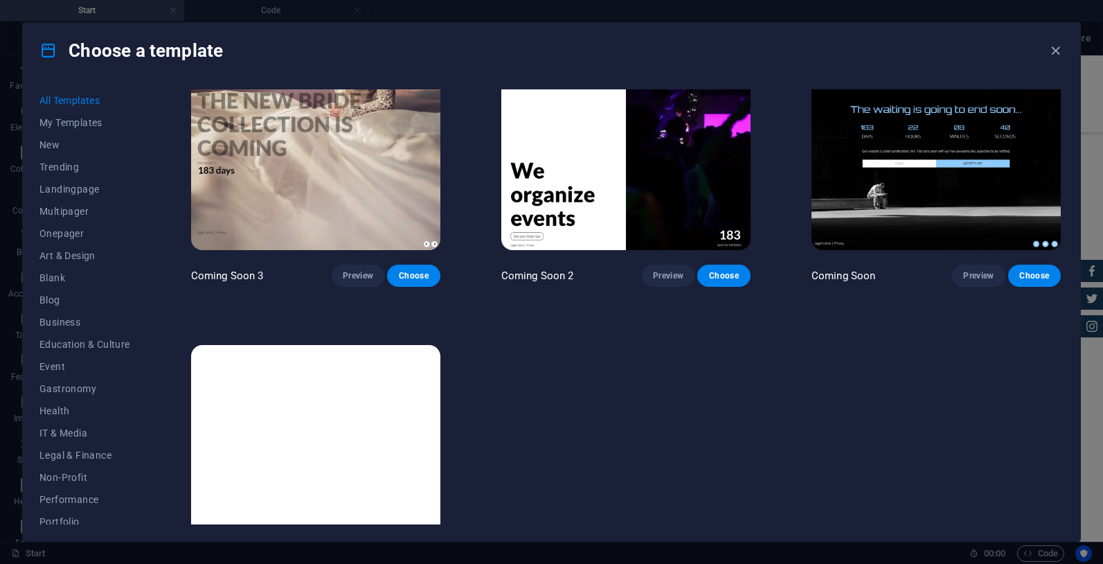
click at [327, 378] on img at bounding box center [315, 460] width 249 height 230
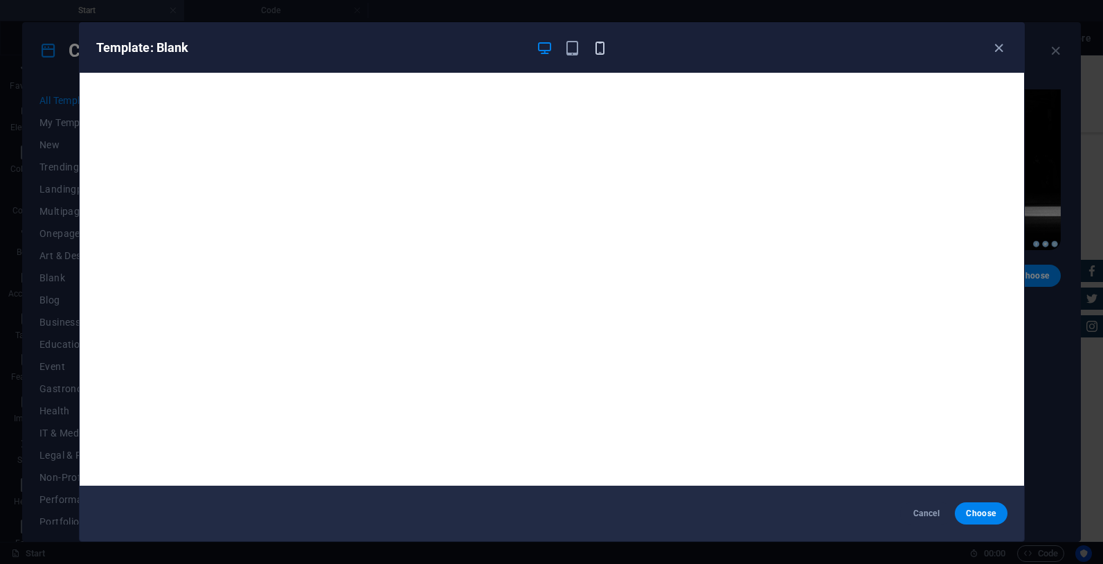
click at [604, 46] on icon "button" at bounding box center [600, 48] width 16 height 16
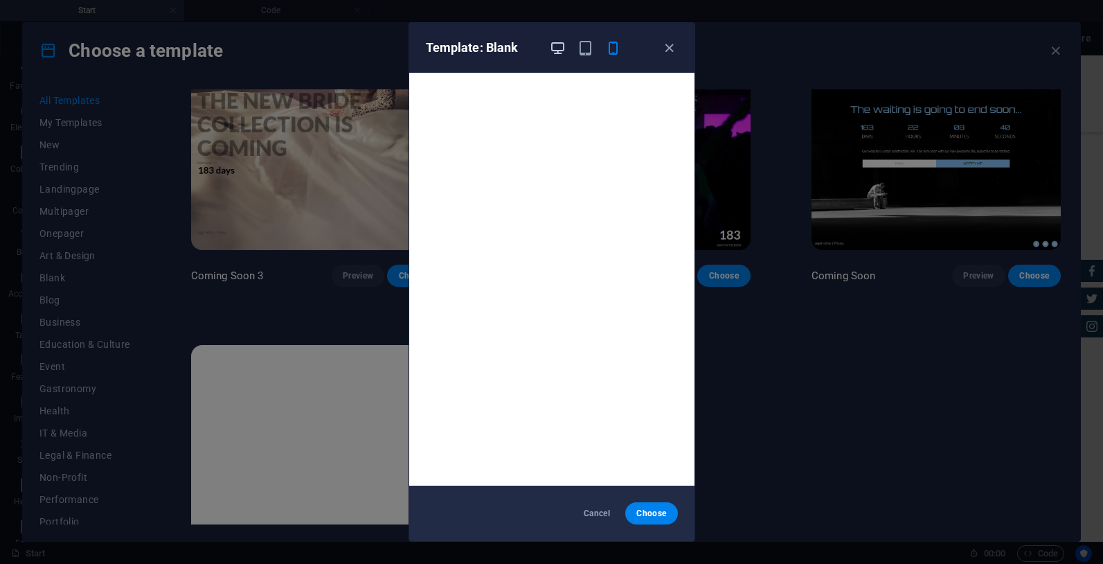
click at [559, 51] on icon "button" at bounding box center [558, 48] width 16 height 16
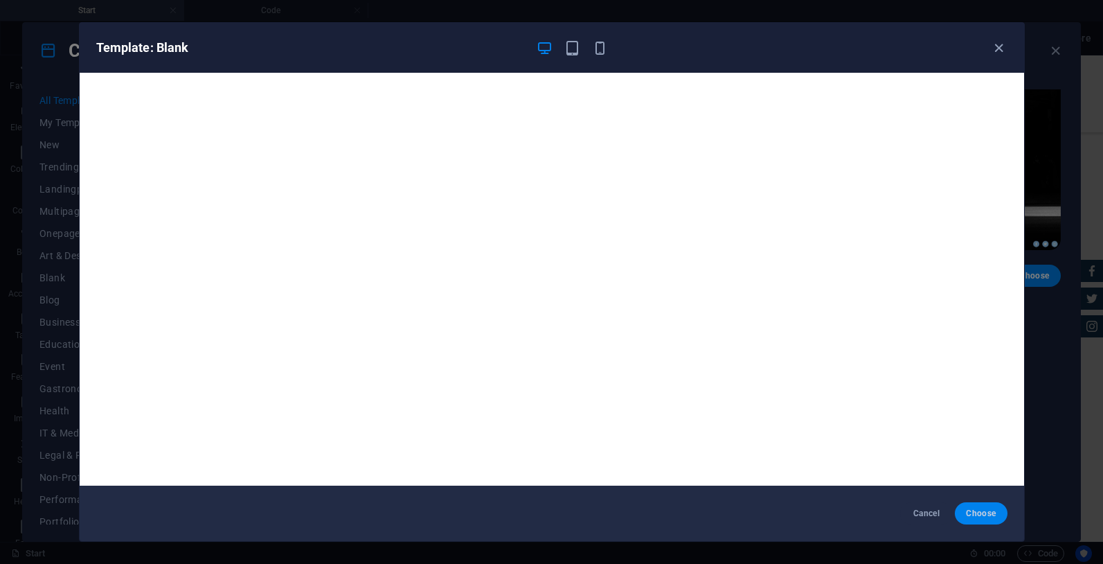
click at [955, 510] on button "Choose" at bounding box center [981, 513] width 52 height 22
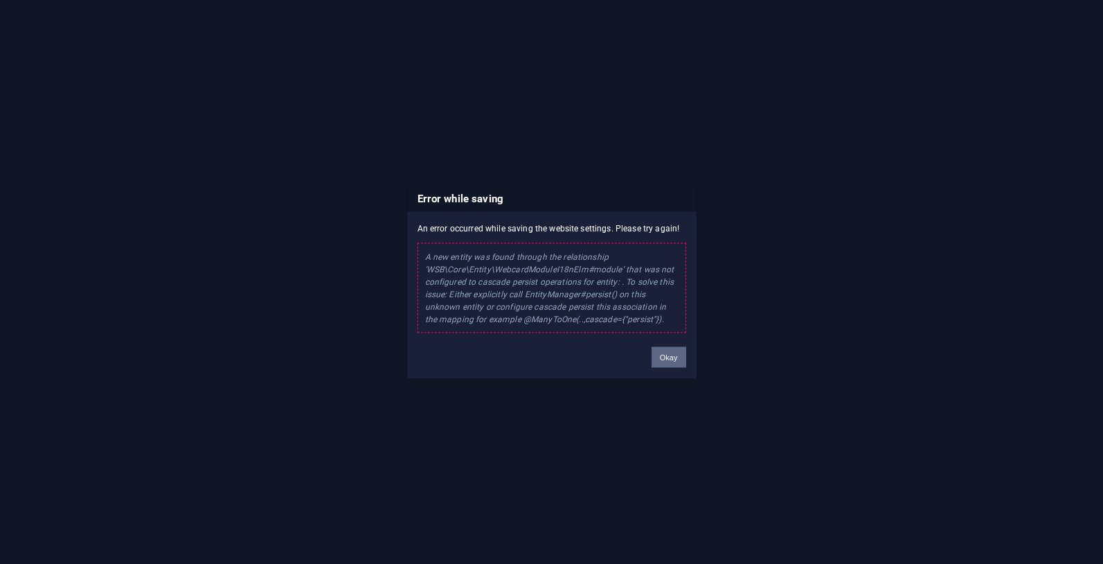
click at [662, 355] on button "Okay" at bounding box center [669, 357] width 35 height 21
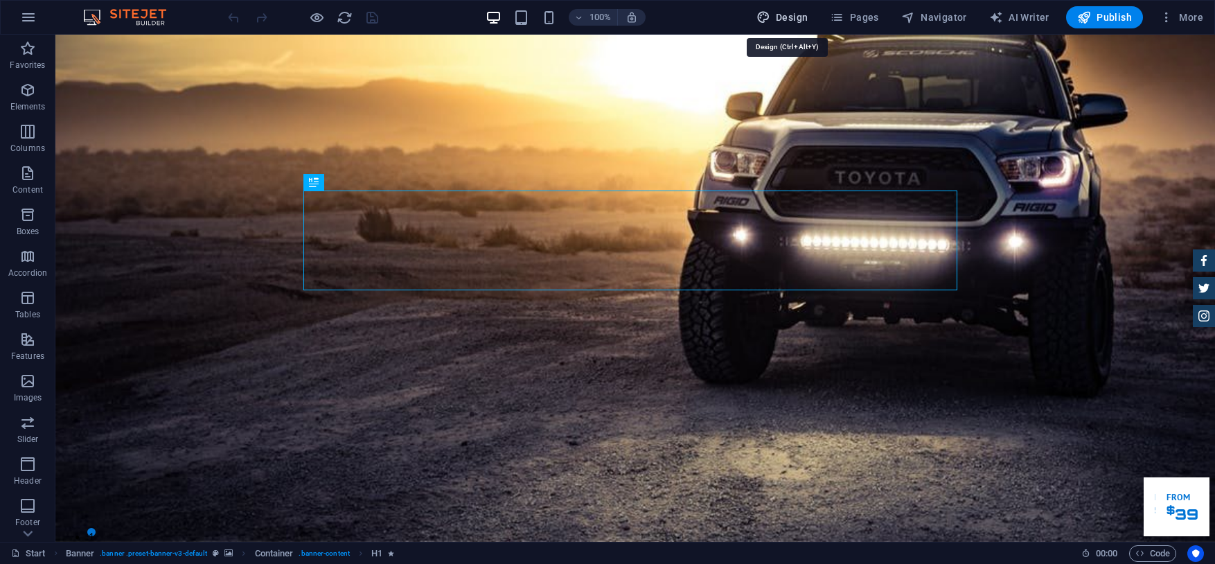
drag, startPoint x: 767, startPoint y: 15, endPoint x: 711, endPoint y: 3, distance: 56.7
click at [767, 15] on icon "button" at bounding box center [763, 17] width 14 height 14
select select "px"
select select "400"
select select "px"
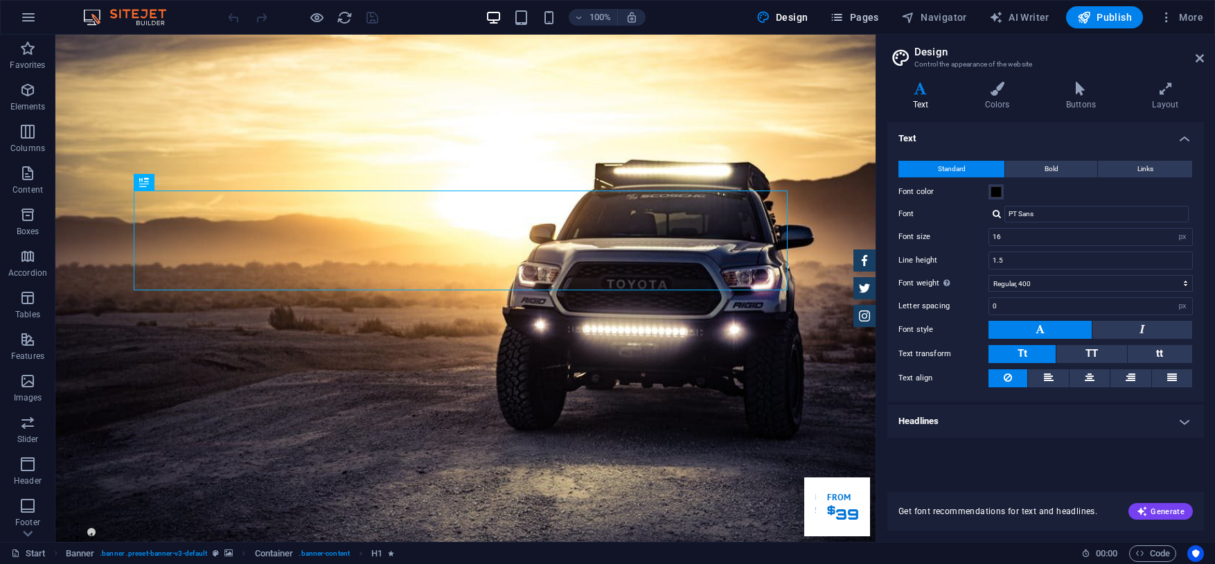
click at [844, 12] on icon "button" at bounding box center [837, 17] width 14 height 14
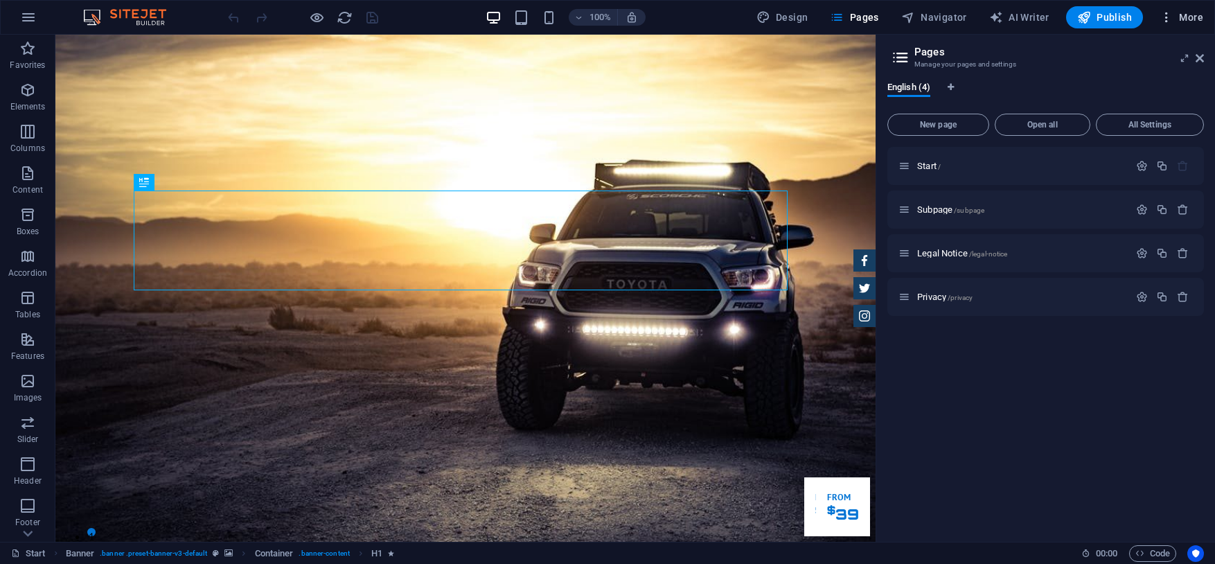
click at [1191, 15] on span "More" at bounding box center [1182, 17] width 44 height 14
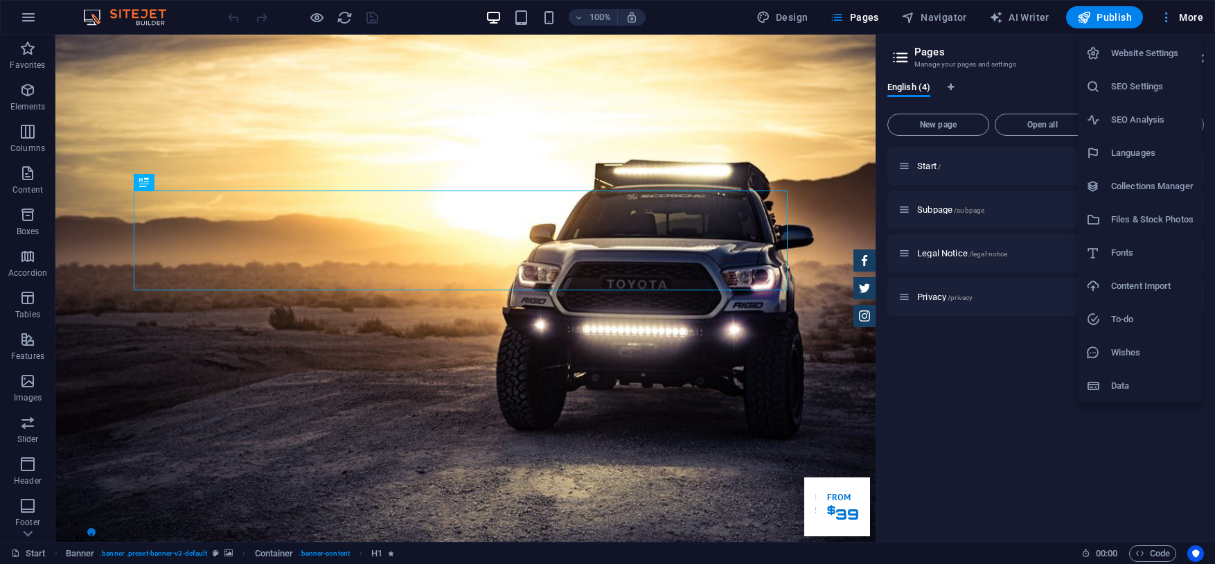
click at [1191, 15] on div at bounding box center [607, 282] width 1215 height 564
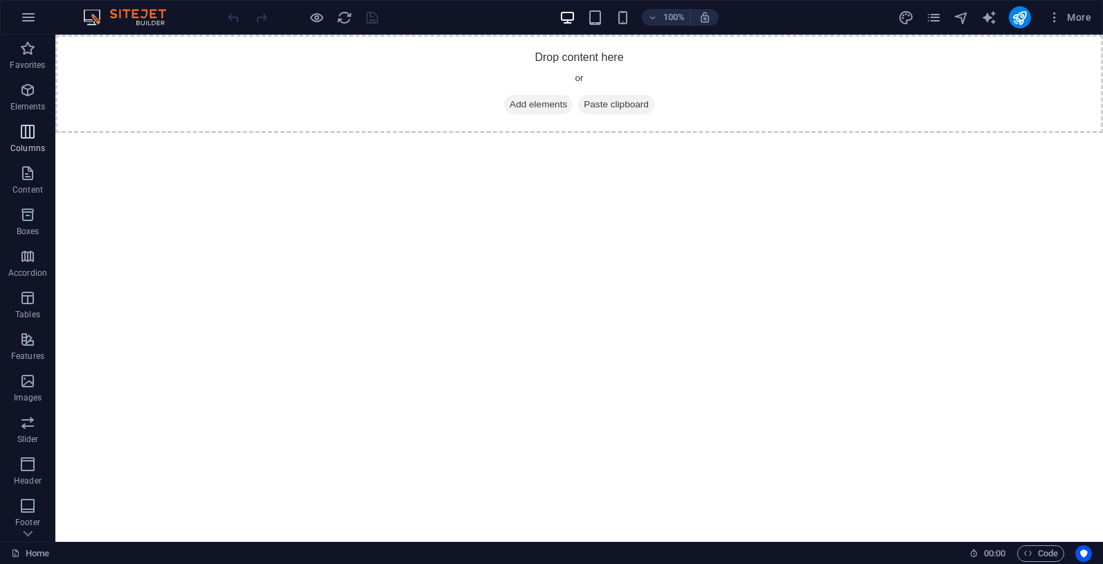
click at [26, 130] on icon "button" at bounding box center [27, 131] width 17 height 17
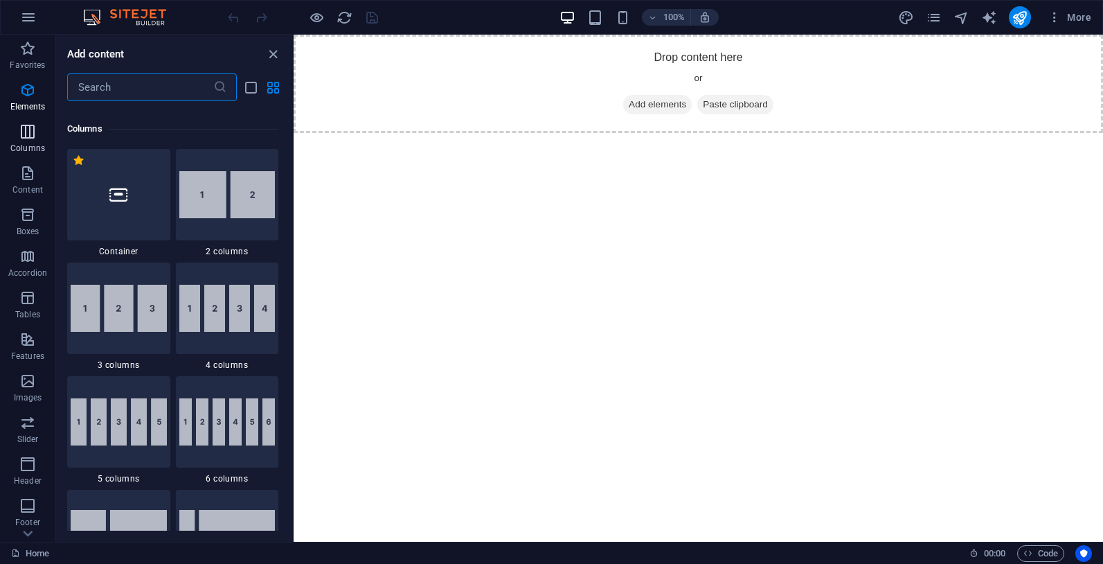
scroll to position [686, 0]
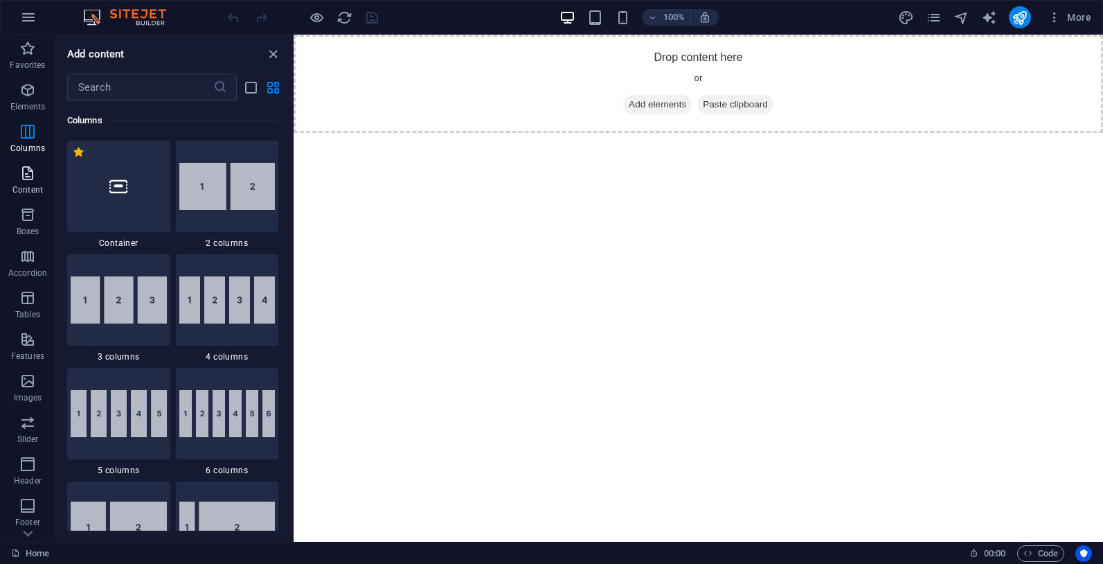
click at [24, 174] on icon "button" at bounding box center [27, 173] width 17 height 17
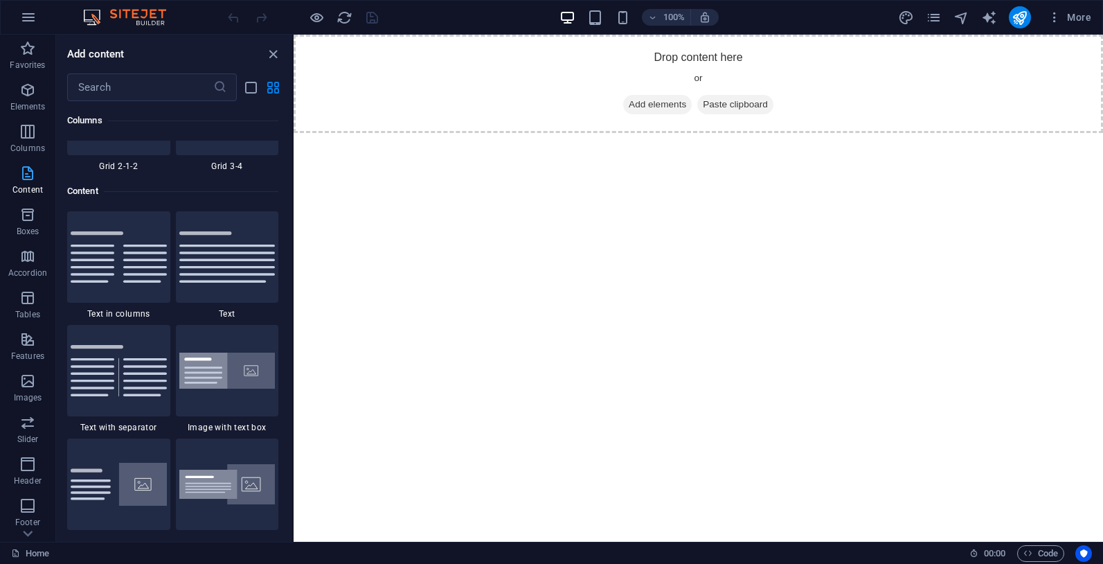
scroll to position [2424, 0]
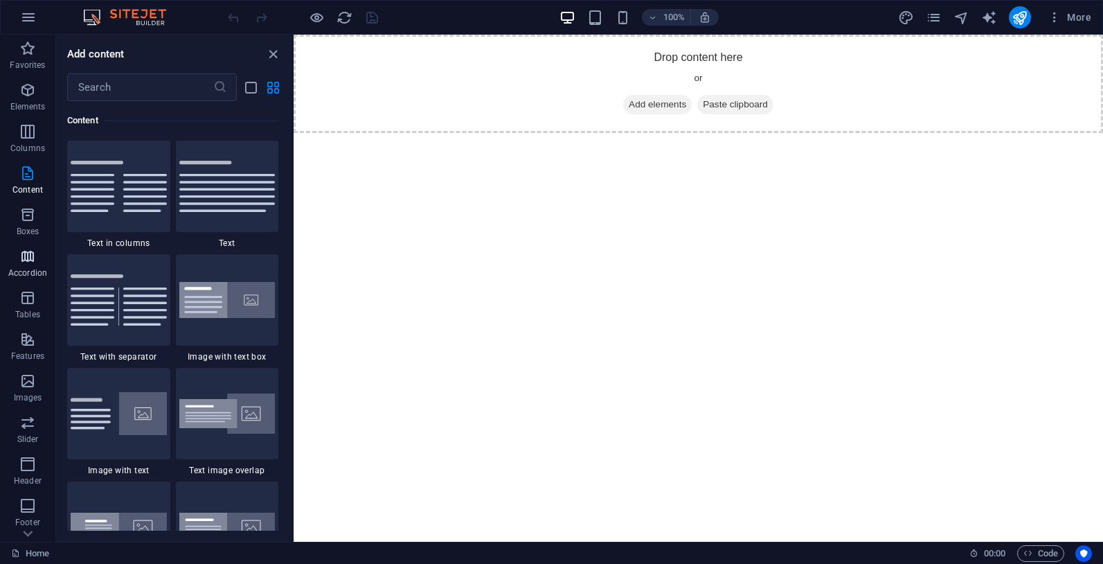
click at [33, 265] on span "Accordion" at bounding box center [27, 264] width 55 height 33
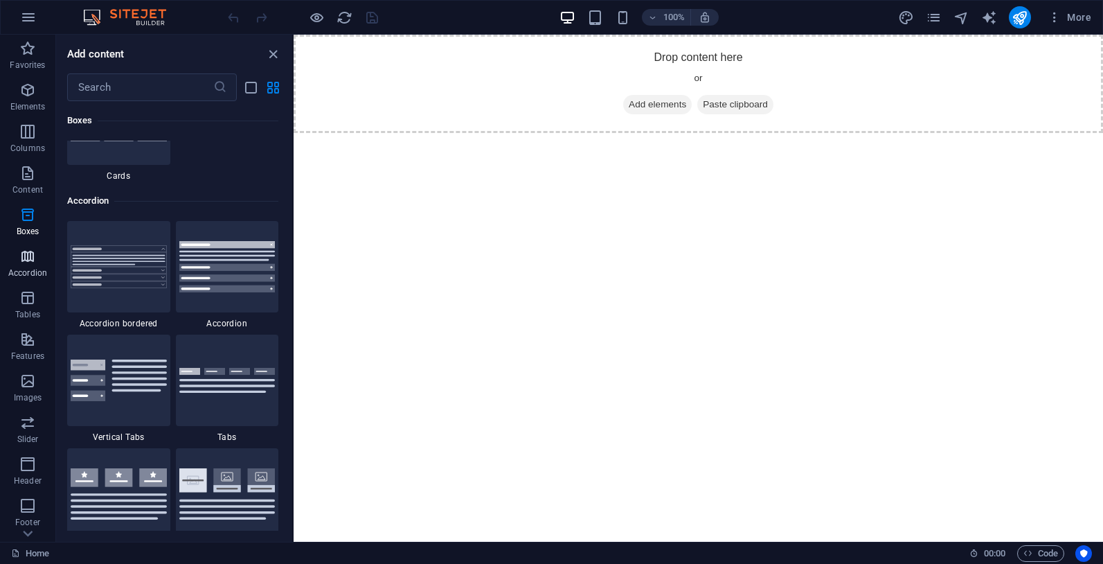
scroll to position [4423, 0]
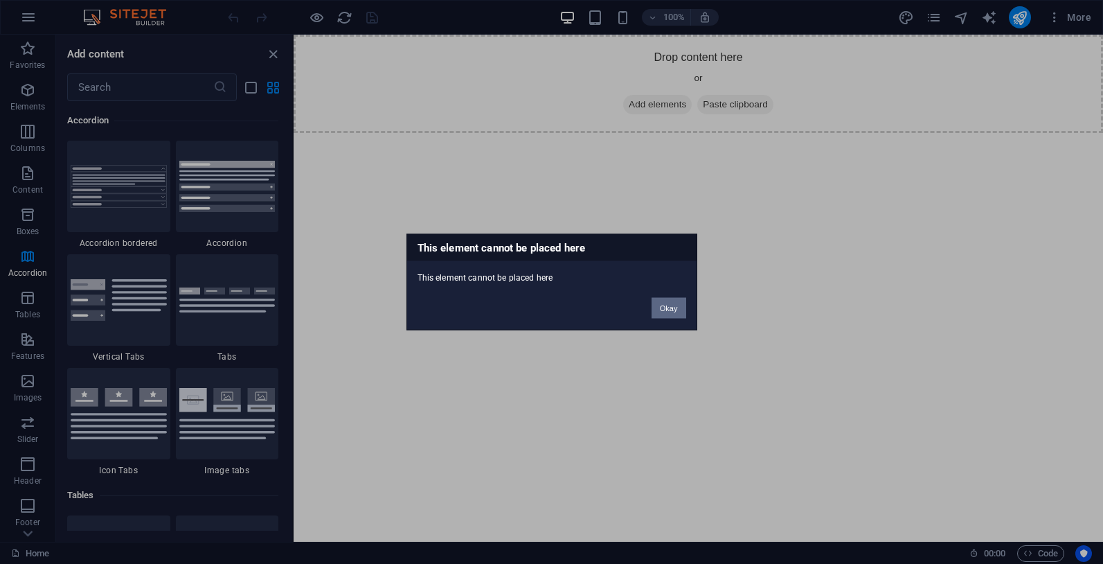
click at [667, 310] on button "Okay" at bounding box center [669, 308] width 35 height 21
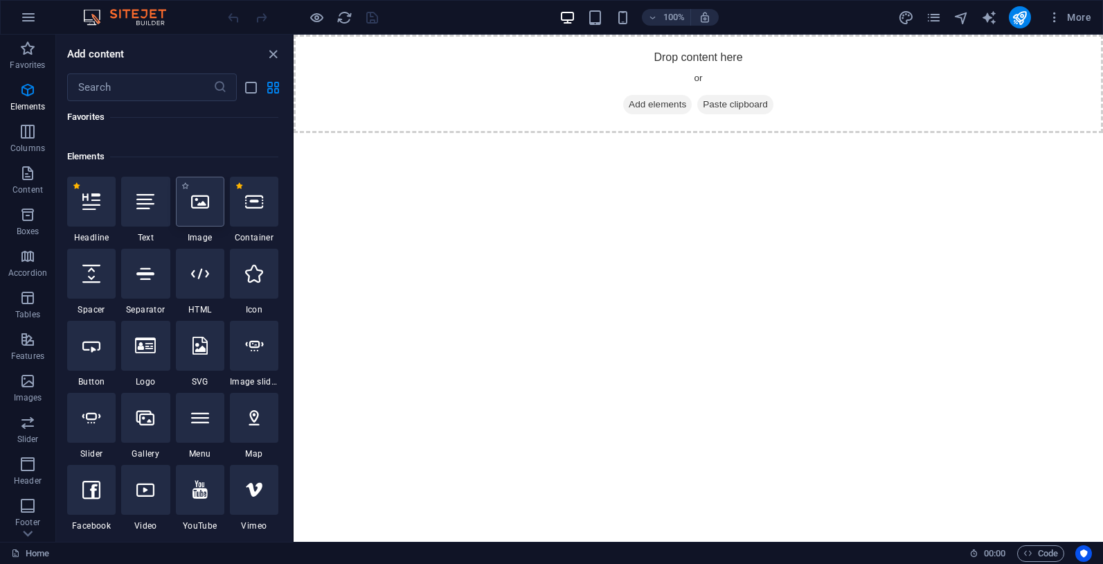
scroll to position [0, 0]
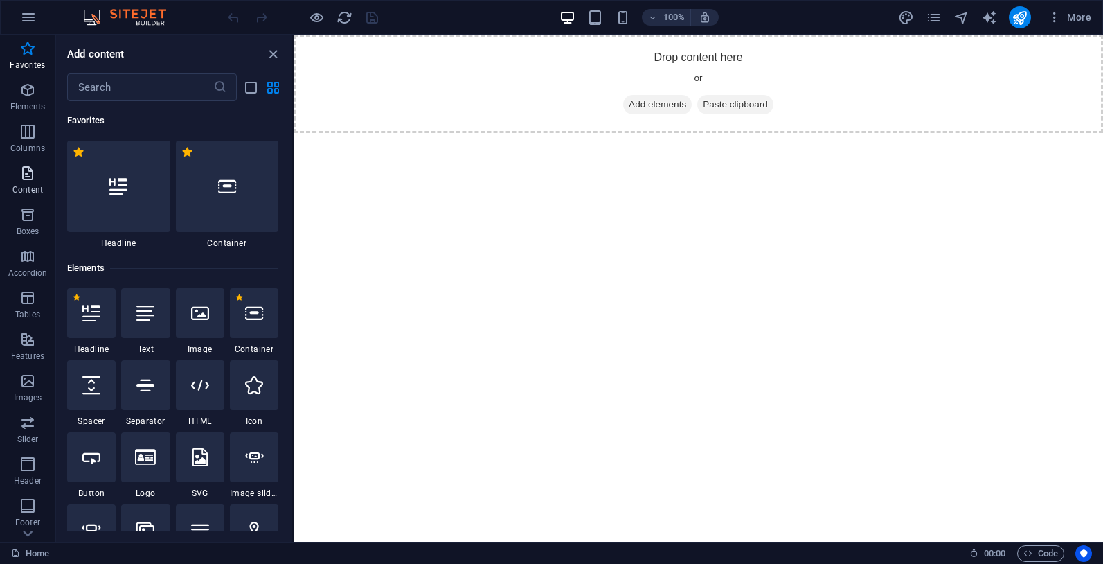
click at [27, 171] on icon "button" at bounding box center [27, 173] width 17 height 17
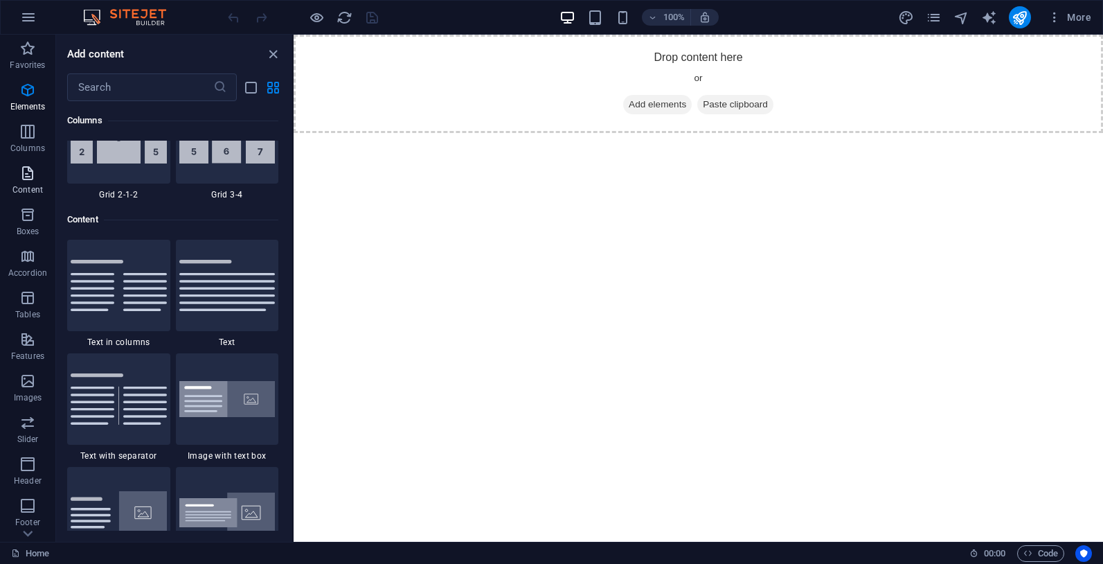
scroll to position [2424, 0]
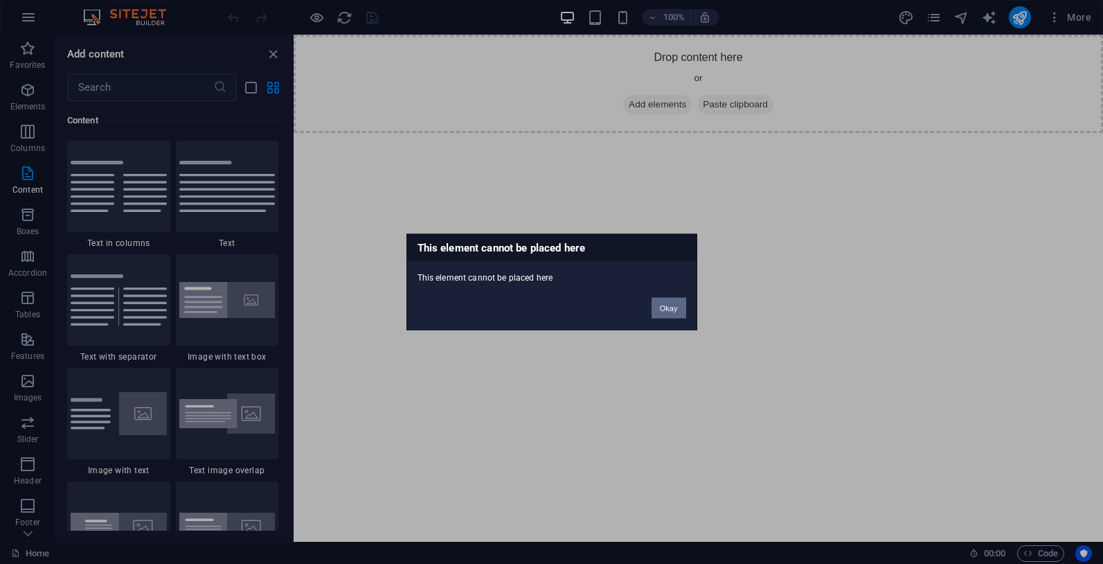
click at [668, 312] on button "Okay" at bounding box center [669, 308] width 35 height 21
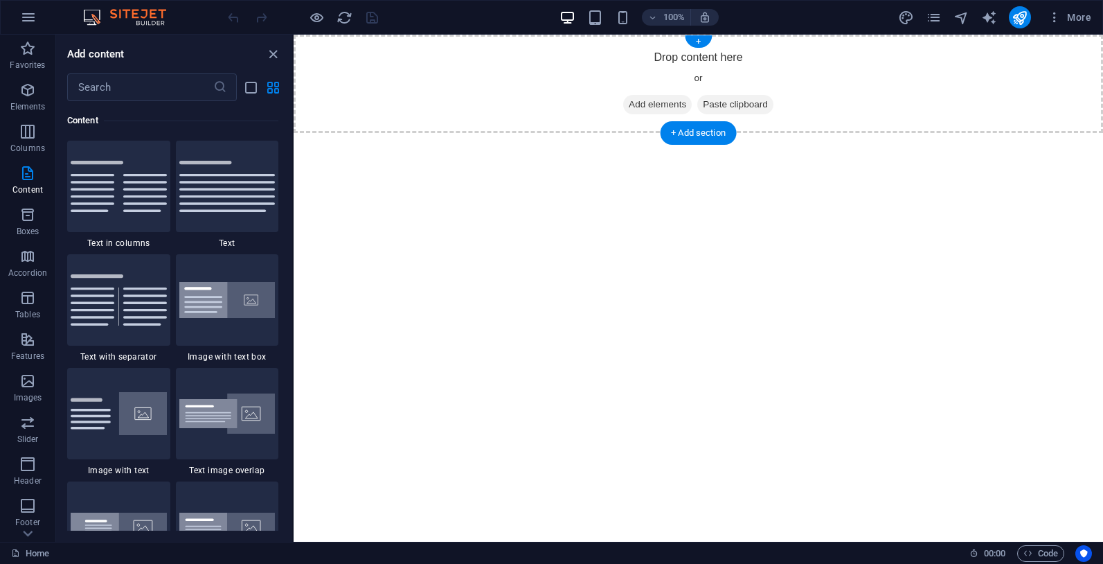
click at [633, 101] on span "Add elements" at bounding box center [657, 104] width 69 height 19
click at [628, 97] on span "Add elements" at bounding box center [657, 104] width 69 height 19
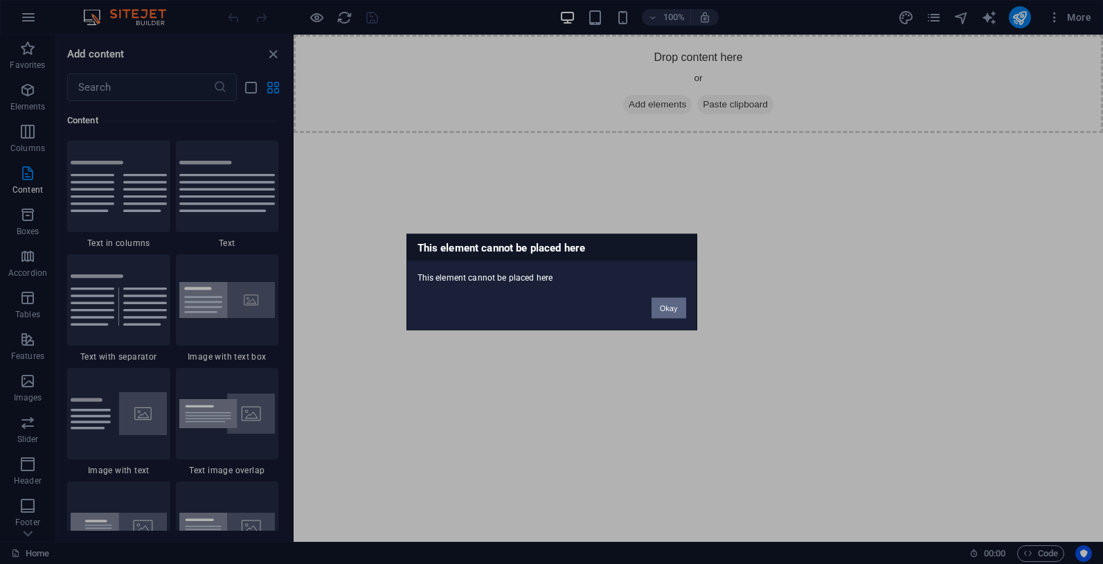
drag, startPoint x: 689, startPoint y: 306, endPoint x: 682, endPoint y: 305, distance: 7.7
click at [689, 306] on div "Okay" at bounding box center [668, 301] width 55 height 35
click at [666, 302] on button "Okay" at bounding box center [669, 308] width 35 height 21
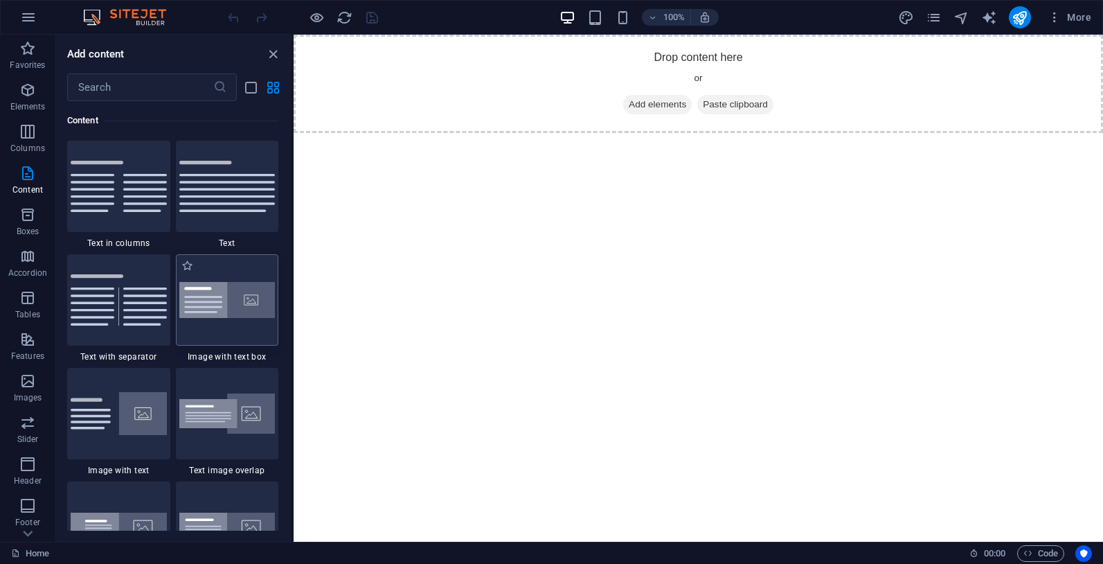
click at [209, 292] on img at bounding box center [227, 300] width 96 height 37
click at [294, 292] on div "Drag here to replace the existing content. Press “Ctrl” if you want to create a…" at bounding box center [699, 288] width 810 height 507
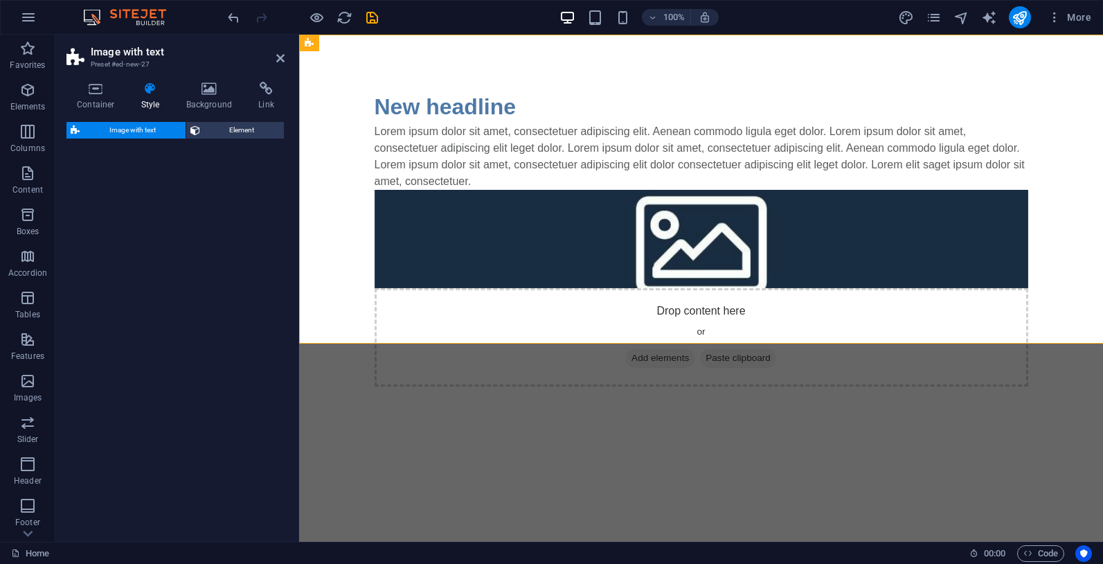
select select "rem"
select select "px"
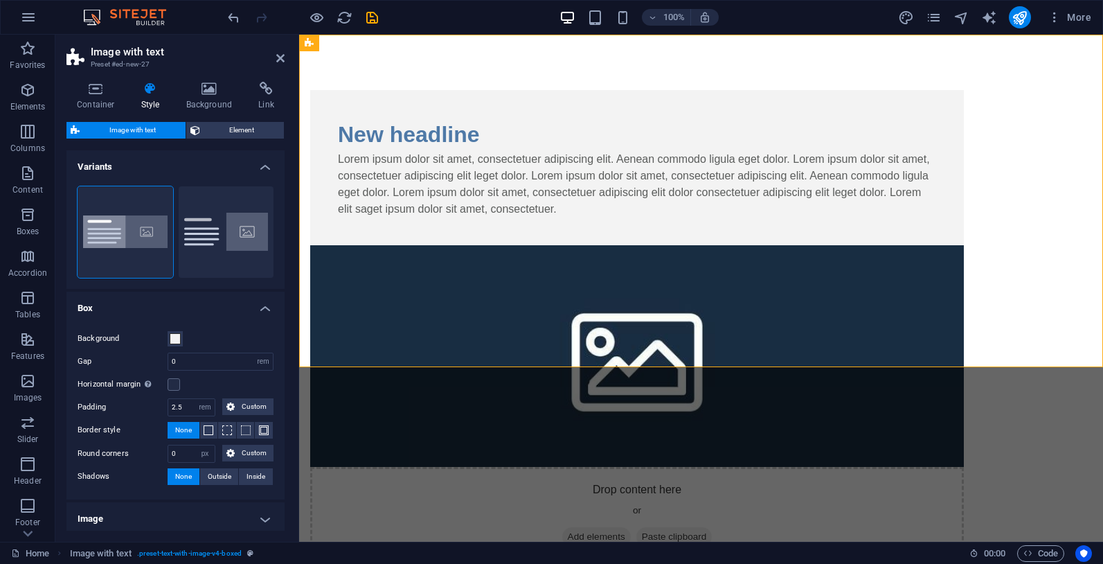
click at [568, 401] on html "Skip to main content New headline Lorem ipsum dolor sit amet, consectetuer adip…" at bounding box center [701, 328] width 804 height 586
click at [603, 218] on div "Lorem ipsum dolor sit amet, consectetuer adipiscing elit. Aenean commodo ligula…" at bounding box center [637, 184] width 598 height 66
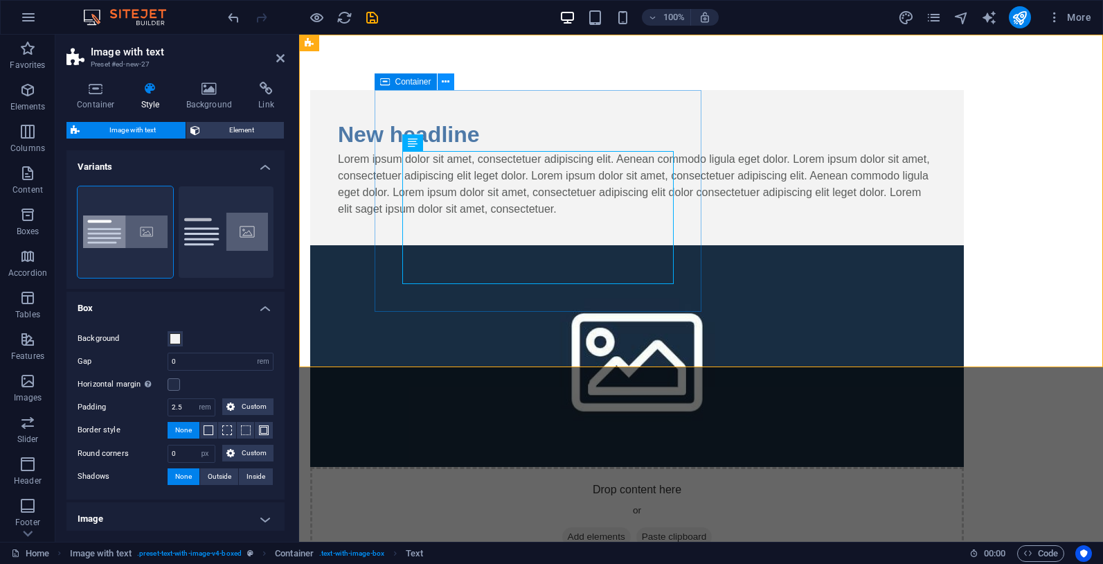
click at [447, 85] on icon at bounding box center [446, 82] width 8 height 15
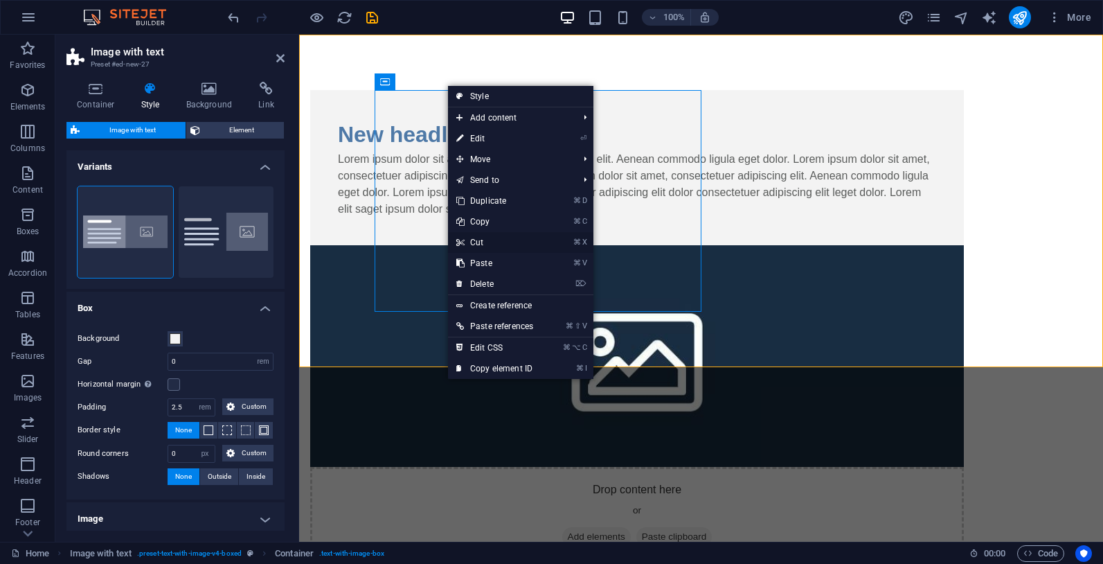
click at [472, 242] on link "⌘ X Cut" at bounding box center [495, 242] width 94 height 21
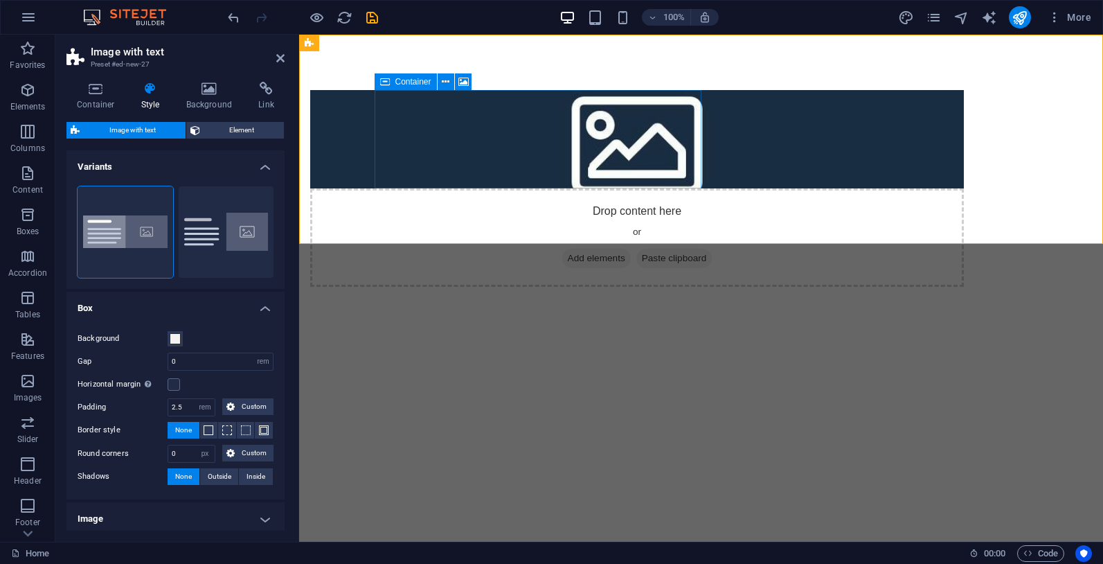
click at [454, 188] on div "Drop content here or Add elements Paste clipboard" at bounding box center [637, 237] width 654 height 98
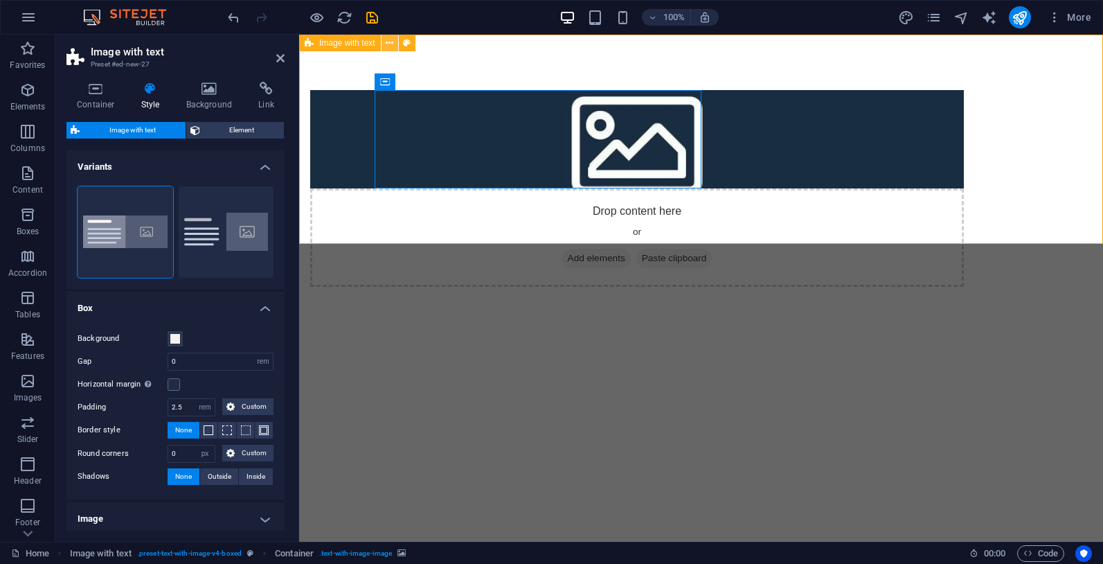
click at [392, 42] on icon at bounding box center [390, 43] width 8 height 15
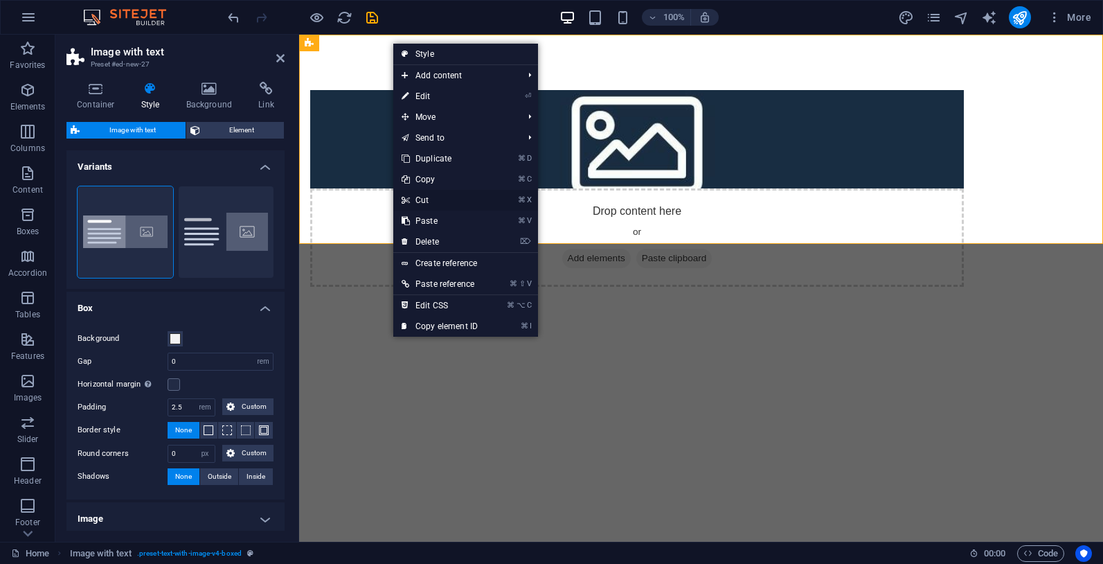
click at [420, 194] on link "⌘ X Cut" at bounding box center [439, 200] width 93 height 21
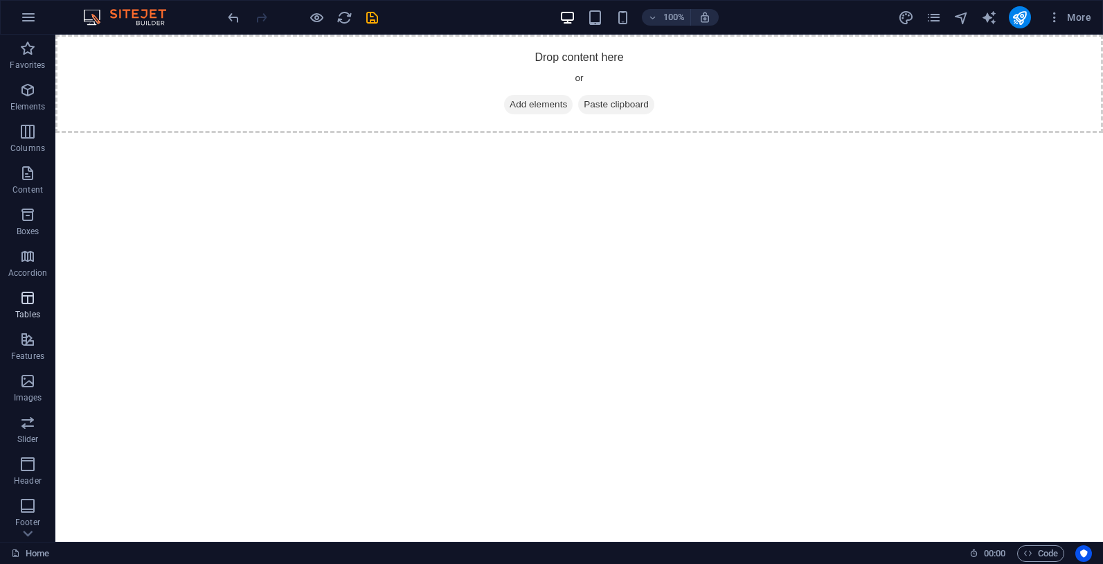
click at [32, 302] on icon "button" at bounding box center [27, 298] width 17 height 17
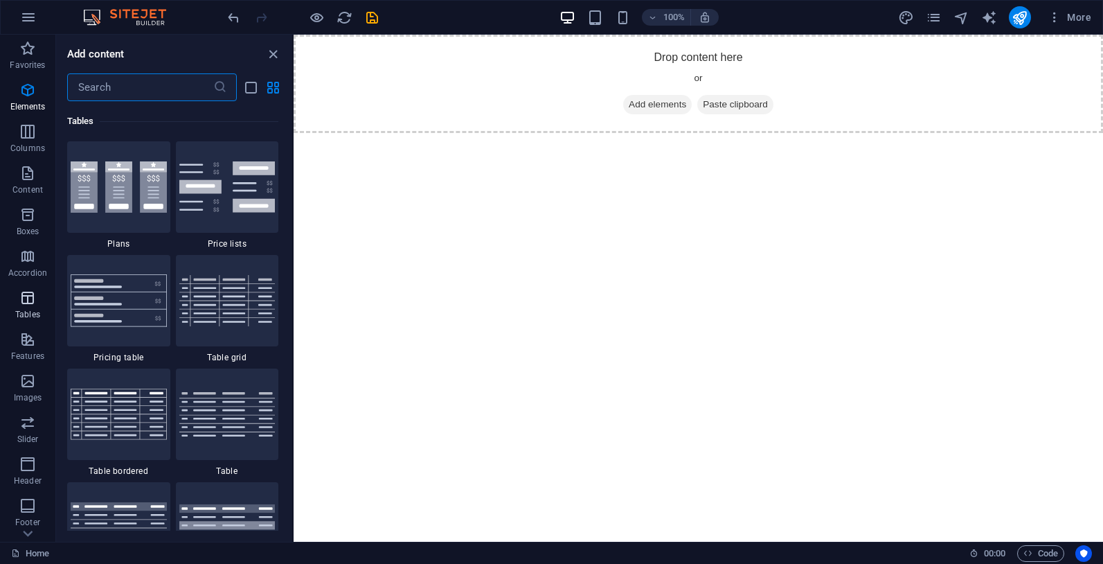
scroll to position [4798, 0]
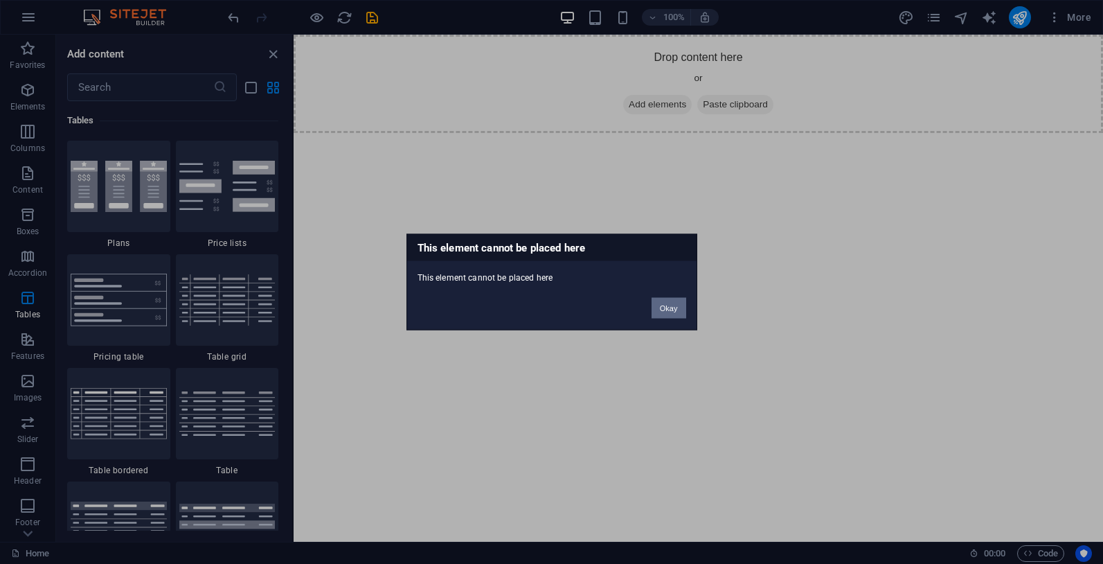
click at [657, 299] on button "Okay" at bounding box center [669, 308] width 35 height 21
click at [636, 299] on div "This element cannot be placed here This element cannot be placed here Okay" at bounding box center [552, 282] width 291 height 96
click at [663, 301] on button "Okay" at bounding box center [669, 308] width 35 height 21
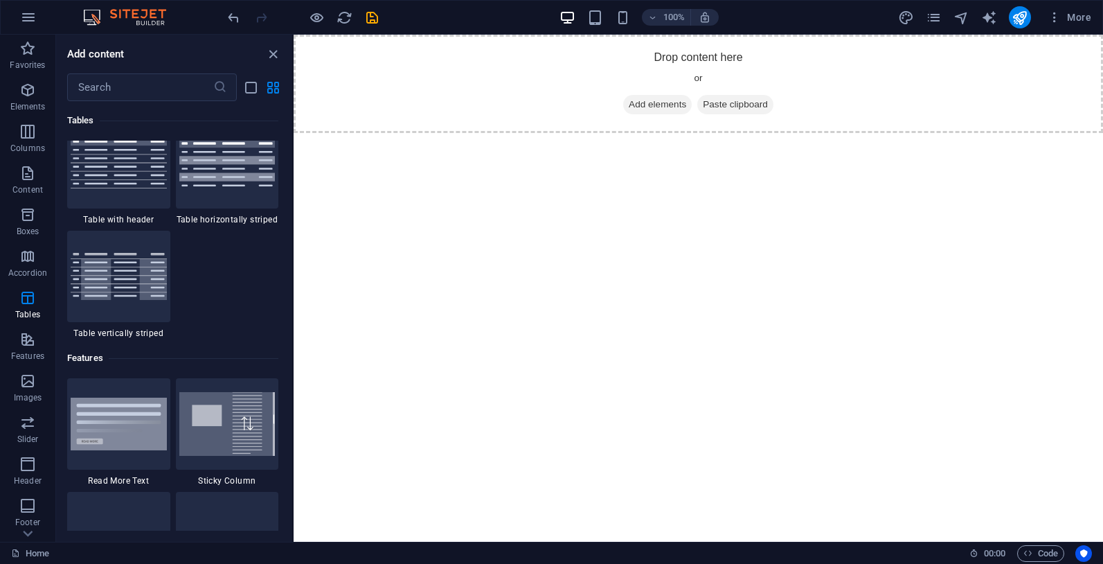
scroll to position [5159, 0]
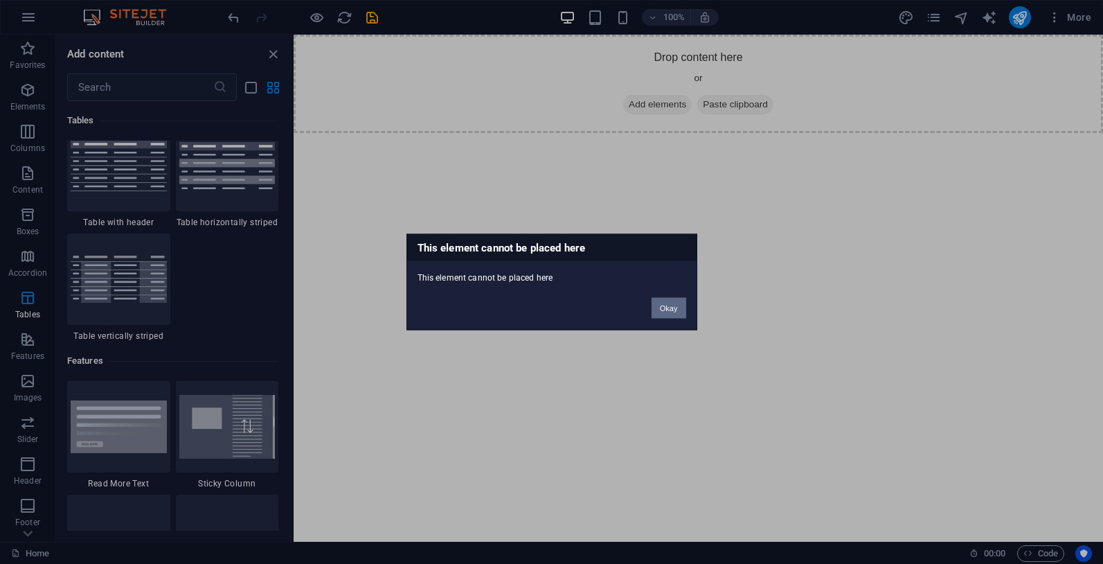
click at [669, 308] on button "Okay" at bounding box center [669, 308] width 35 height 21
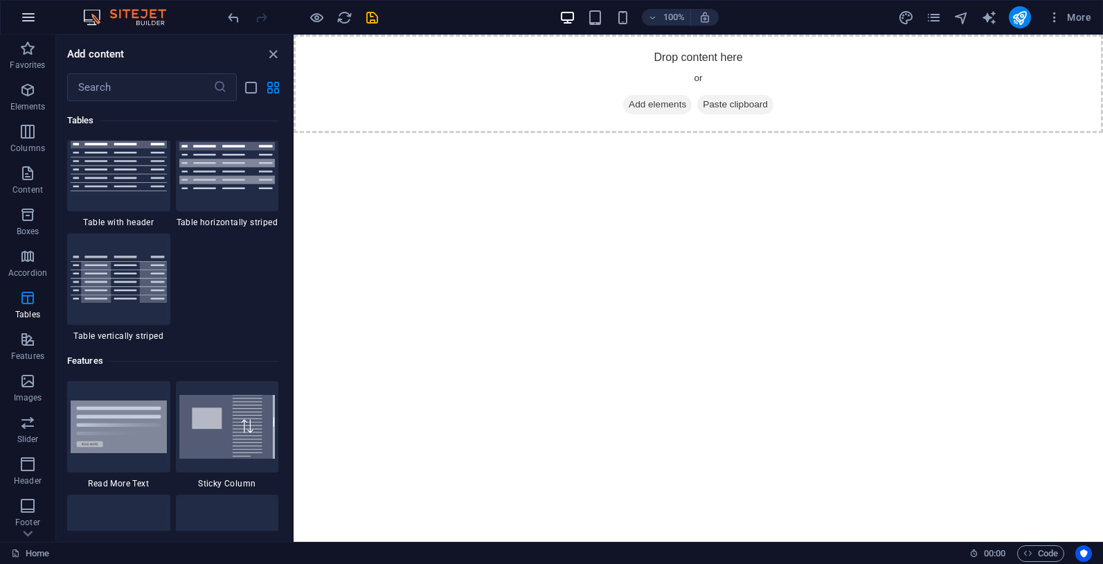
click at [28, 21] on icon "button" at bounding box center [28, 17] width 17 height 17
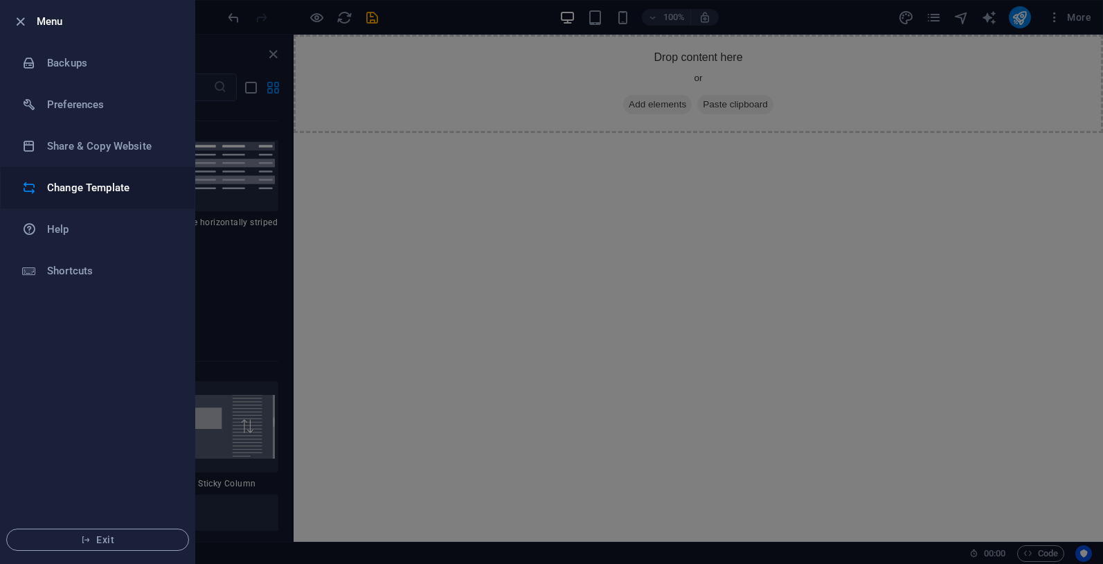
click at [77, 179] on h6 "Change Template" at bounding box center [111, 187] width 128 height 17
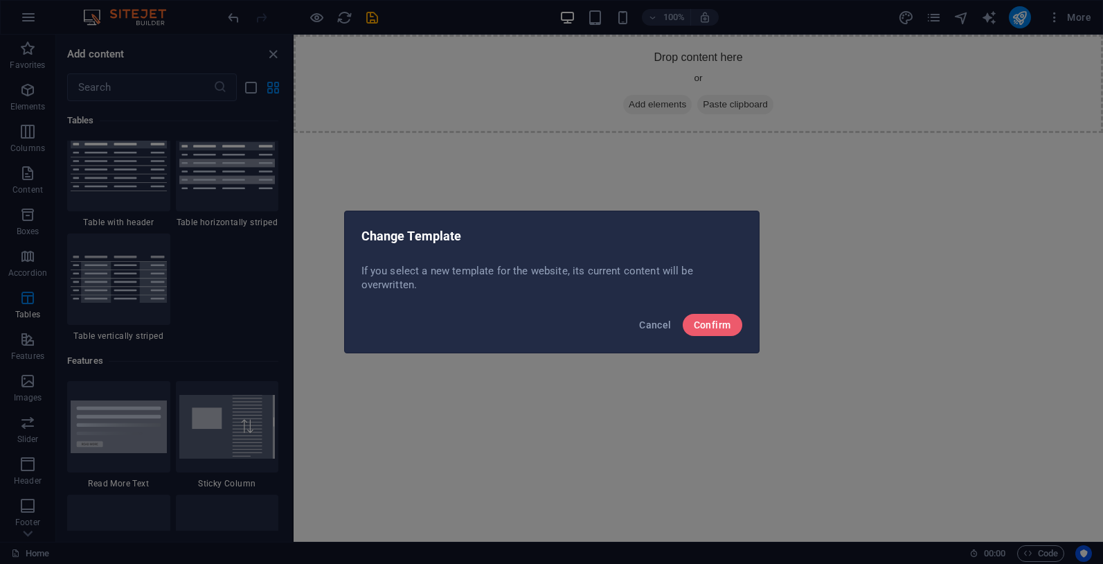
click at [743, 320] on div "Cancel Confirm" at bounding box center [552, 328] width 414 height 47
click at [737, 319] on button "Confirm" at bounding box center [713, 325] width 60 height 22
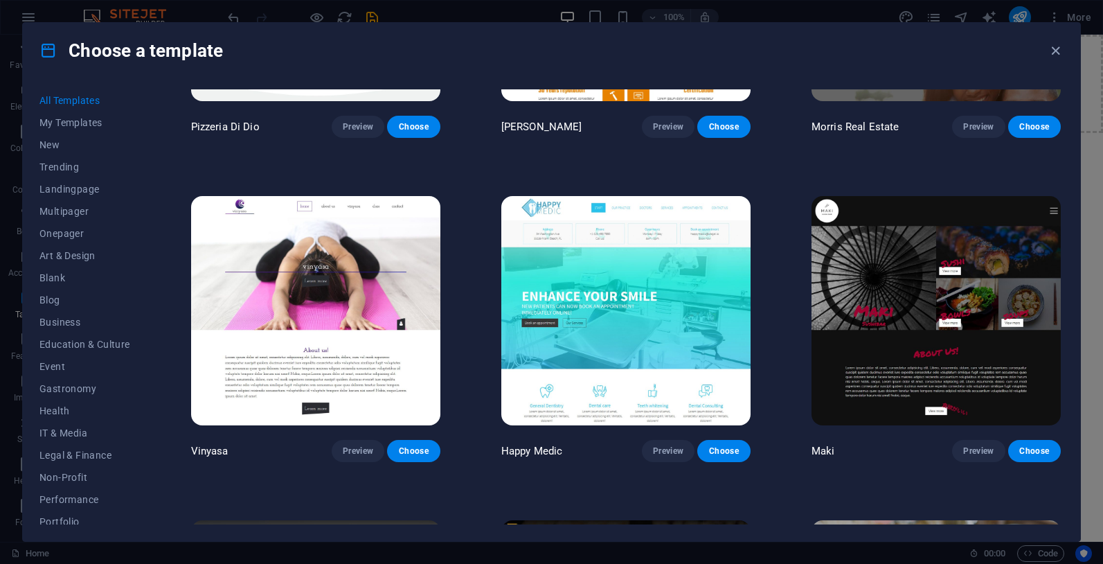
scroll to position [7067, 0]
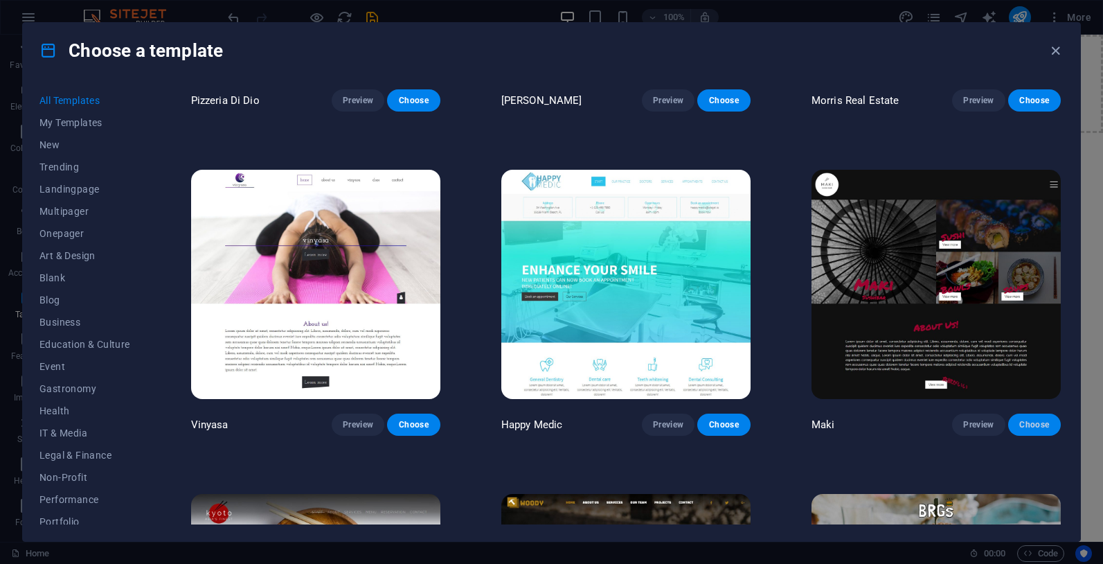
click at [1032, 419] on span "Choose" at bounding box center [1035, 424] width 30 height 11
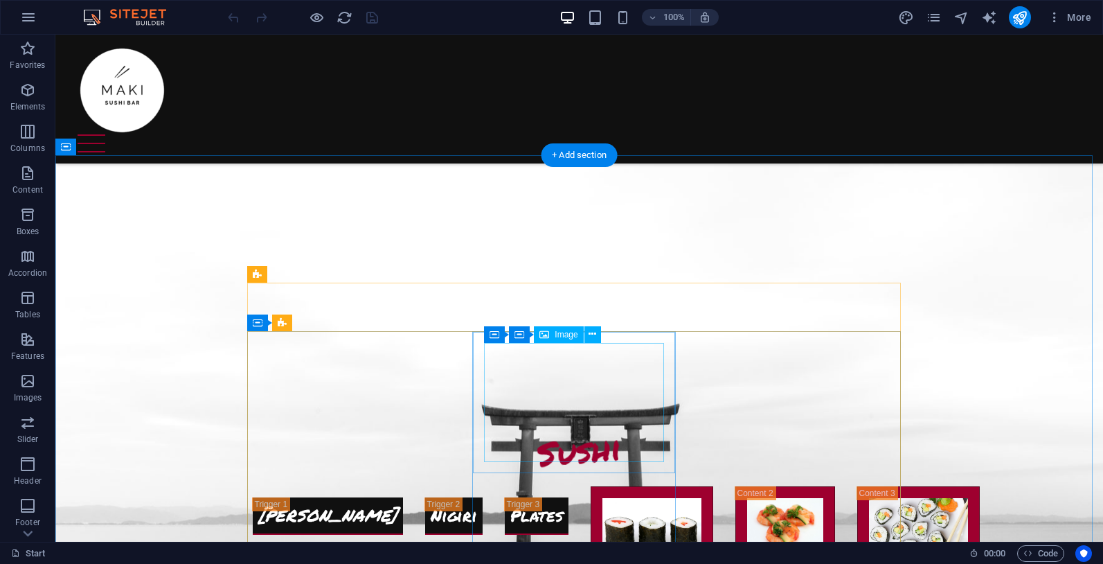
scroll to position [1377, 0]
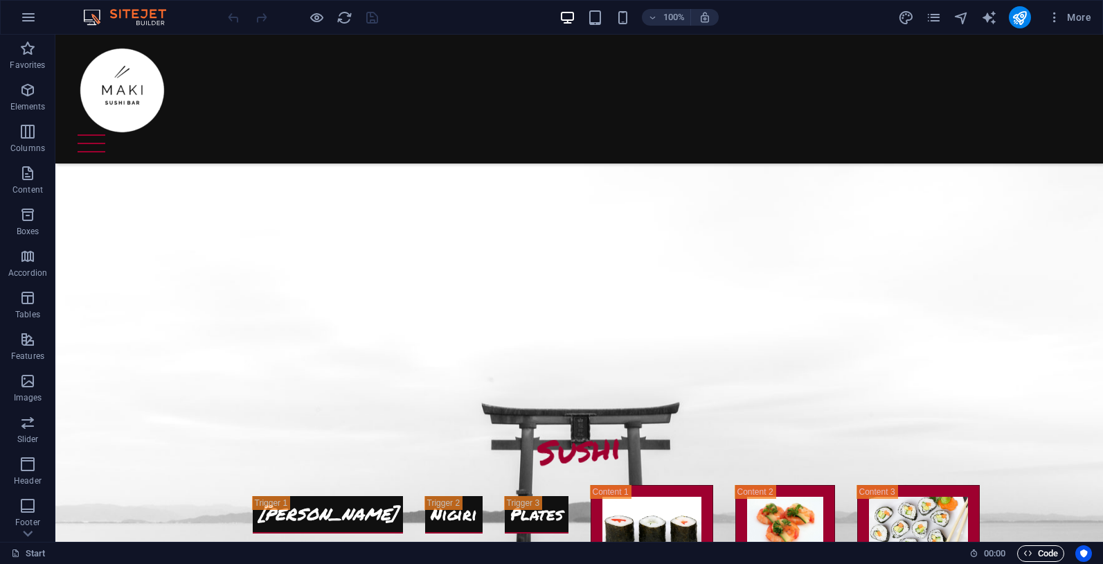
click at [1049, 552] on span "Code" at bounding box center [1041, 553] width 35 height 17
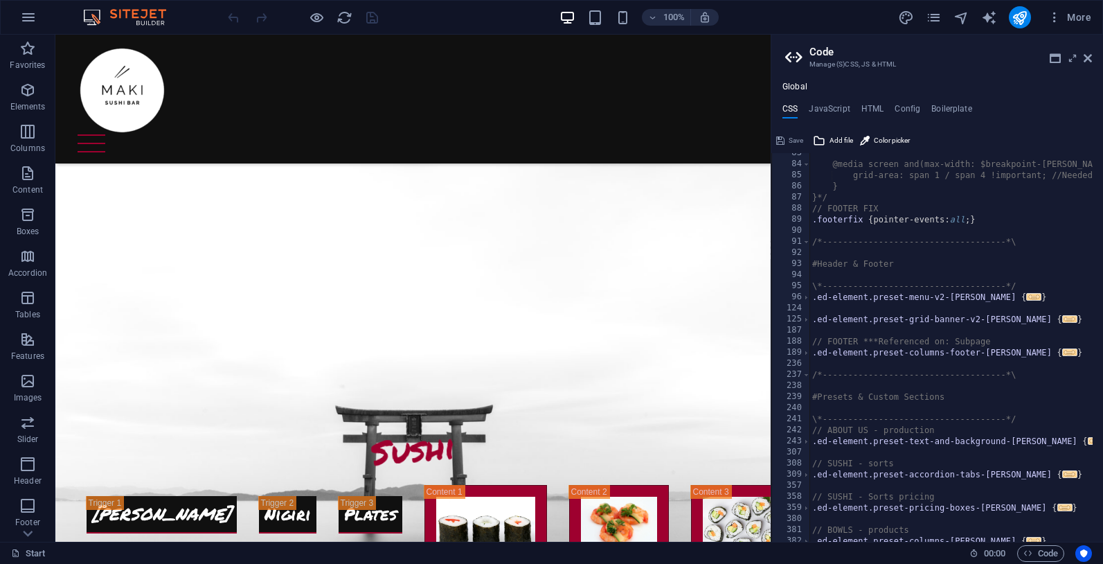
scroll to position [1063, 0]
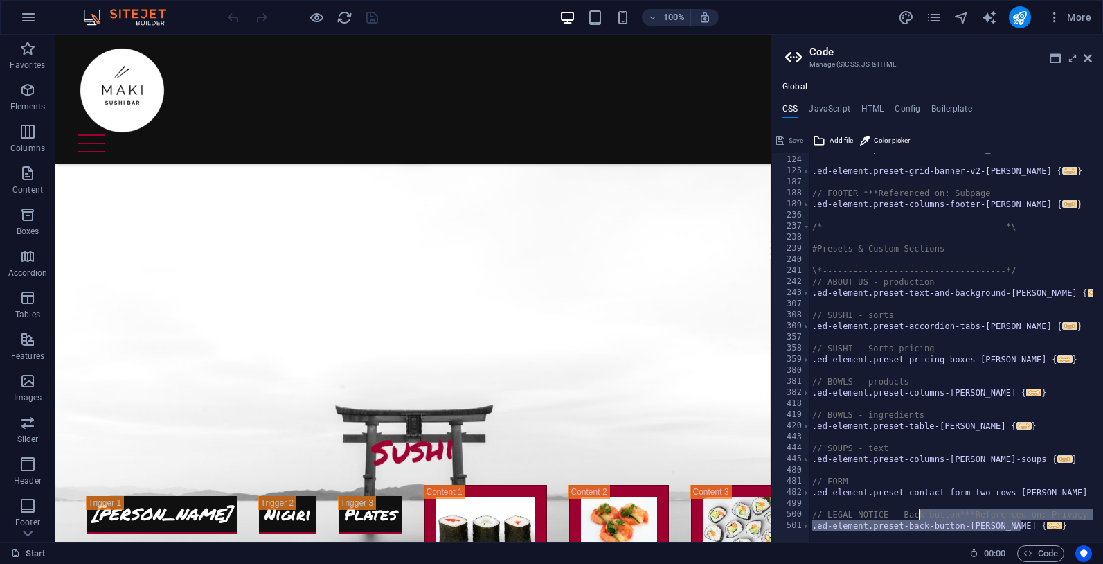
drag, startPoint x: 1031, startPoint y: 526, endPoint x: 921, endPoint y: 513, distance: 111.7
click at [921, 513] on div ".ed-element.preset-menu-v2-maki { ... } .ed-element.preset-grid-banner-v2-maki …" at bounding box center [1067, 343] width 514 height 400
click at [933, 493] on div ".ed-element.preset-menu-v2-maki { ... } .ed-element.preset-grid-banner-v2-maki …" at bounding box center [1067, 343] width 514 height 400
type textarea "); }"
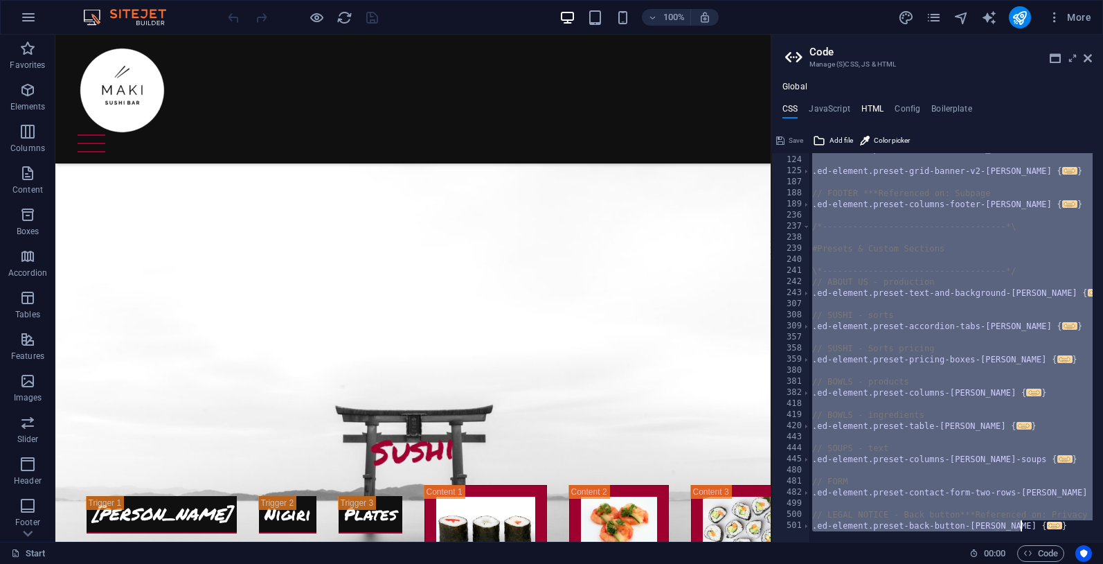
click at [871, 106] on h4 "HTML" at bounding box center [873, 111] width 23 height 15
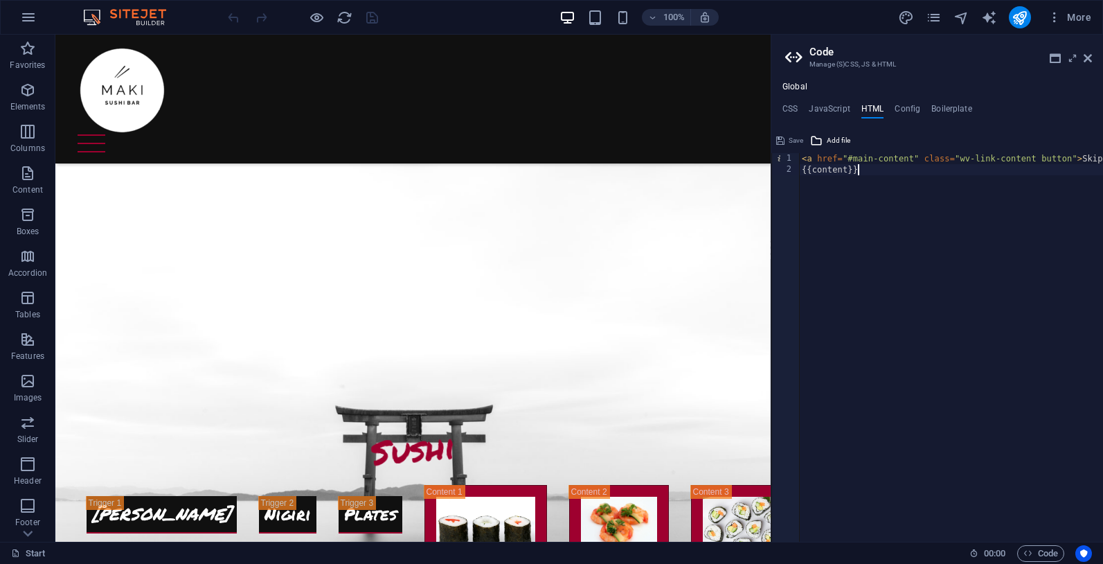
click at [870, 202] on div "< a href = "#main-content" class = "wv-link-content button" > Skip to main cont…" at bounding box center [1002, 353] width 407 height 400
click at [855, 248] on div "< a href = "#main-content" class = "wv-link-content button" > Skip to main cont…" at bounding box center [1002, 353] width 407 height 400
type textarea "{{content}}"
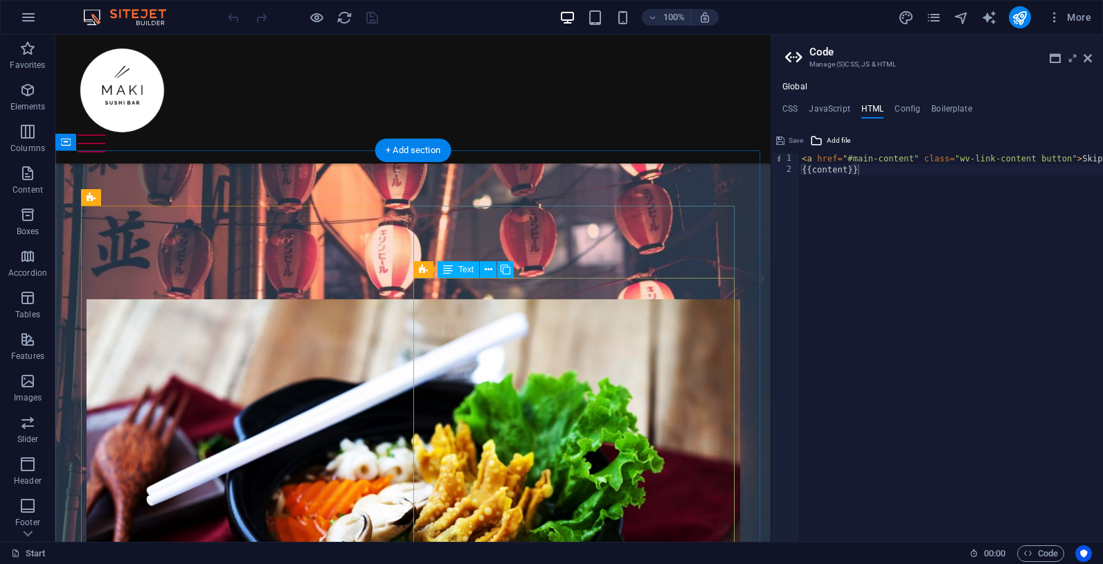
scroll to position [2702, 0]
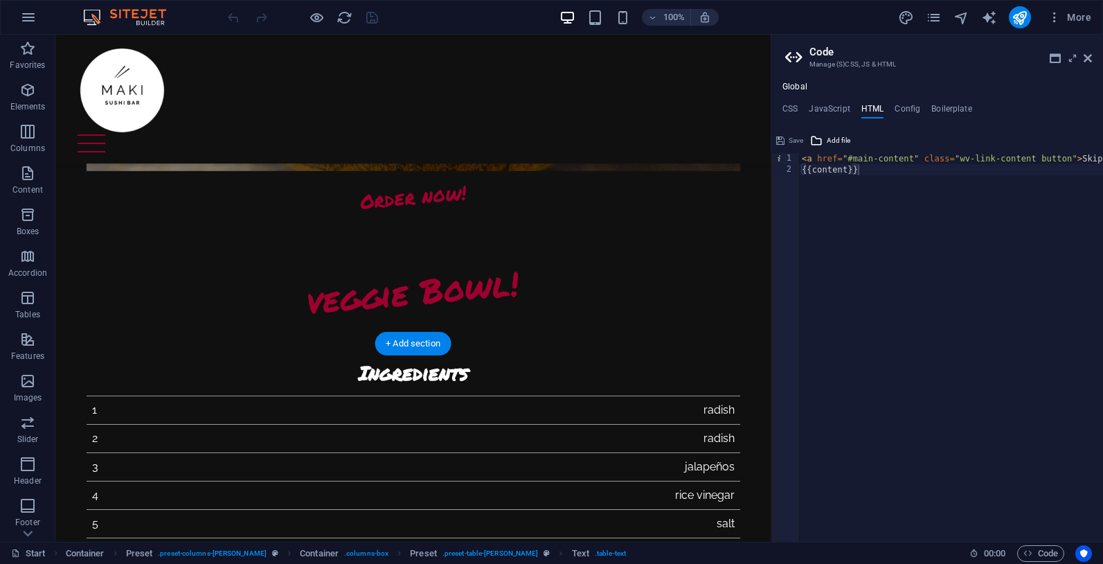
scroll to position [4782, 0]
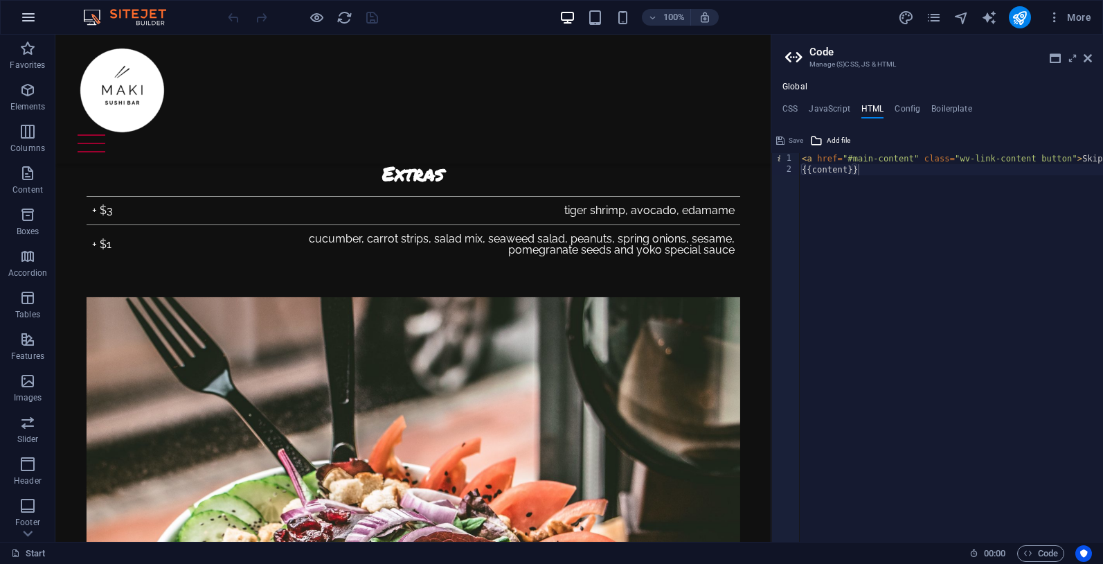
click at [30, 17] on icon "button" at bounding box center [28, 17] width 17 height 17
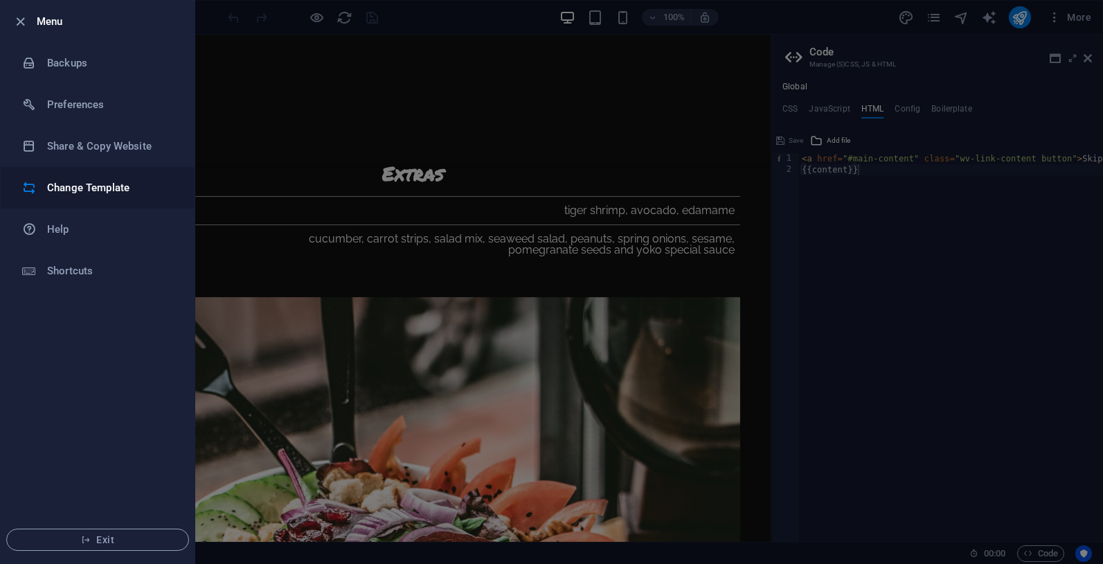
click at [85, 184] on h6 "Change Template" at bounding box center [111, 187] width 128 height 17
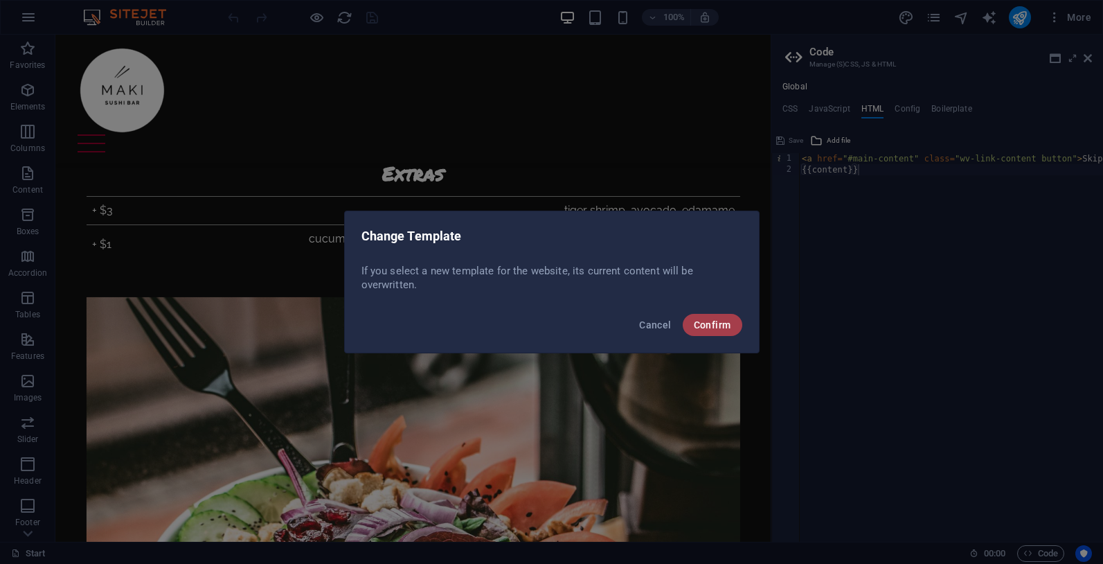
click at [725, 333] on button "Confirm" at bounding box center [713, 325] width 60 height 22
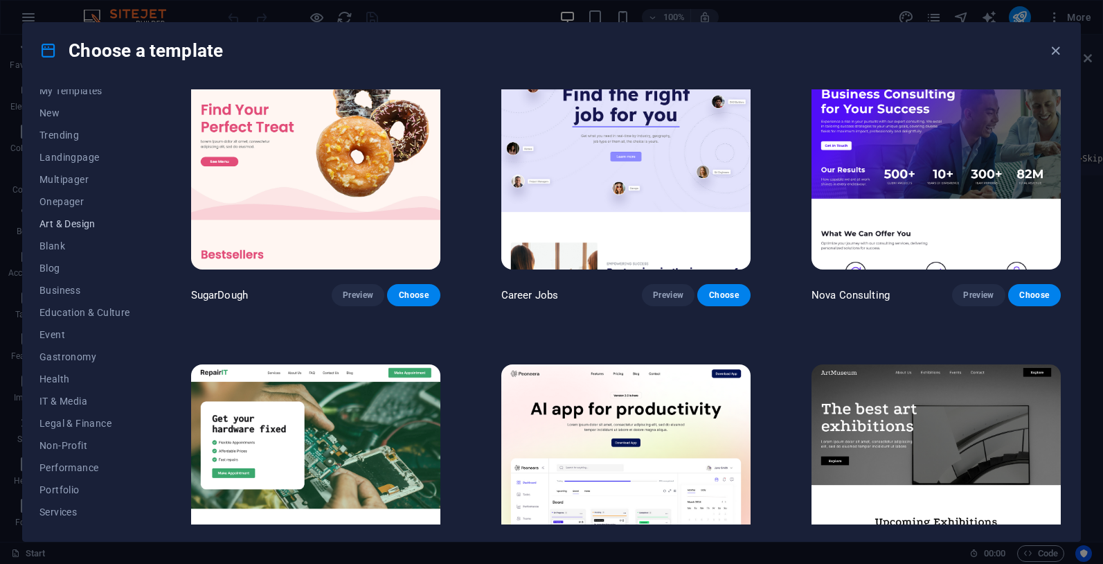
scroll to position [0, 0]
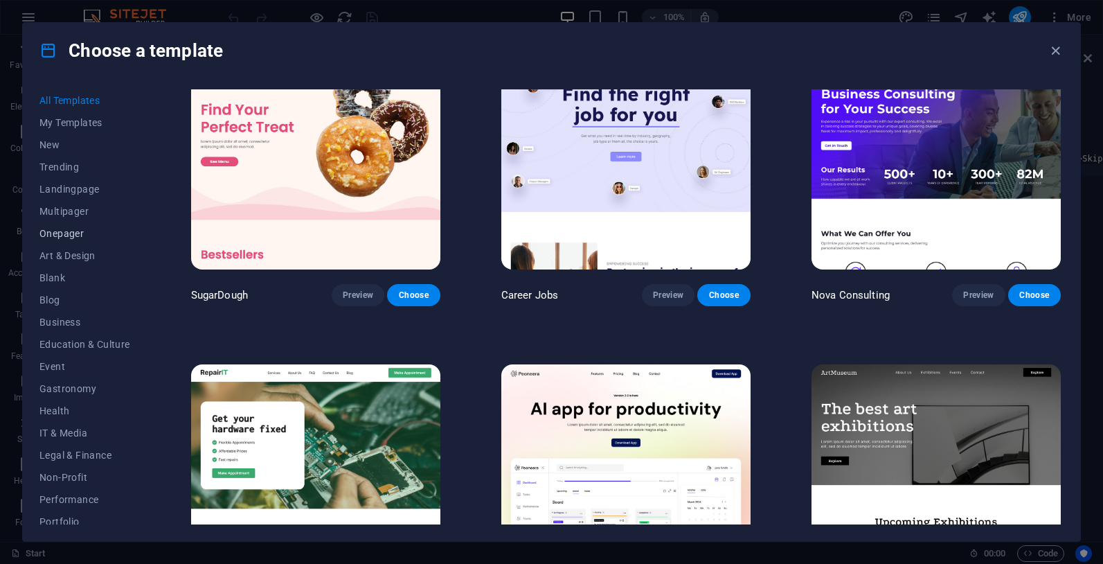
click at [75, 230] on span "Onepager" at bounding box center [84, 233] width 91 height 11
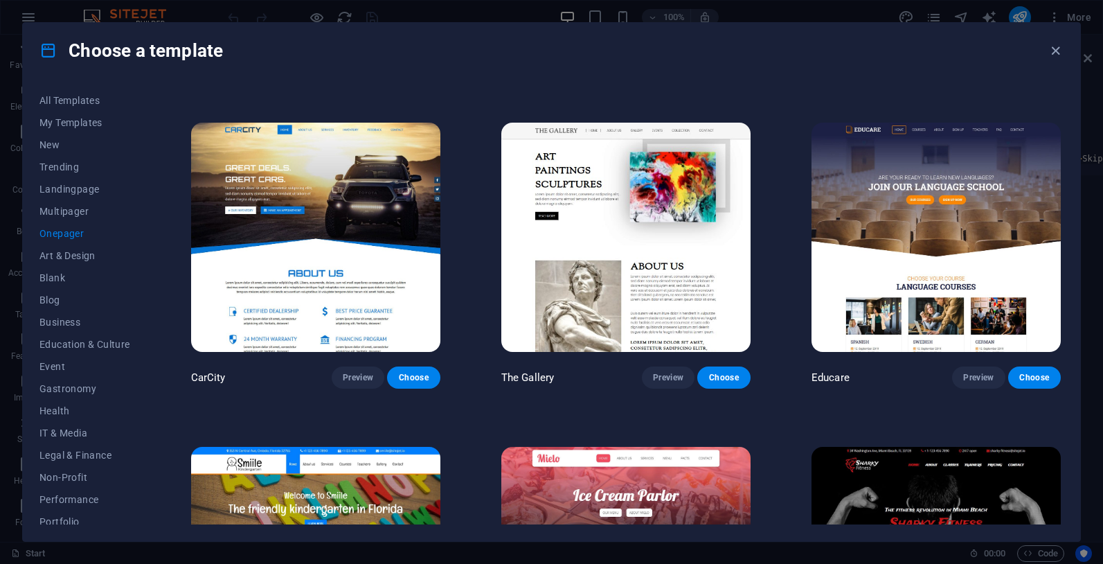
scroll to position [3808, 0]
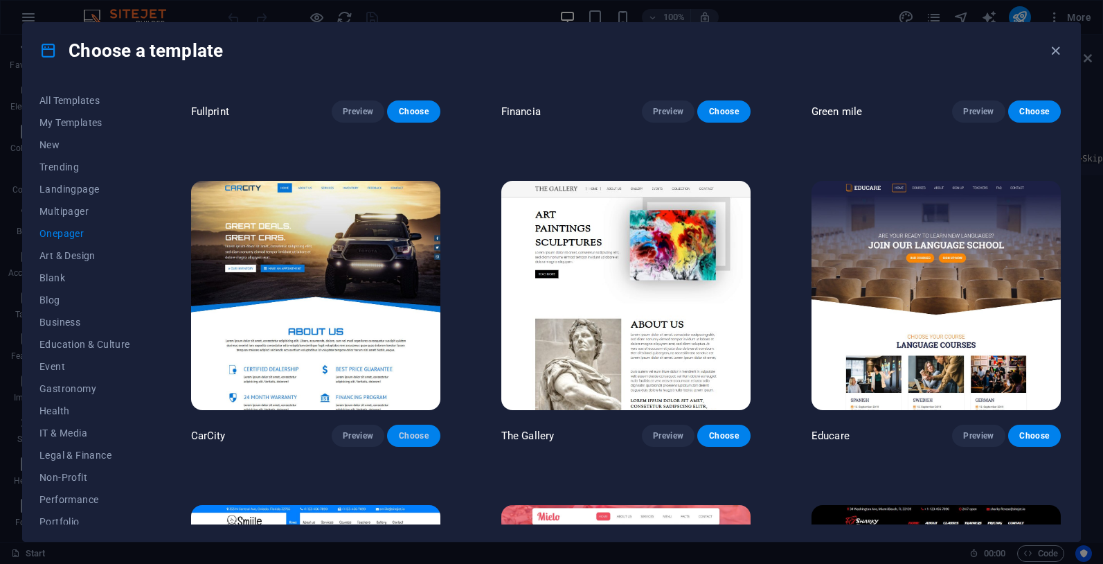
click at [416, 430] on span "Choose" at bounding box center [413, 435] width 30 height 11
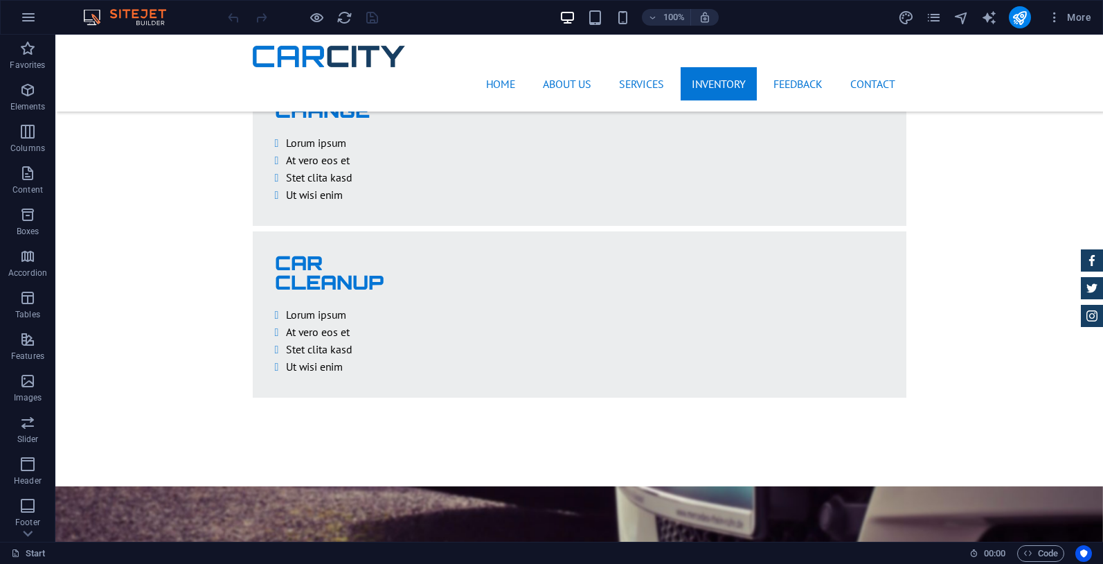
scroll to position [3138, 0]
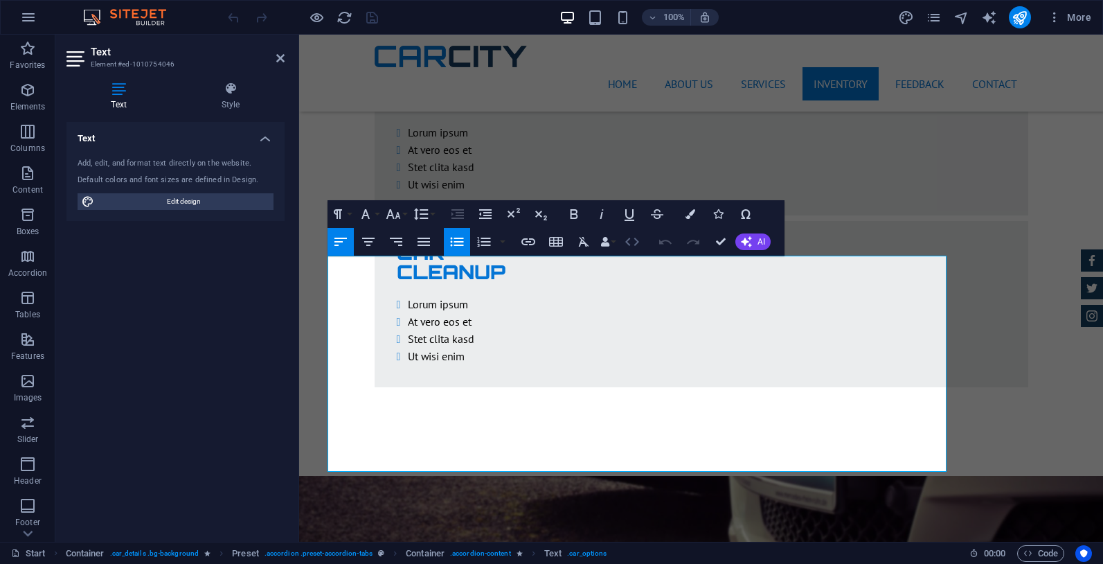
click at [635, 240] on icon "button" at bounding box center [632, 241] width 17 height 17
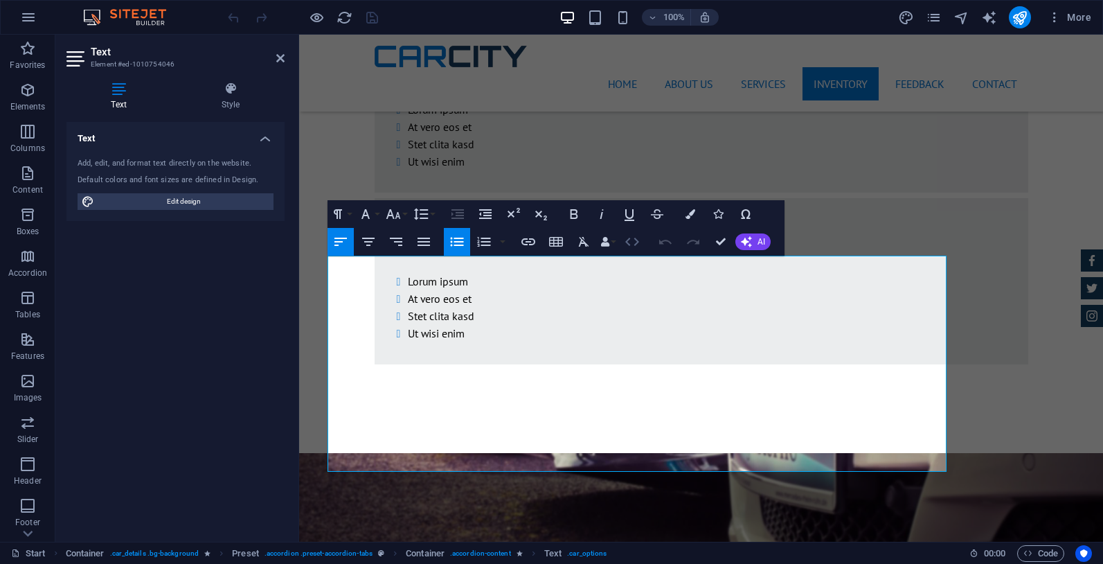
scroll to position [3115, 0]
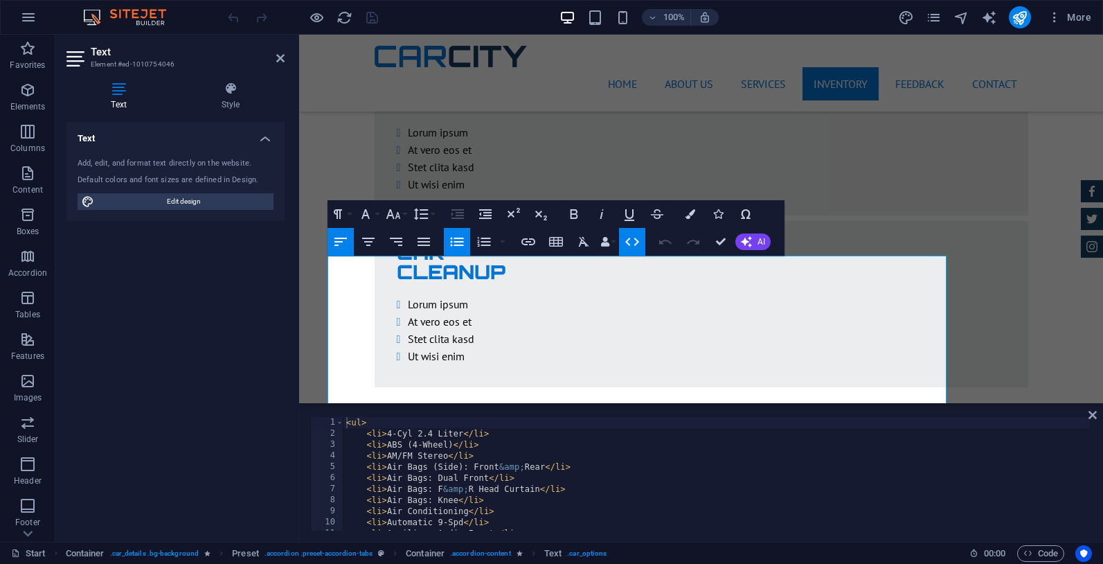
click at [518, 508] on div "< ul > < li > 4-Cyl 2.4 Liter </ li > < li > ABS (4-Wheel) </ li > < li > AM/FM…" at bounding box center [717, 485] width 746 height 136
type textarea "<li>Wheels: Premium</li> </ul>"
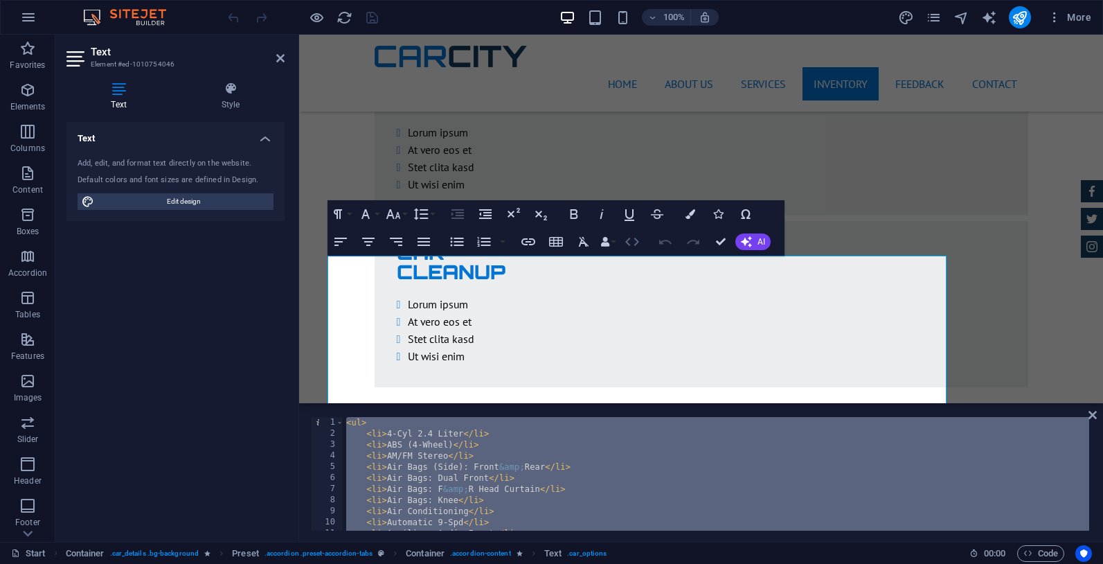
click at [632, 242] on icon "button" at bounding box center [632, 241] width 17 height 17
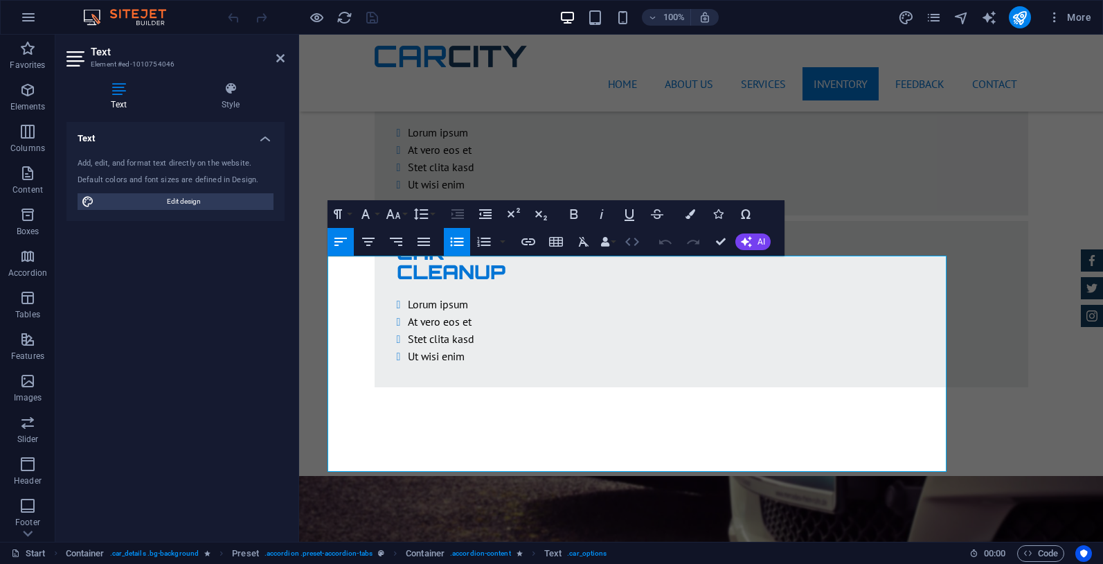
click at [632, 242] on icon "button" at bounding box center [632, 241] width 17 height 17
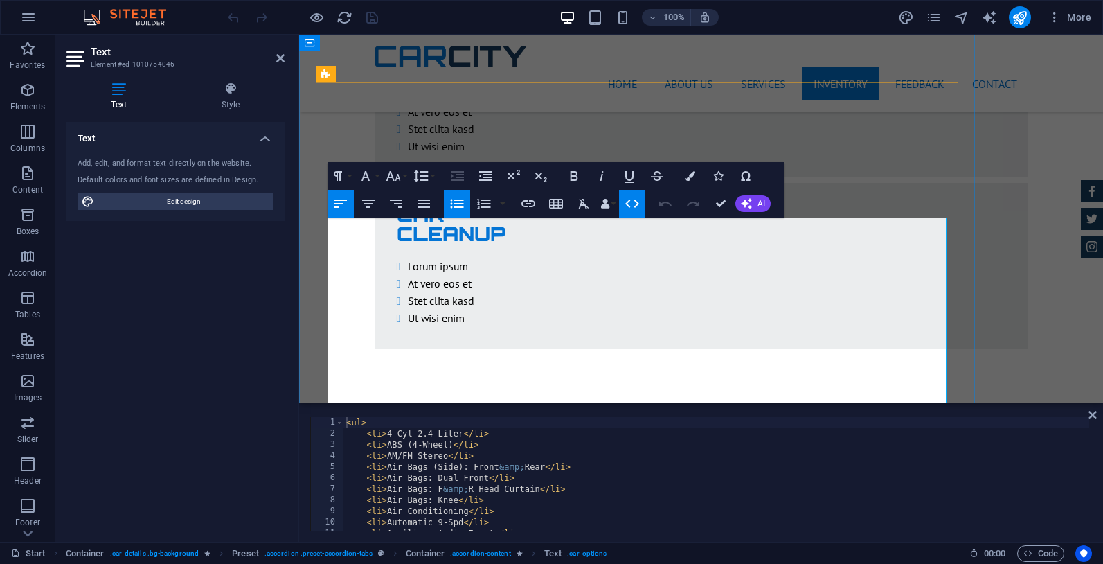
scroll to position [3150, 0]
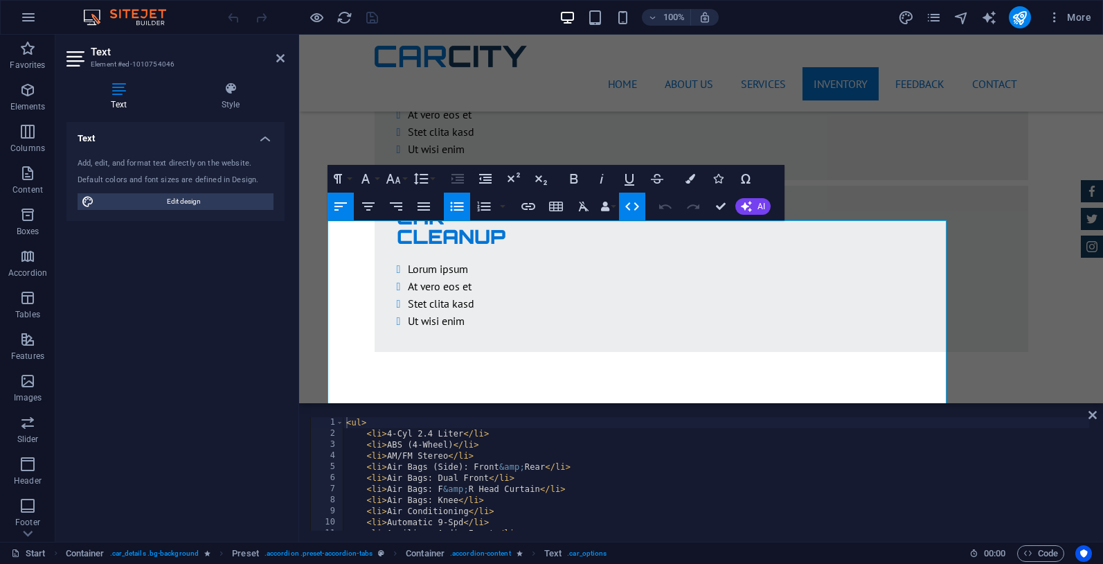
click at [630, 205] on icon "button" at bounding box center [632, 206] width 17 height 17
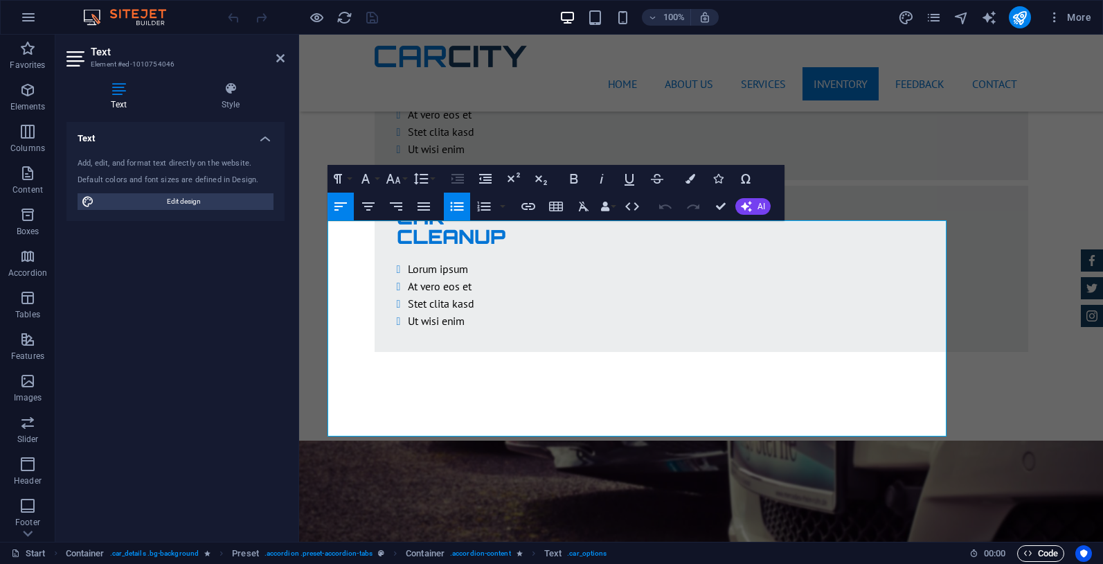
click at [1037, 549] on span "Code" at bounding box center [1041, 553] width 35 height 17
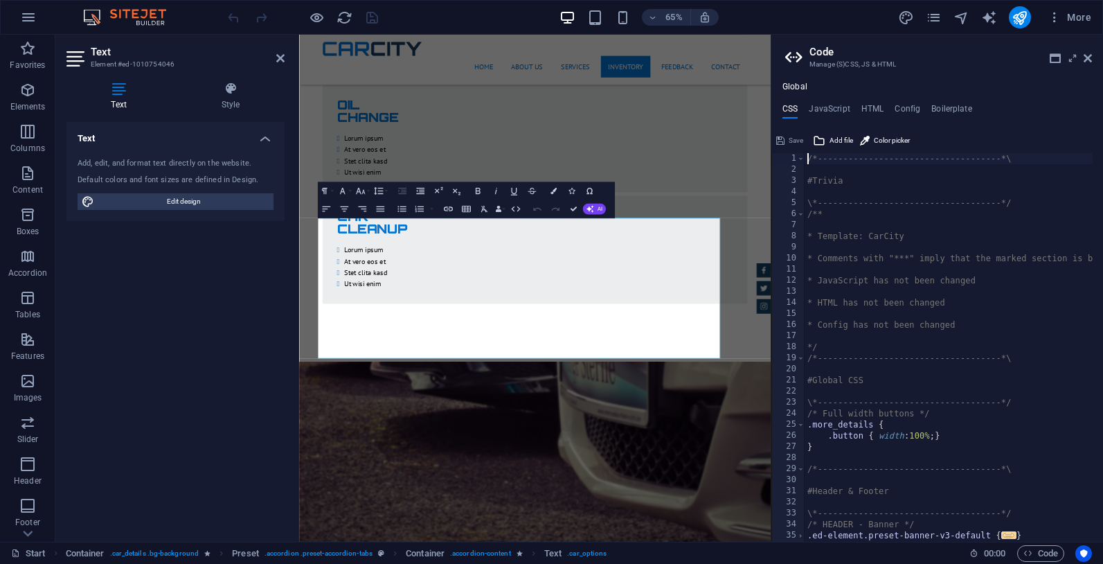
scroll to position [42, 0]
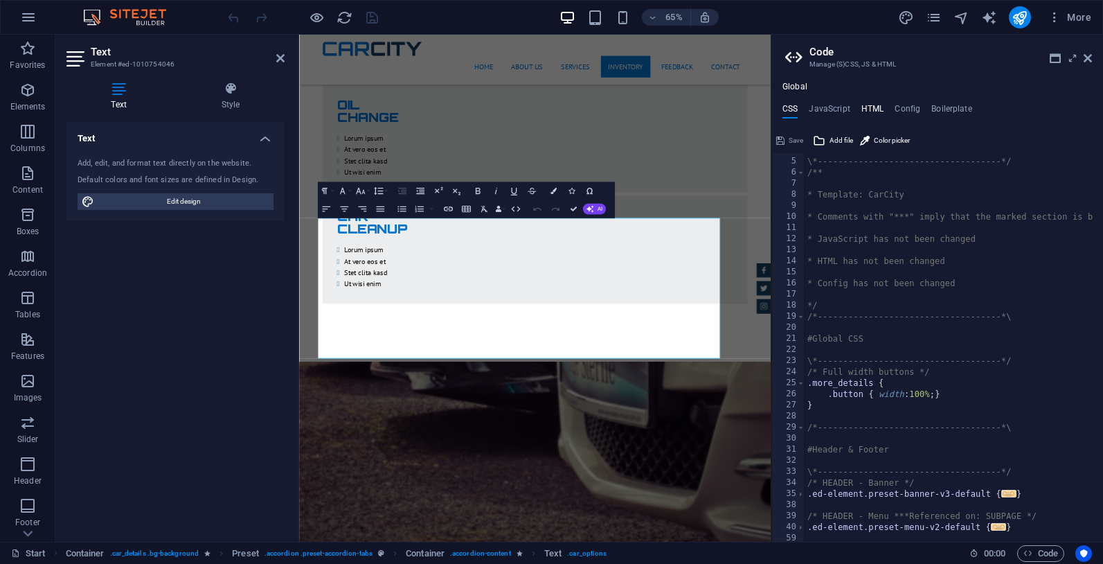
click at [876, 107] on h4 "HTML" at bounding box center [873, 111] width 23 height 15
type textarea "<a href="#main-content" class="wv-link-content button">Skip to main content</a>"
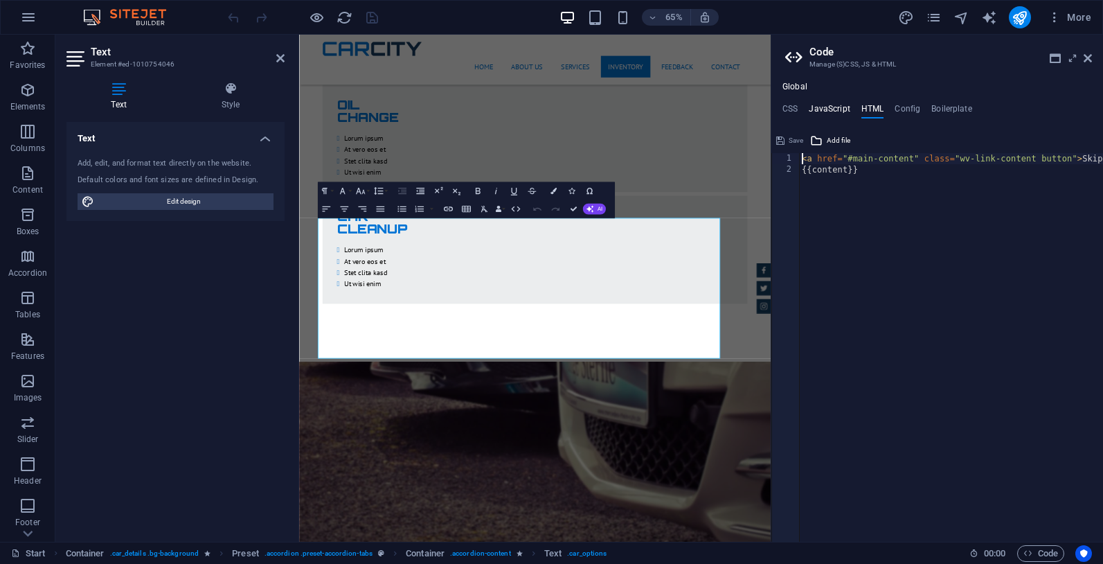
click at [831, 110] on h4 "JavaScript" at bounding box center [829, 111] width 41 height 15
type textarea "/* JS for preset "Menu V2" */"
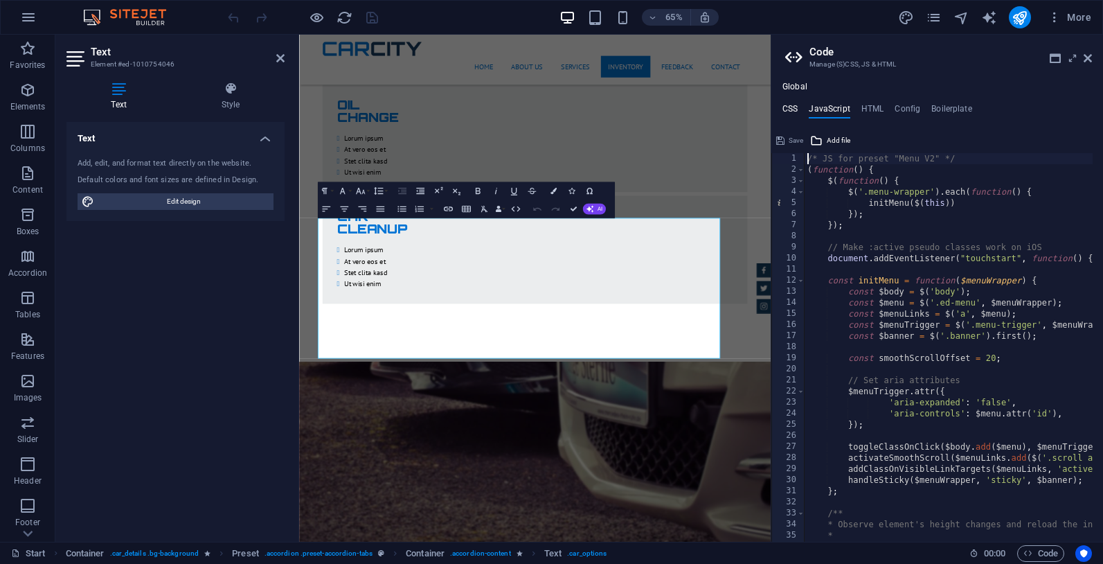
click at [788, 109] on h4 "CSS" at bounding box center [790, 111] width 15 height 15
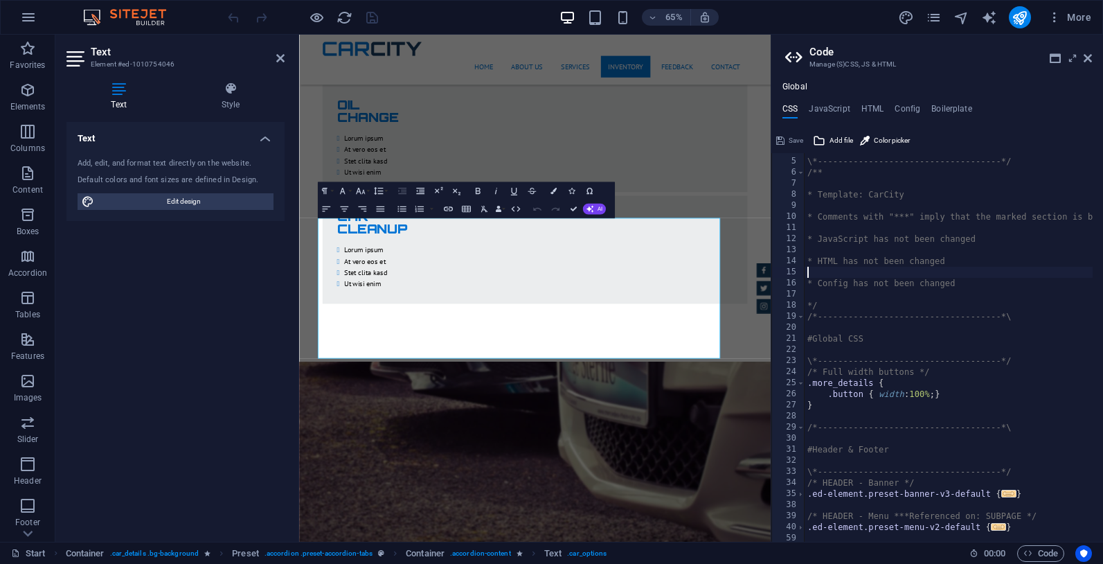
click at [852, 268] on div "\*------------------------------------*/ /** * Template: CarCity * Comments wit…" at bounding box center [1031, 345] width 453 height 400
type textarea "); }"
